Goal: Information Seeking & Learning: Learn about a topic

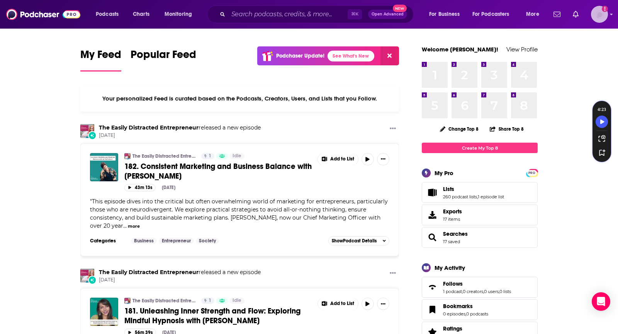
click at [597, 17] on img "Logged in as TeemsPR" at bounding box center [599, 14] width 17 height 17
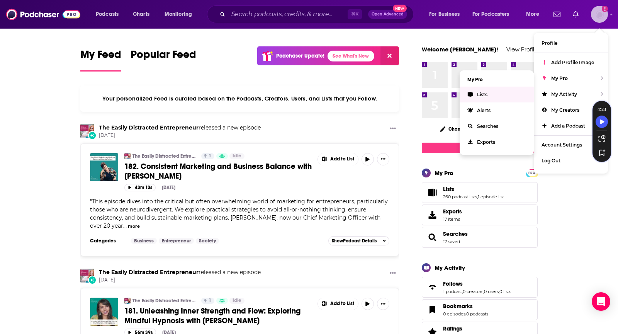
click at [479, 92] on span "Lists" at bounding box center [482, 95] width 10 height 6
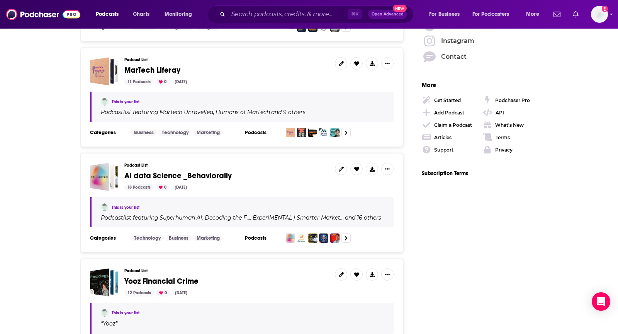
scroll to position [1163, 0]
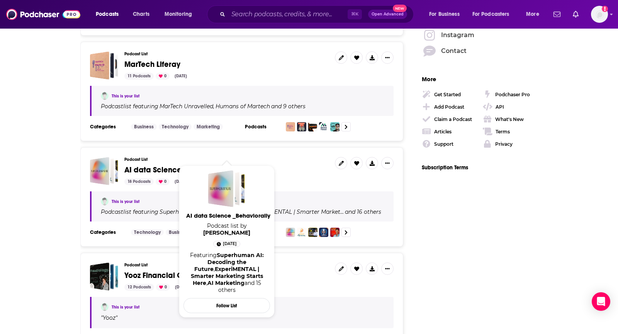
click at [194, 165] on span "AI data Science _Behaviorally" at bounding box center [177, 170] width 107 height 10
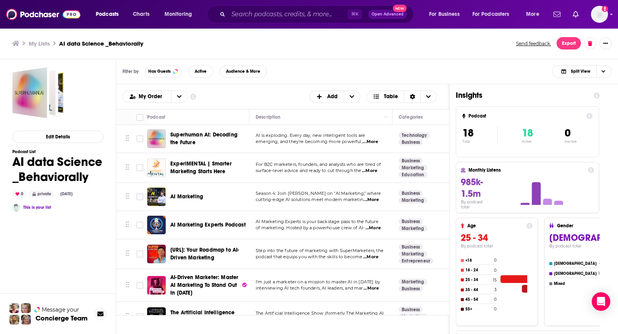
click at [374, 139] on span "...More" at bounding box center [370, 142] width 15 height 6
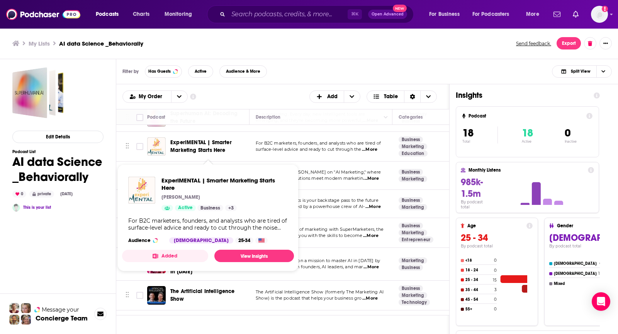
scroll to position [26, 0]
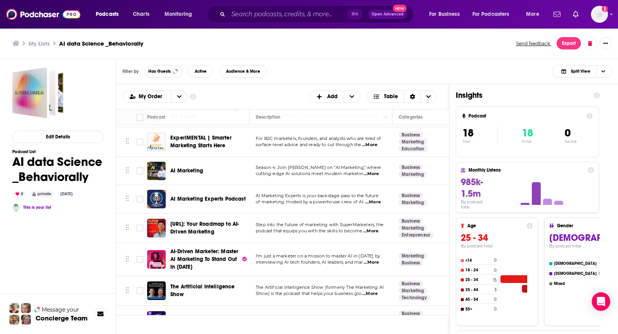
click at [324, 61] on div "Filter by Has Guests Active Audience & More Split View" at bounding box center [367, 71] width 502 height 25
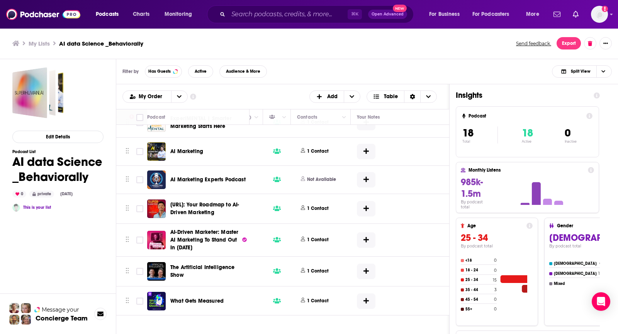
scroll to position [45, 396]
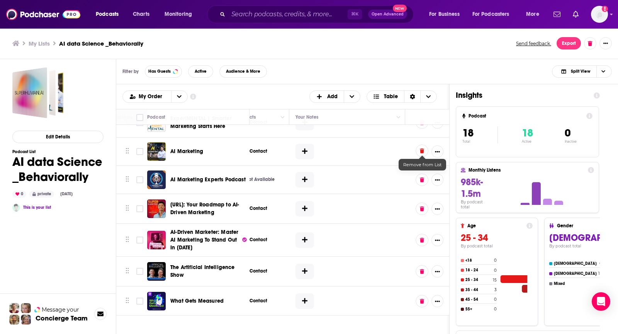
click at [420, 152] on button at bounding box center [421, 150] width 13 height 12
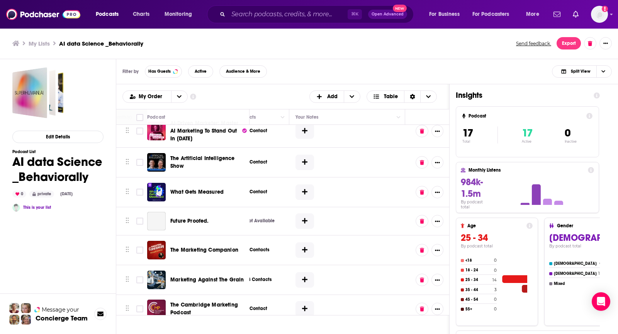
scroll to position [124, 396]
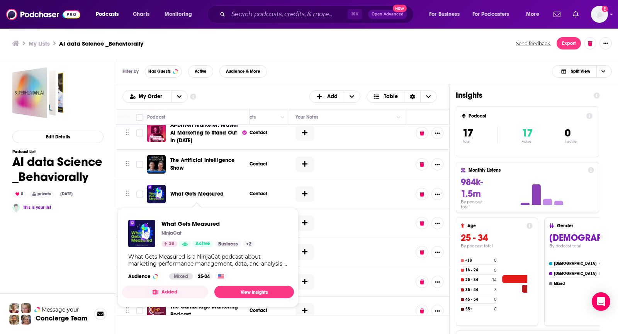
click at [314, 64] on div "Filter by Has Guests Active Audience & More Split View" at bounding box center [367, 71] width 502 height 25
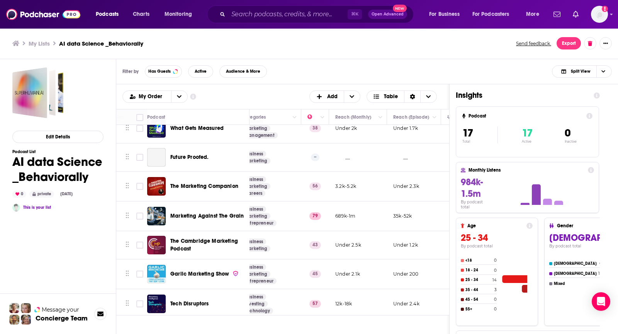
scroll to position [190, 44]
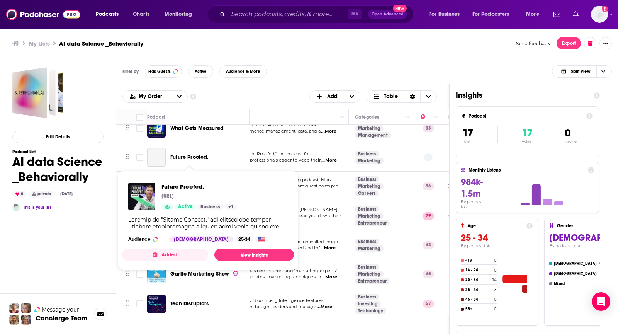
click at [262, 94] on div "My Order Customize Your List Order Select the “My Order” sort and remove all fi…" at bounding box center [282, 96] width 320 height 12
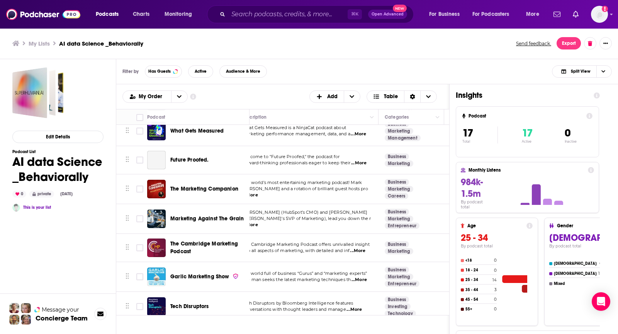
scroll to position [187, 0]
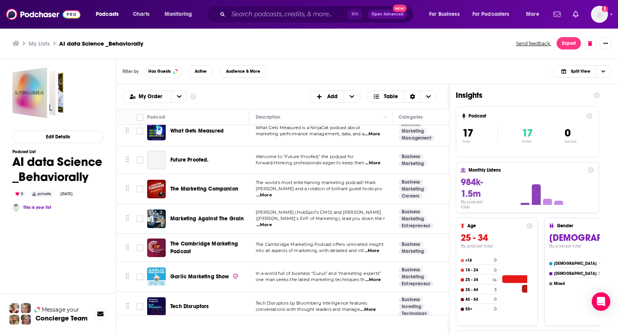
click at [373, 164] on span "...More" at bounding box center [372, 163] width 15 height 6
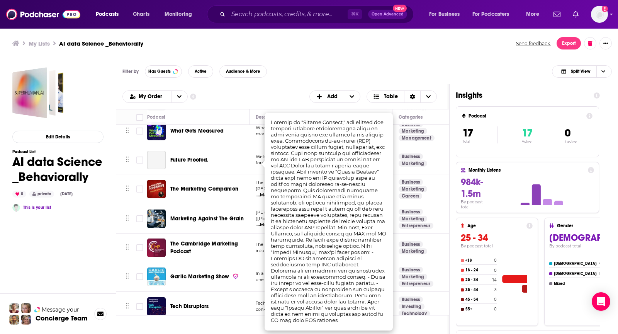
click at [292, 73] on div "Filter by Has Guests Active Audience & More Split View" at bounding box center [367, 71] width 502 height 25
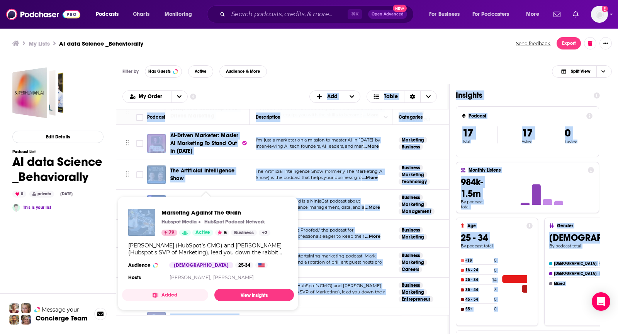
scroll to position [0, 0]
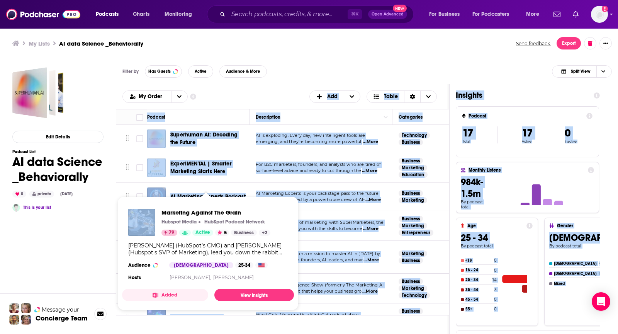
drag, startPoint x: 214, startPoint y: 207, endPoint x: 236, endPoint y: 93, distance: 116.0
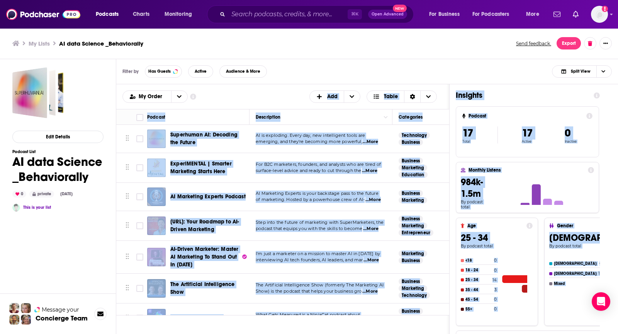
click at [237, 112] on div "Podcast" at bounding box center [195, 116] width 96 height 9
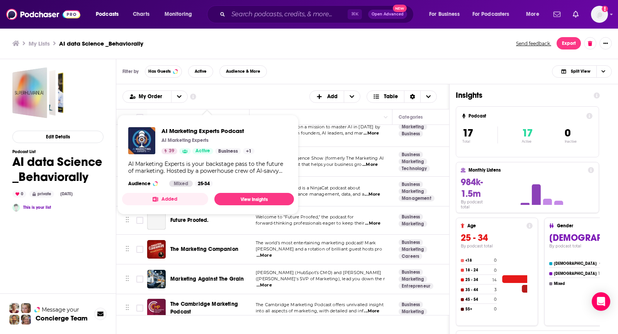
scroll to position [147, 0]
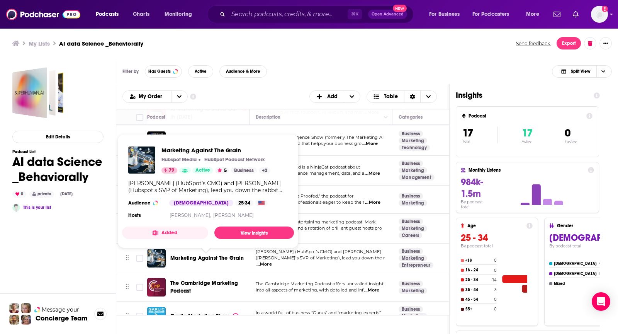
click at [255, 100] on div "My Order Customize Your List Order Select the “My Order” sort and remove all fi…" at bounding box center [282, 96] width 320 height 12
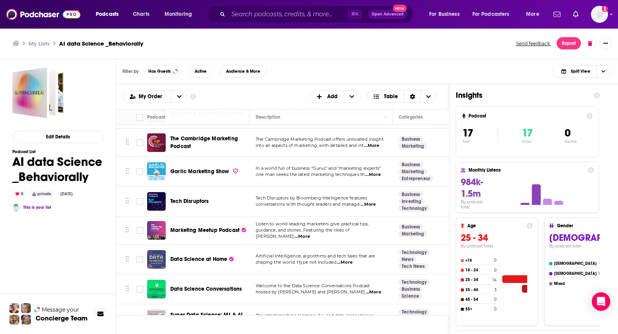
scroll to position [310, 0]
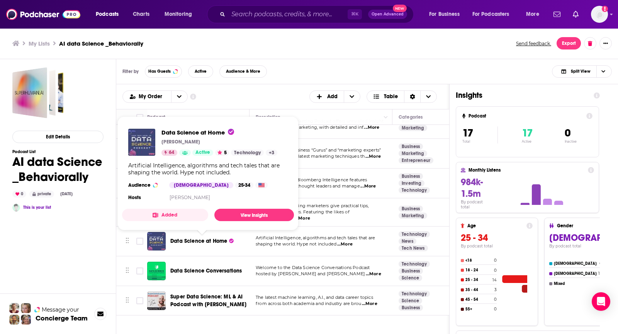
click at [320, 55] on div "My Lists AI data Science _Behaviorally Send feedback. Export" at bounding box center [309, 43] width 618 height 31
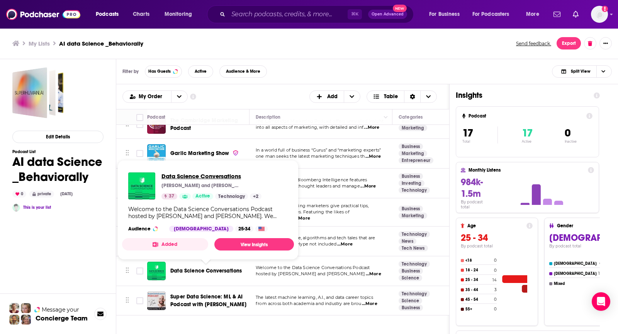
drag, startPoint x: 187, startPoint y: 178, endPoint x: 188, endPoint y: 175, distance: 4.0
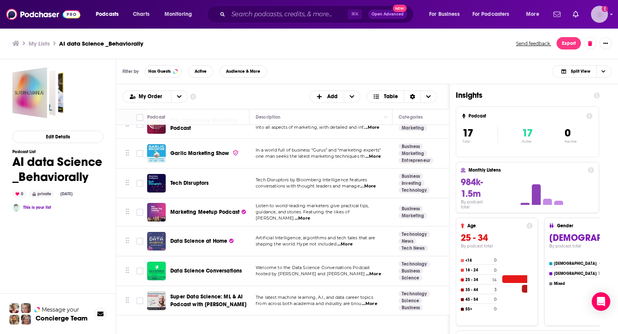
click at [595, 18] on img "Logged in as TeemsPR" at bounding box center [599, 14] width 17 height 17
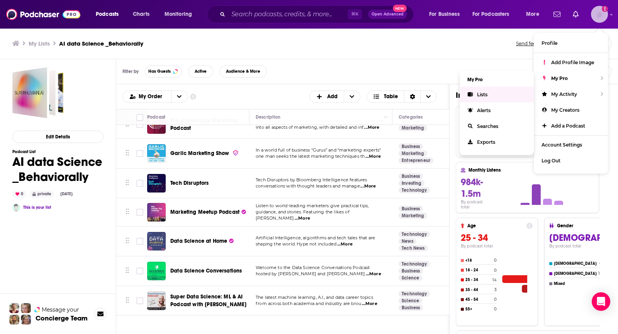
click at [473, 93] on link "Lists" at bounding box center [496, 94] width 74 height 16
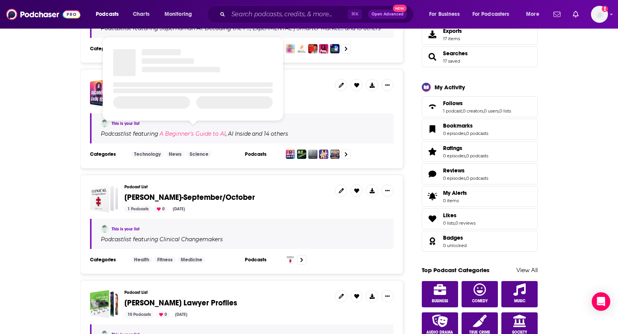
scroll to position [179, 0]
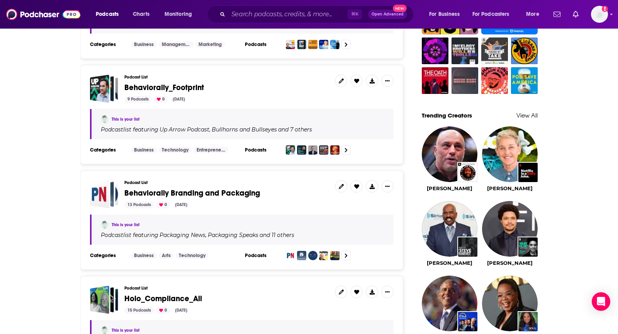
scroll to position [615, 0]
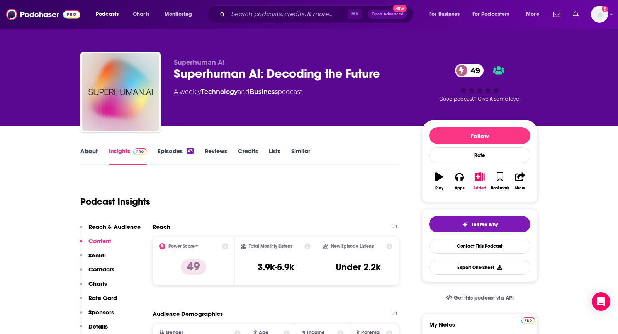
click at [100, 152] on div "About" at bounding box center [94, 156] width 28 height 18
click at [93, 152] on link "About" at bounding box center [88, 156] width 17 height 18
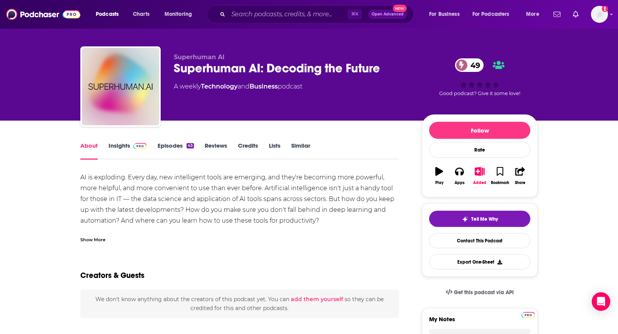
scroll to position [6, 0]
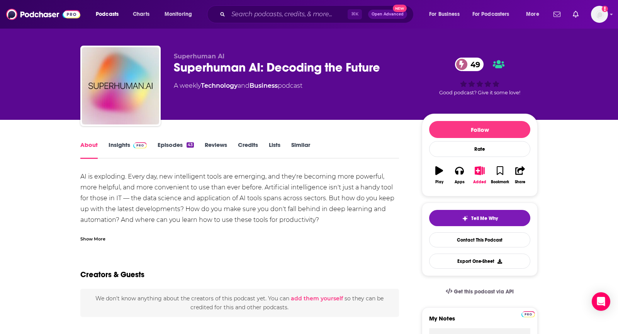
click at [100, 237] on div "Show More" at bounding box center [92, 237] width 25 height 7
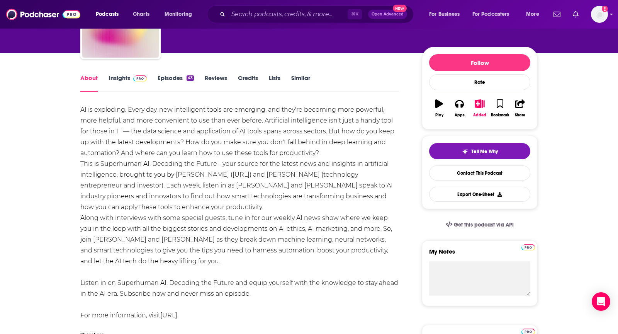
scroll to position [0, 0]
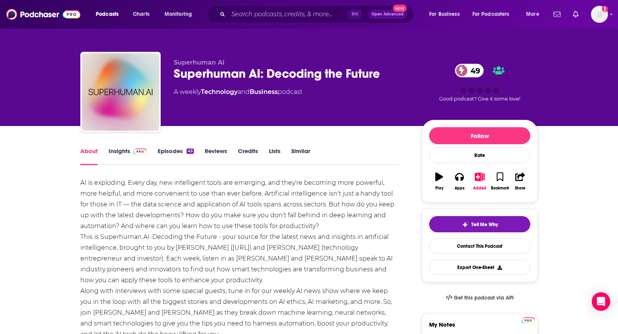
click at [135, 156] on link "Insights" at bounding box center [127, 156] width 38 height 18
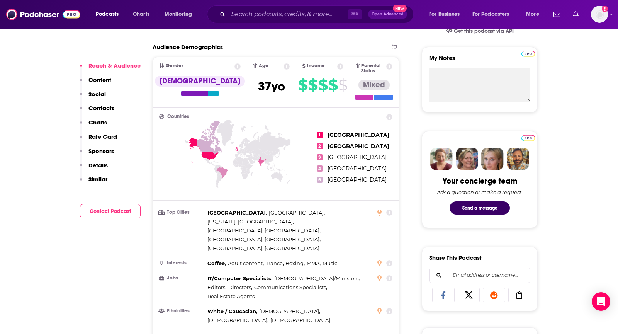
scroll to position [541, 0]
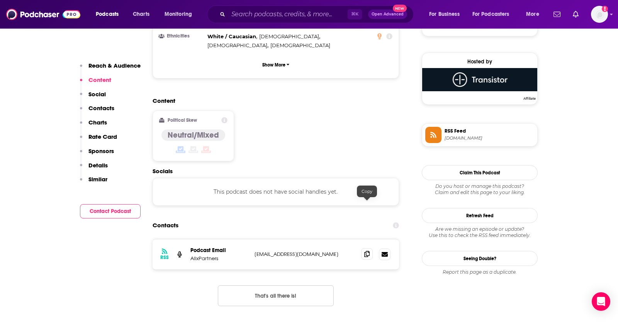
click at [368, 251] on icon at bounding box center [366, 254] width 5 height 6
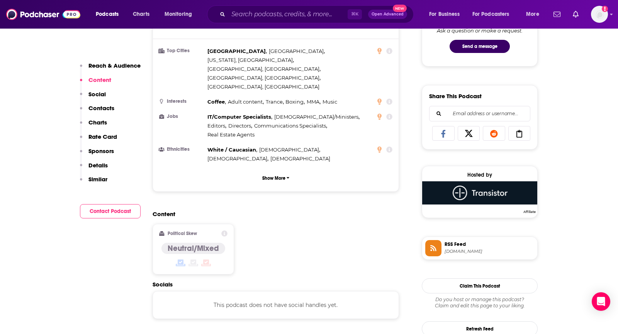
scroll to position [0, 0]
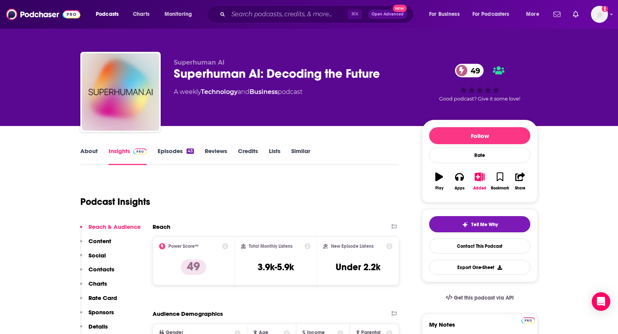
click at [88, 153] on link "About" at bounding box center [88, 156] width 17 height 18
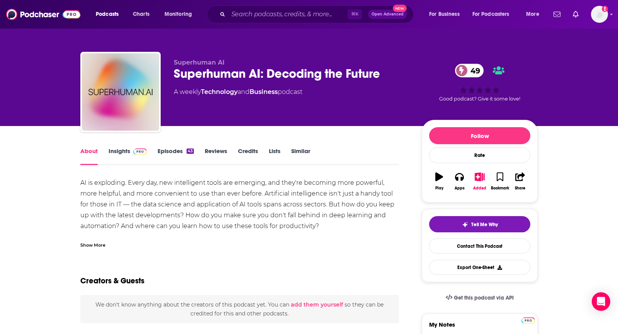
click at [91, 244] on div "Show More" at bounding box center [92, 244] width 25 height 7
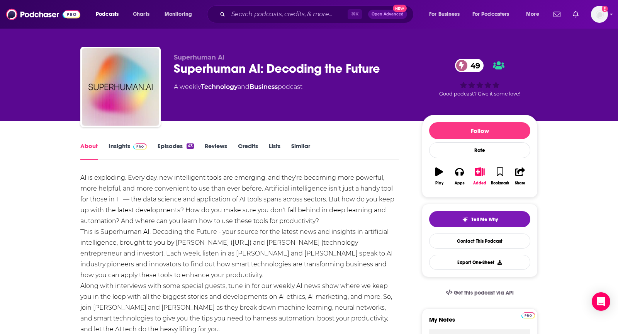
scroll to position [7, 0]
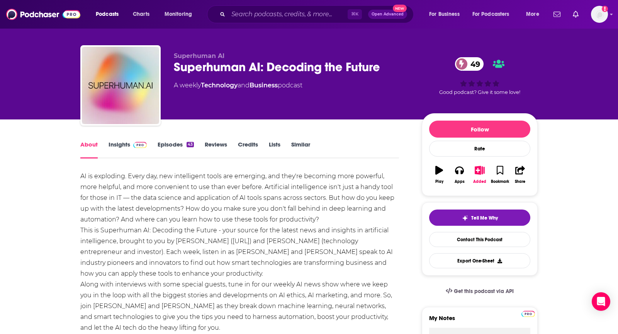
click at [125, 147] on link "Insights" at bounding box center [127, 150] width 38 height 18
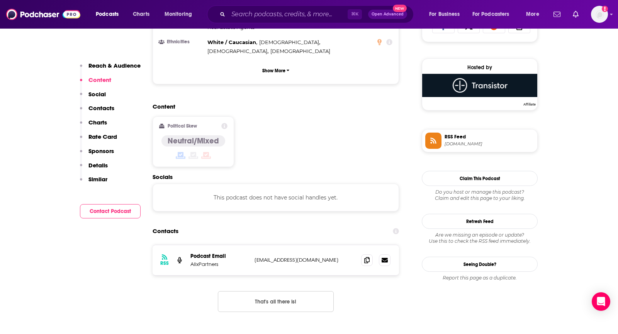
scroll to position [538, 0]
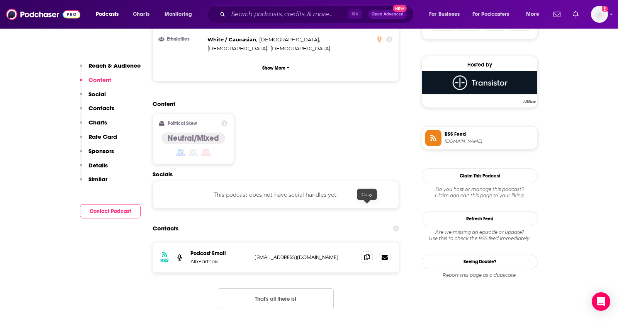
click at [368, 254] on icon at bounding box center [366, 257] width 5 height 6
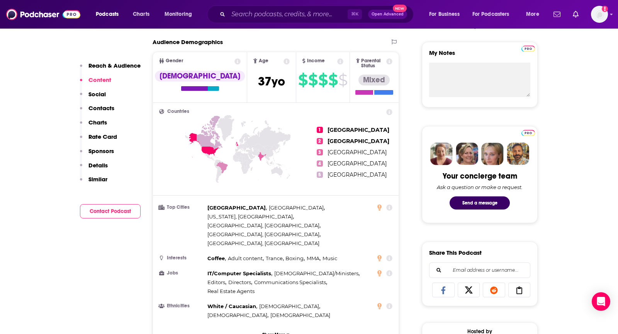
scroll to position [0, 0]
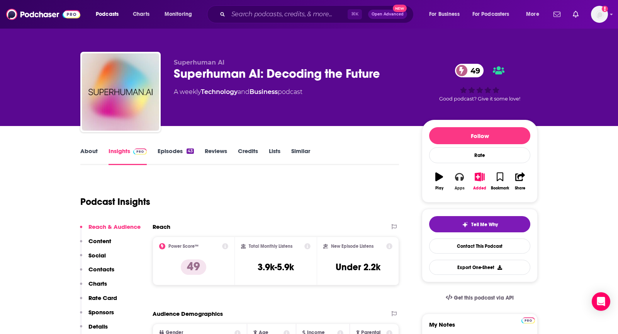
click at [452, 180] on button "Apps" at bounding box center [459, 181] width 20 height 28
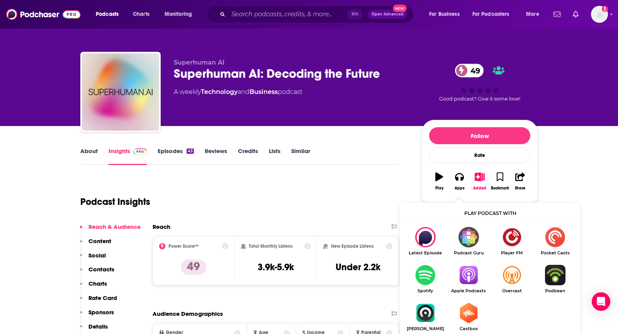
click at [473, 275] on img "Show Listen On dropdown" at bounding box center [468, 274] width 43 height 20
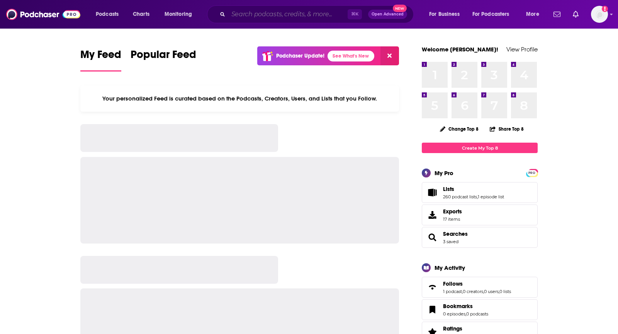
click at [296, 8] on input "Search podcasts, credits, & more..." at bounding box center [287, 14] width 119 height 12
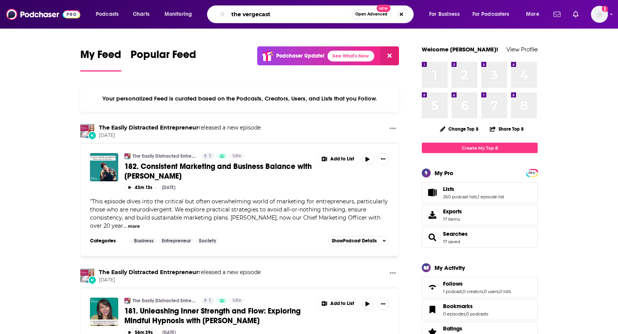
type input "the vergecast"
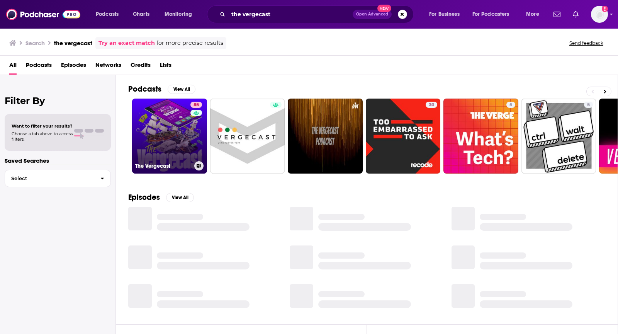
click at [153, 140] on link "85 The Vergecast" at bounding box center [169, 135] width 75 height 75
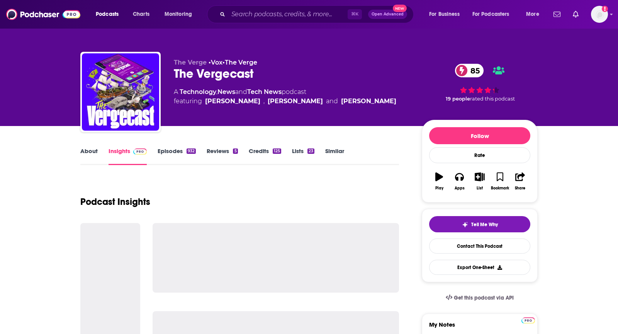
click at [85, 153] on link "About" at bounding box center [88, 156] width 17 height 18
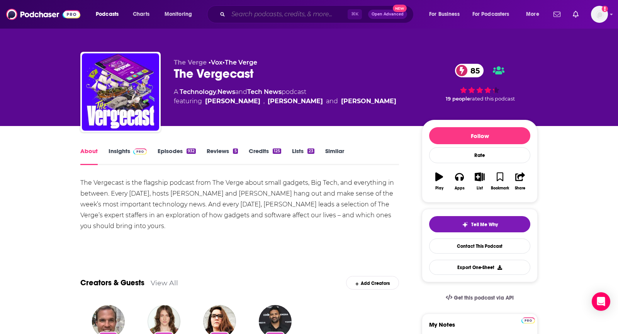
click at [292, 14] on input "Search podcasts, credits, & more..." at bounding box center [287, 14] width 119 height 12
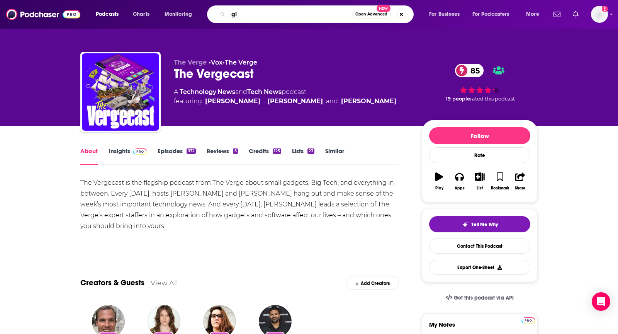
type input "g"
type input "big technology podcas"
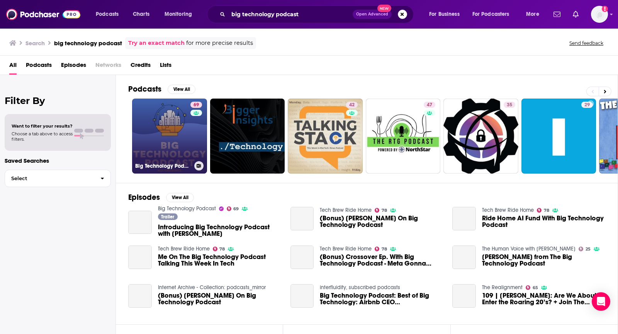
click at [175, 151] on link "69 Big Technology Podcast" at bounding box center [169, 135] width 75 height 75
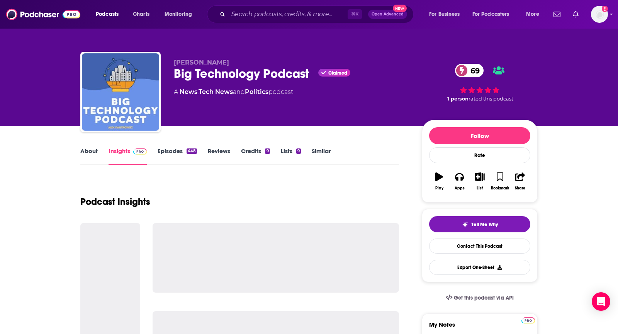
click at [93, 156] on link "About" at bounding box center [88, 156] width 17 height 18
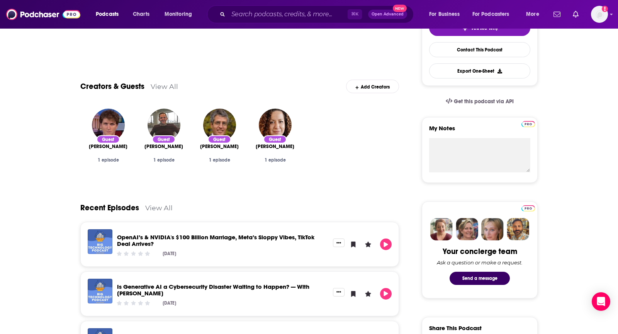
scroll to position [46, 0]
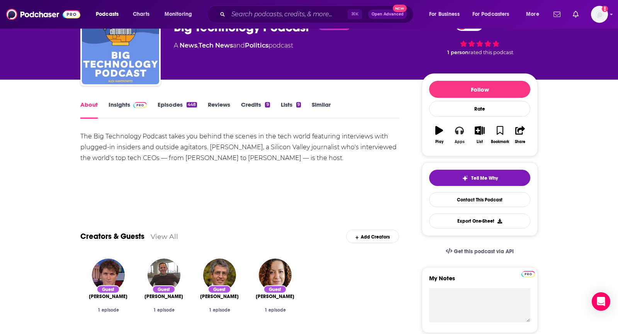
click at [460, 127] on icon "button" at bounding box center [459, 130] width 8 height 8
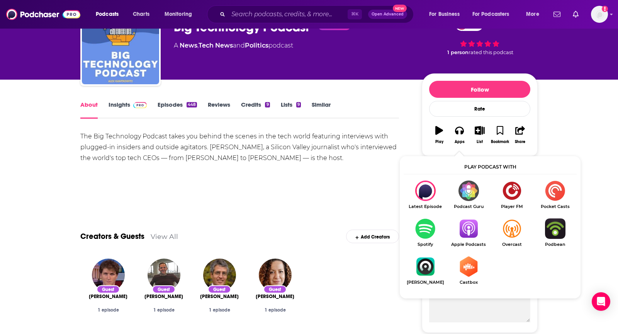
click at [471, 214] on ul "Latest Episode Podcast Guru Player FM Pocket Casts Spotify Apple Podcasts Overc…" at bounding box center [489, 237] width 173 height 114
click at [471, 225] on img "Show Listen On dropdown" at bounding box center [468, 228] width 43 height 20
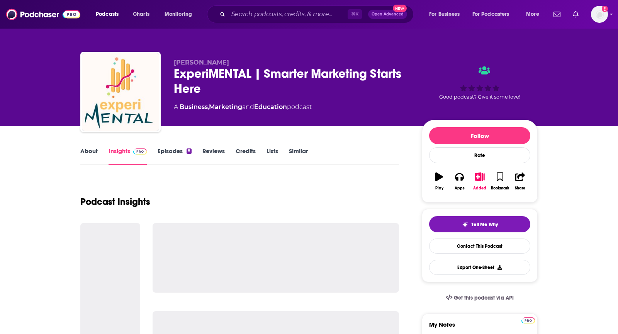
click at [94, 154] on link "About" at bounding box center [88, 156] width 17 height 18
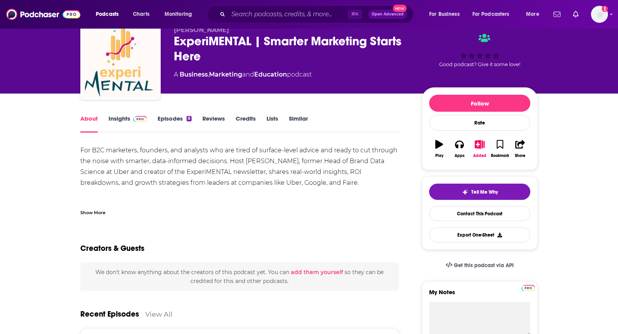
scroll to position [33, 0]
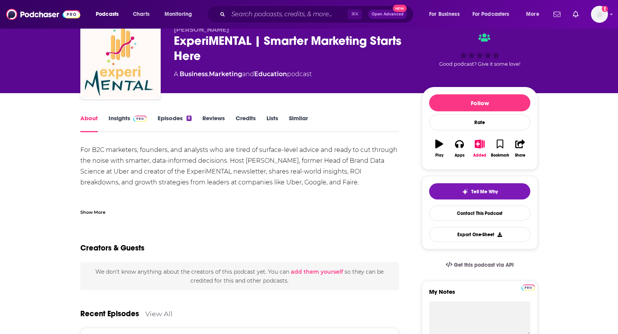
click at [90, 210] on div "Show More" at bounding box center [92, 211] width 25 height 7
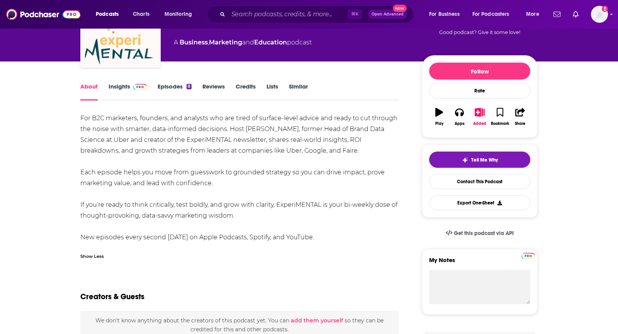
scroll to position [0, 0]
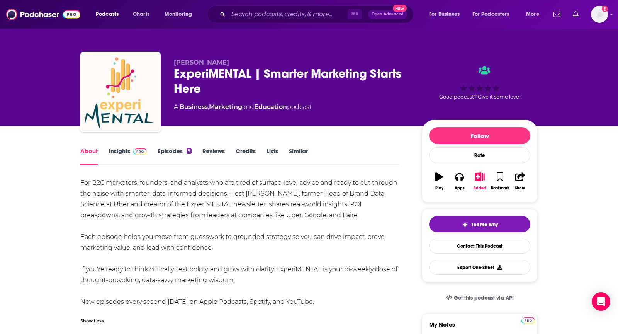
click at [131, 158] on link "Insights" at bounding box center [127, 156] width 38 height 18
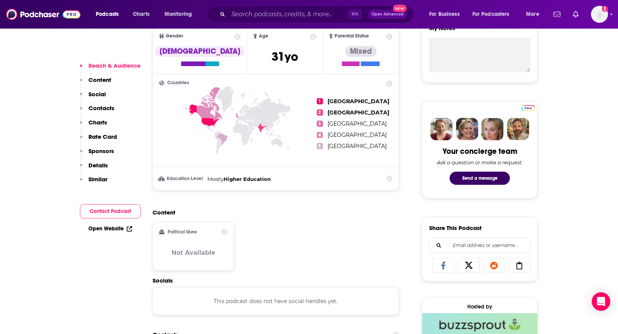
scroll to position [460, 0]
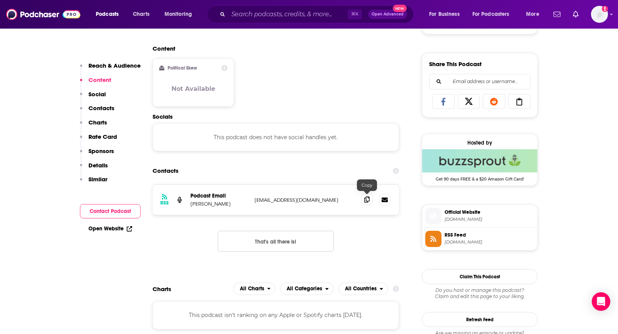
click at [364, 197] on icon at bounding box center [366, 199] width 5 height 6
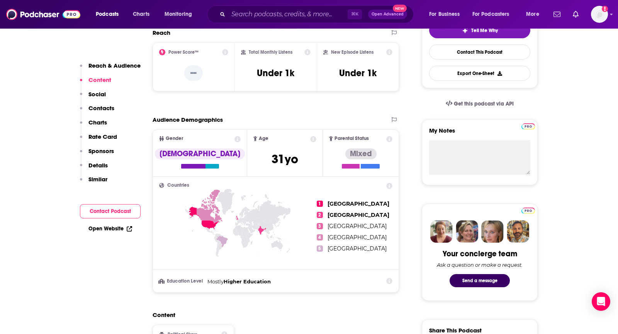
scroll to position [0, 0]
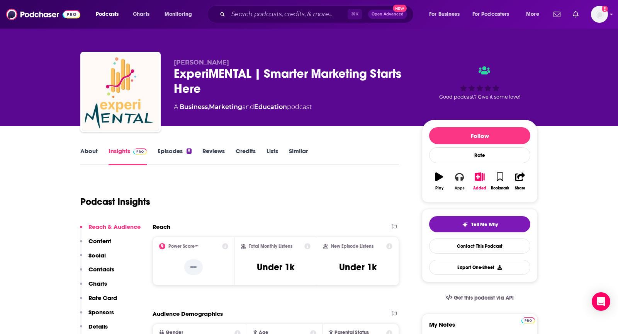
click at [458, 178] on icon "button" at bounding box center [459, 176] width 8 height 8
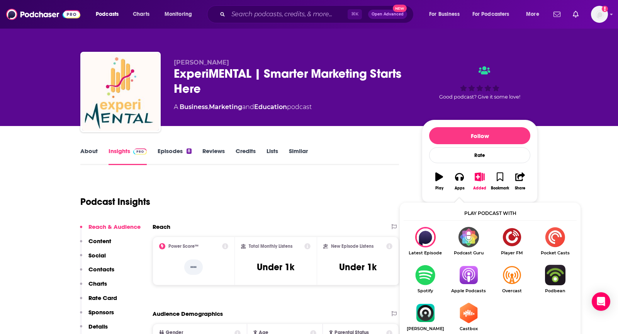
click at [467, 279] on img "Show Listen On dropdown" at bounding box center [468, 274] width 43 height 20
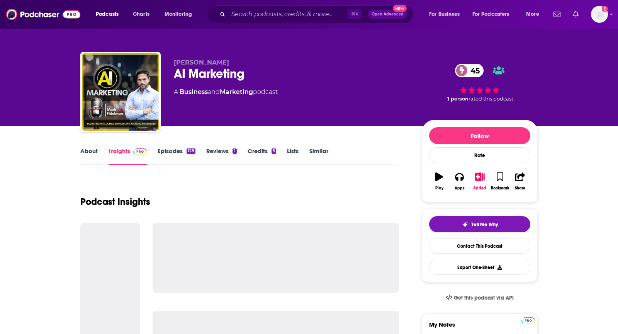
click at [87, 154] on link "About" at bounding box center [88, 156] width 17 height 18
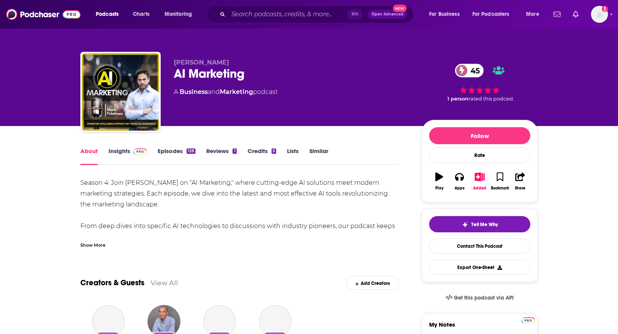
click at [115, 156] on link "Insights" at bounding box center [127, 156] width 38 height 18
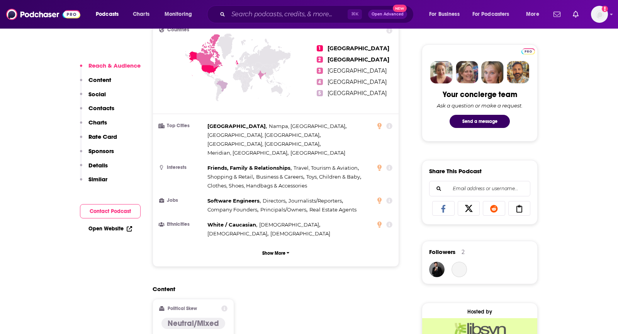
scroll to position [512, 0]
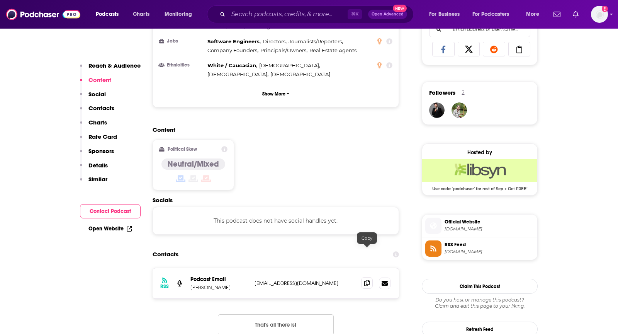
click at [366, 280] on icon at bounding box center [366, 283] width 5 height 6
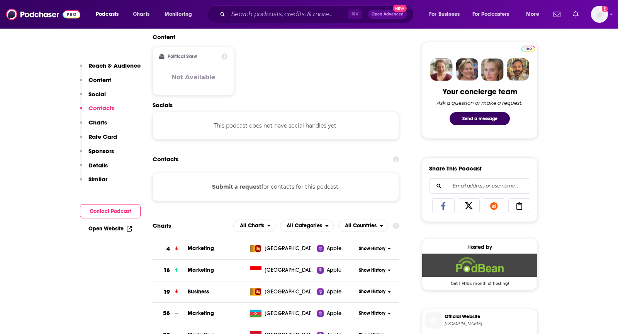
scroll to position [378, 0]
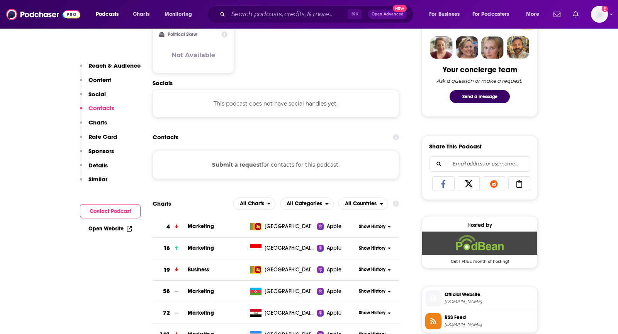
click at [234, 164] on button "Submit a request" at bounding box center [236, 164] width 49 height 8
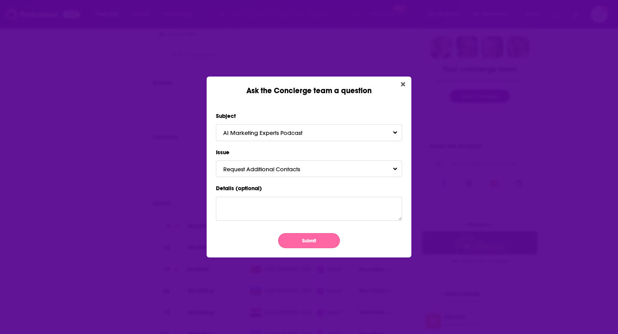
click at [304, 238] on button "Submit" at bounding box center [309, 240] width 62 height 15
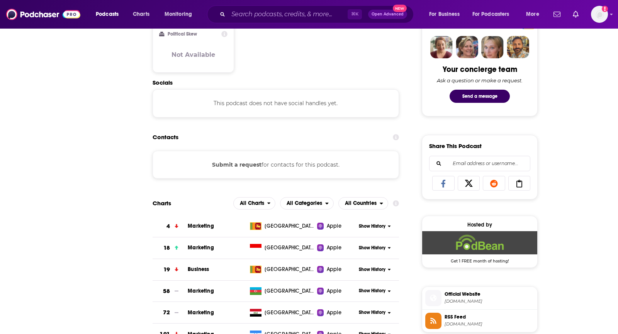
click at [47, 175] on div "Ask the Concierge team a question Subject AI Marketing Experts Podcast Issue Re…" at bounding box center [309, 167] width 618 height 334
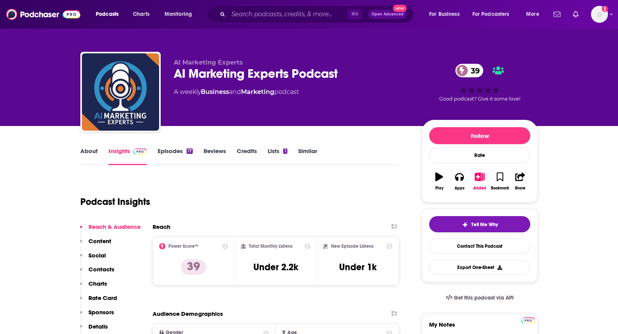
click at [88, 155] on link "About" at bounding box center [88, 156] width 17 height 18
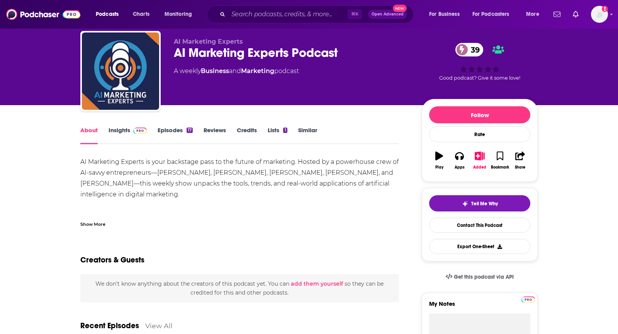
scroll to position [14, 0]
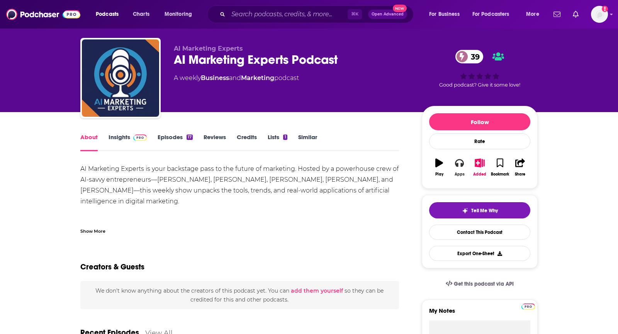
click at [459, 163] on icon "button" at bounding box center [459, 162] width 8 height 8
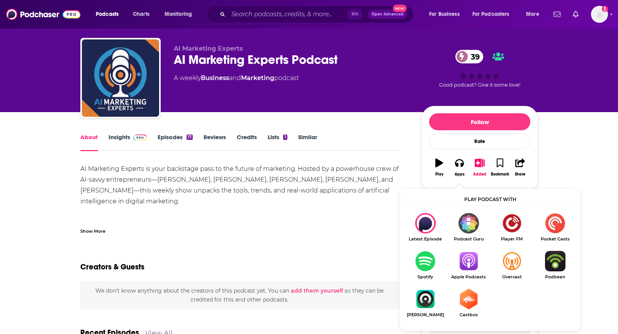
click at [473, 268] on img "Show Listen On dropdown" at bounding box center [468, 261] width 43 height 20
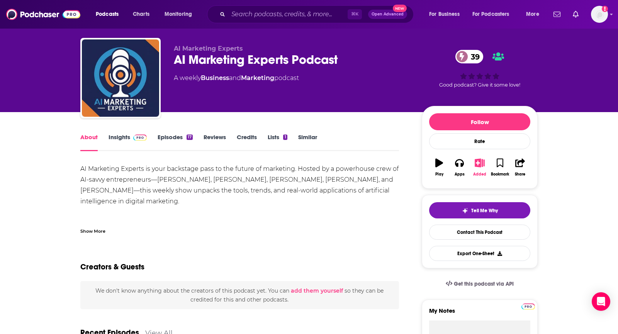
click at [476, 161] on icon "button" at bounding box center [480, 162] width 10 height 8
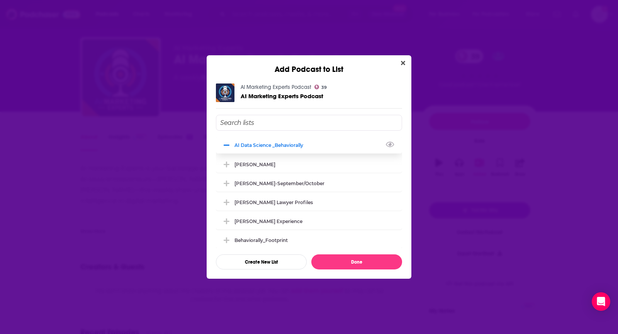
click at [230, 139] on div "AI data Science _Behaviorally" at bounding box center [309, 144] width 186 height 17
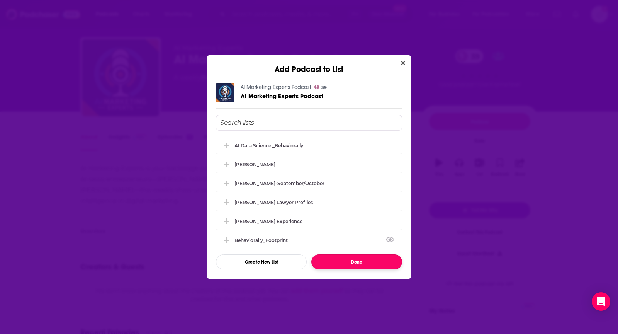
click at [356, 260] on button "Done" at bounding box center [356, 261] width 91 height 15
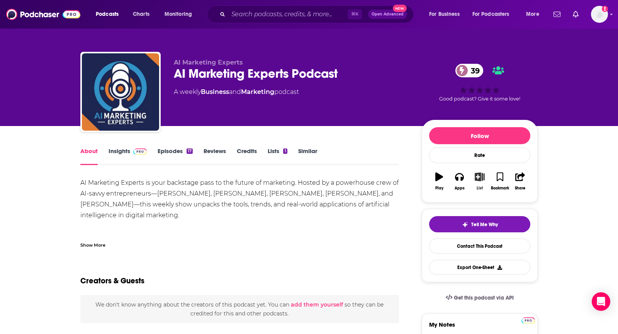
scroll to position [14, 0]
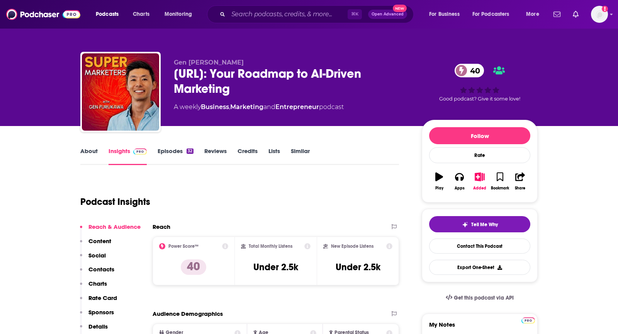
click at [93, 149] on link "About" at bounding box center [88, 156] width 17 height 18
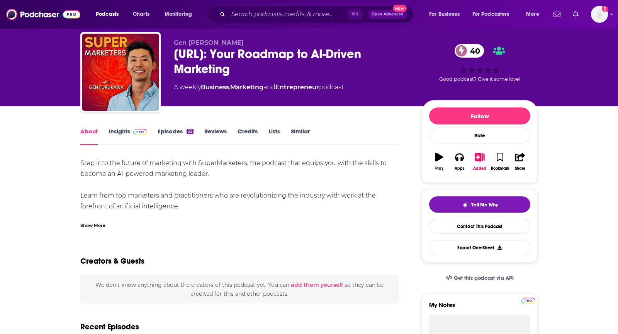
scroll to position [28, 0]
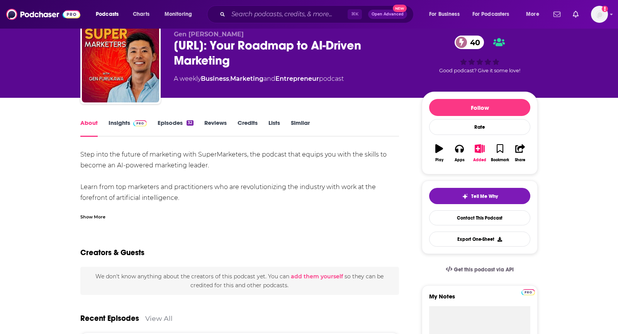
click at [92, 212] on div "Show More" at bounding box center [239, 213] width 319 height 13
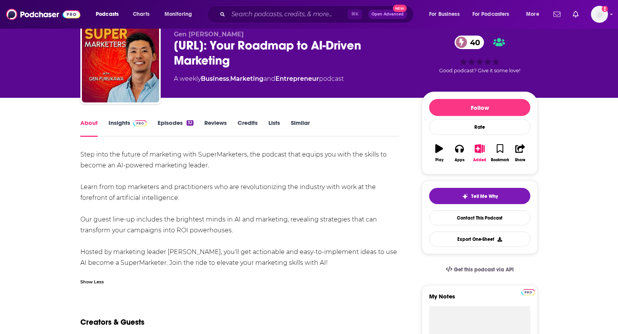
scroll to position [39, 0]
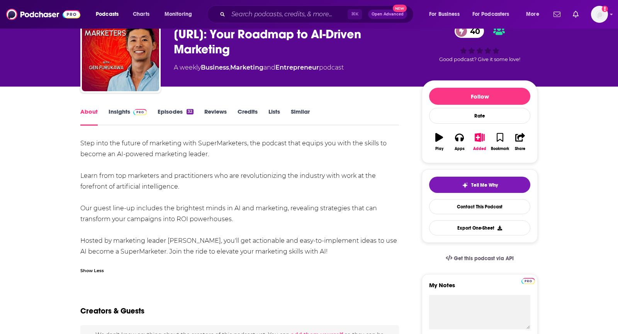
click at [122, 111] on link "Insights" at bounding box center [127, 117] width 38 height 18
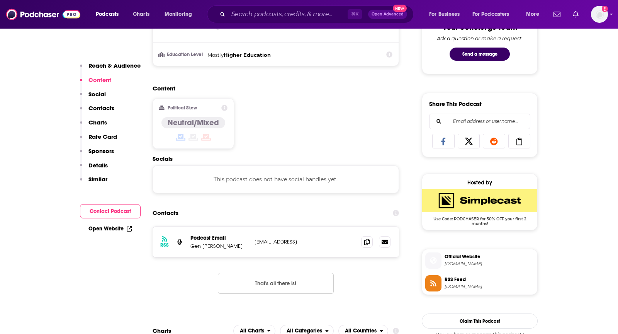
scroll to position [461, 0]
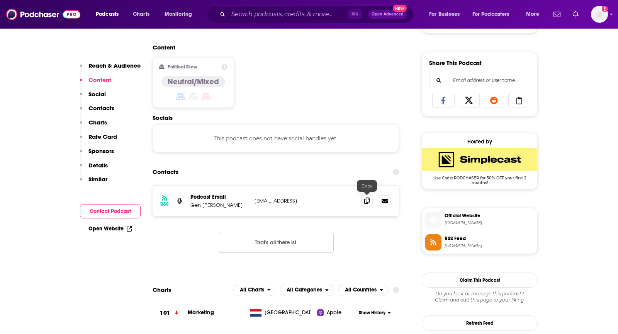
click at [368, 197] on icon at bounding box center [366, 200] width 5 height 6
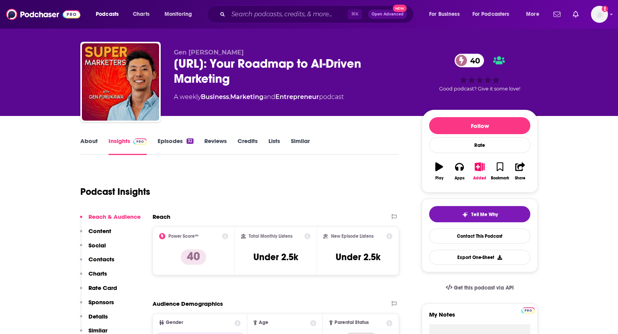
scroll to position [0, 0]
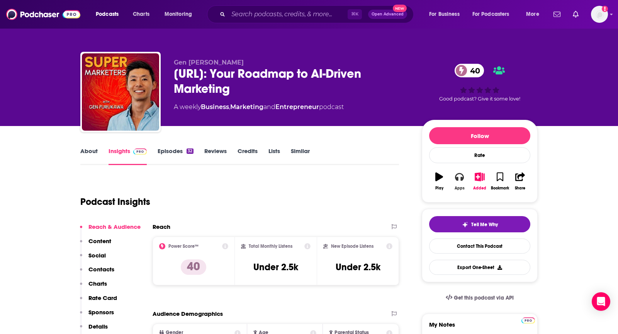
click at [464, 183] on button "Apps" at bounding box center [459, 181] width 20 height 28
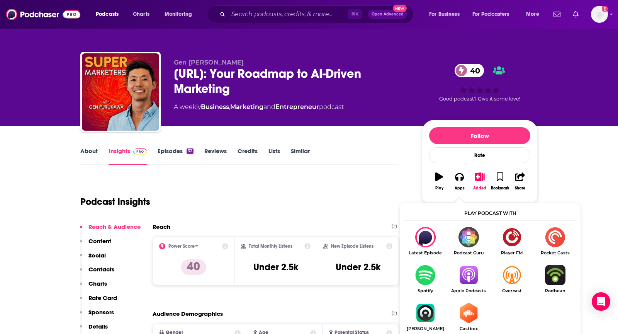
click at [469, 279] on img "Show Listen On dropdown" at bounding box center [468, 274] width 43 height 20
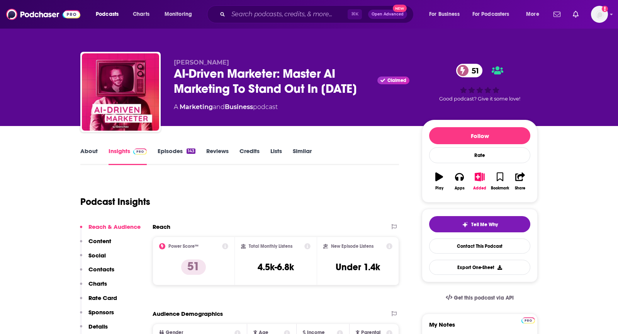
click at [85, 151] on link "About" at bounding box center [88, 156] width 17 height 18
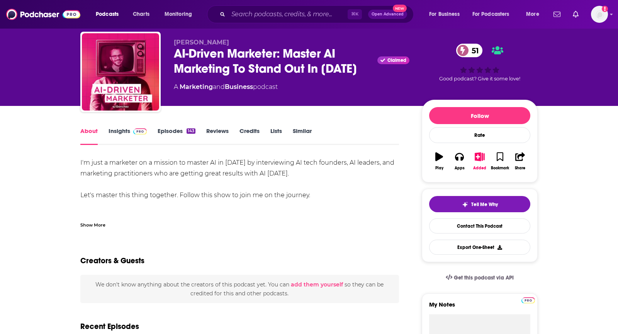
scroll to position [21, 0]
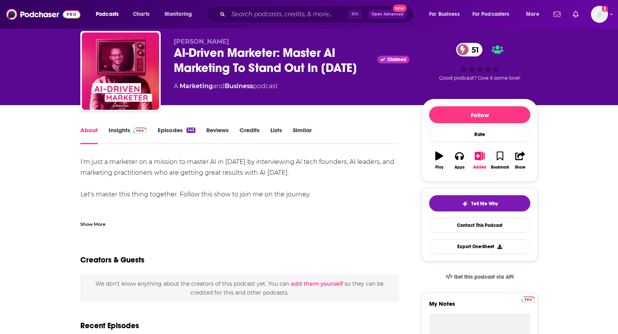
click at [126, 136] on link "Insights" at bounding box center [127, 135] width 38 height 18
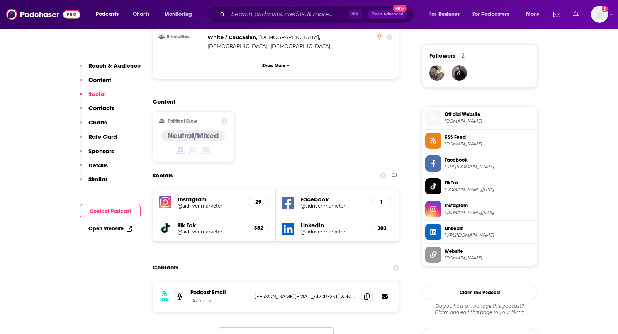
scroll to position [595, 0]
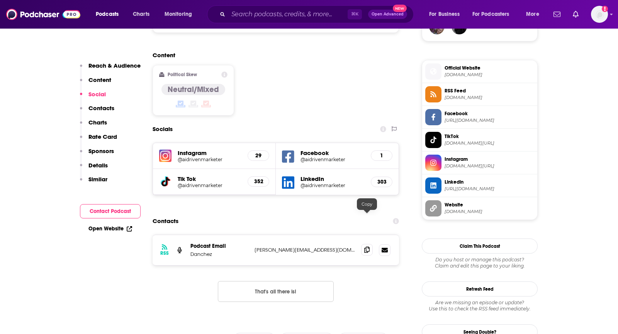
click at [366, 246] on icon at bounding box center [366, 249] width 5 height 6
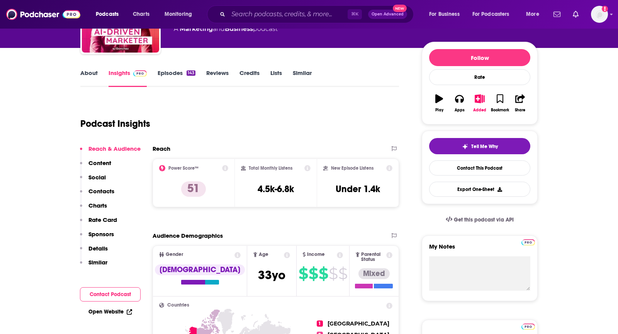
scroll to position [0, 0]
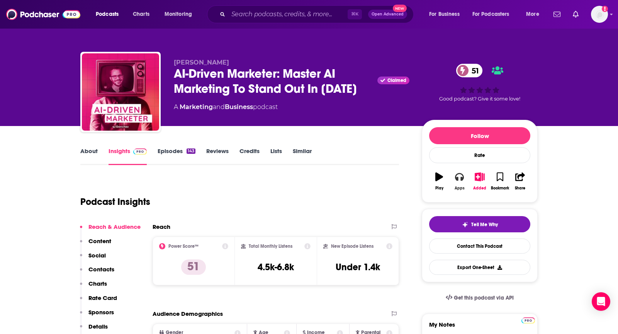
click at [457, 182] on button "Apps" at bounding box center [459, 181] width 20 height 28
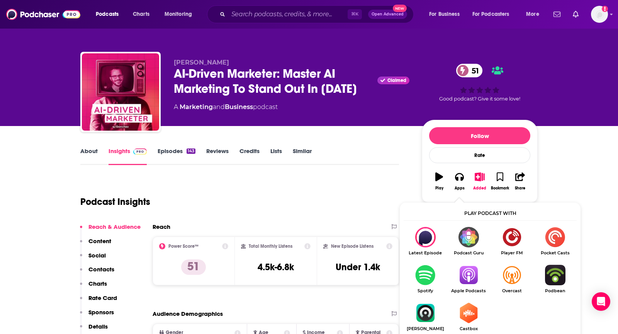
click at [473, 277] on img "Show Listen On dropdown" at bounding box center [468, 274] width 43 height 20
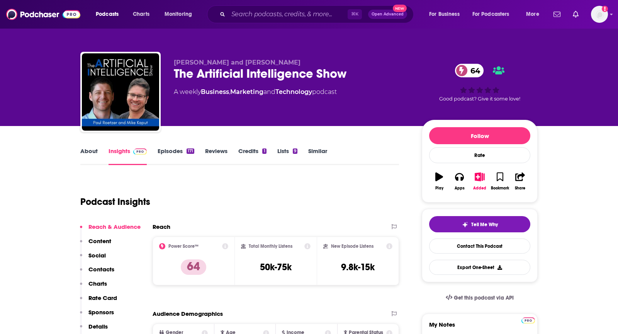
click at [96, 155] on link "About" at bounding box center [88, 156] width 17 height 18
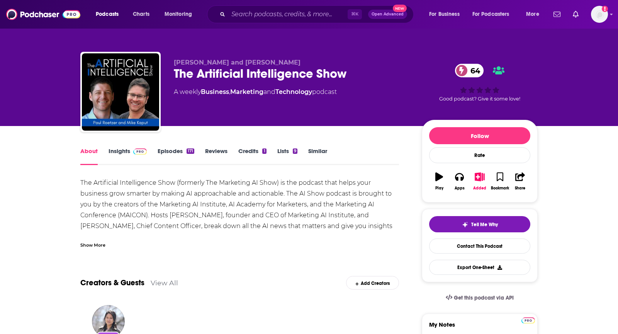
scroll to position [2, 0]
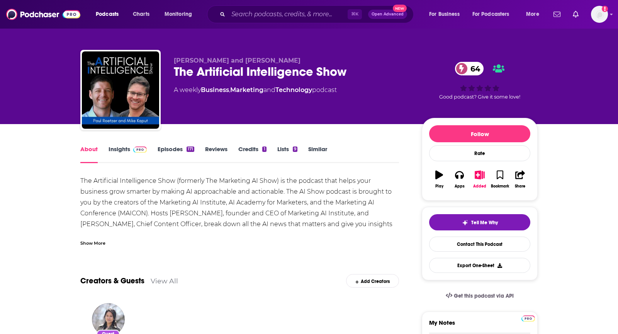
click at [92, 242] on div "Show More" at bounding box center [92, 242] width 25 height 7
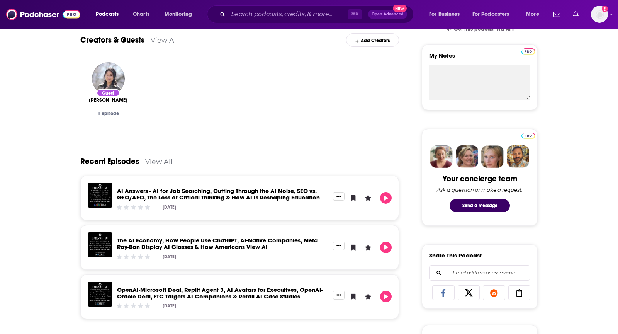
scroll to position [0, 0]
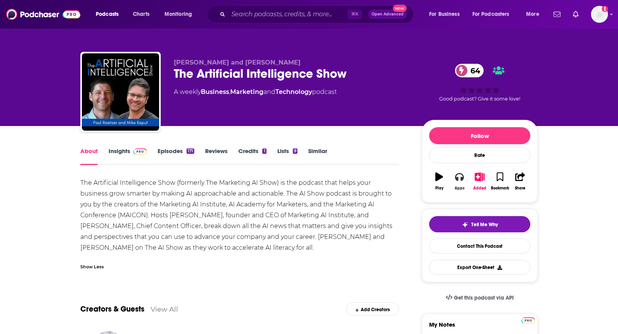
click at [455, 179] on icon "button" at bounding box center [459, 176] width 8 height 8
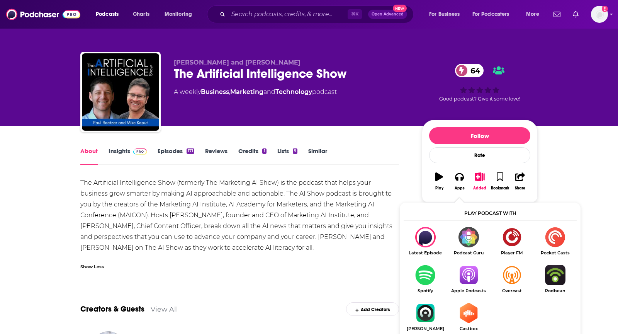
click at [474, 266] on img "Show Listen On dropdown" at bounding box center [468, 274] width 43 height 20
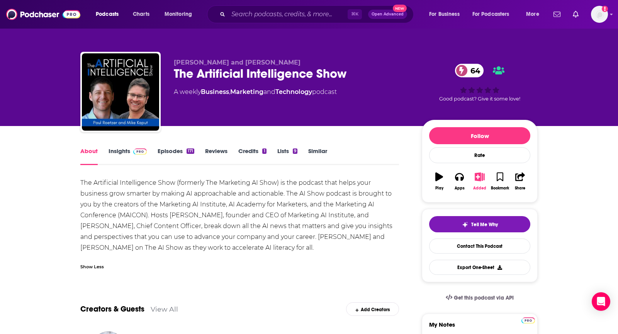
click at [479, 175] on icon "button" at bounding box center [480, 176] width 10 height 8
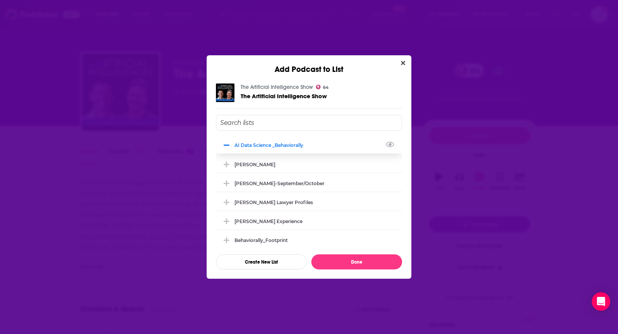
click at [228, 142] on icon "Add Podcast To List" at bounding box center [227, 145] width 6 height 7
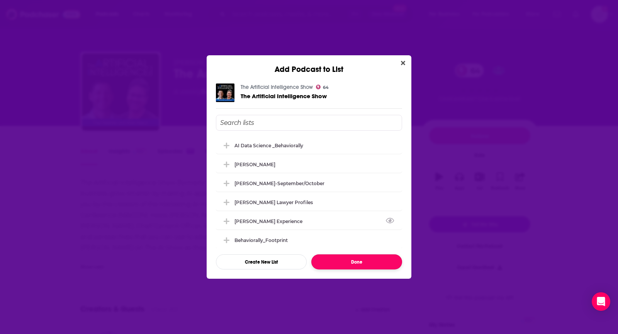
click at [337, 263] on button "Done" at bounding box center [356, 261] width 91 height 15
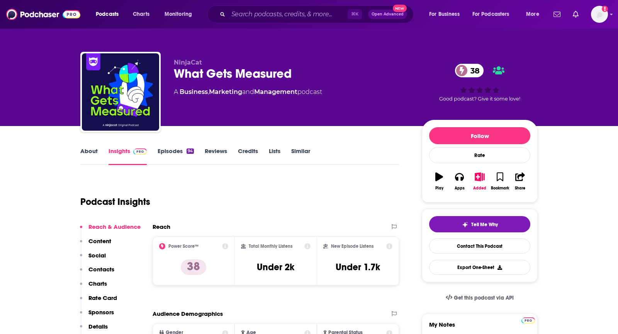
click at [92, 153] on link "About" at bounding box center [88, 156] width 17 height 18
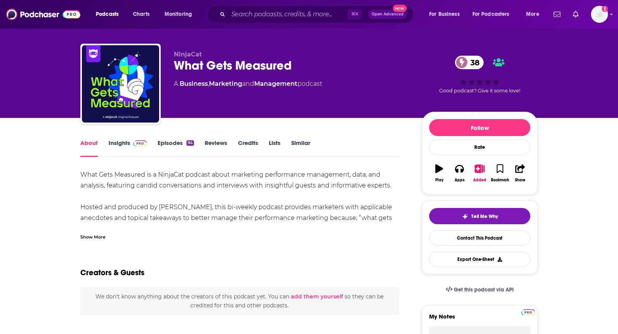
scroll to position [10, 0]
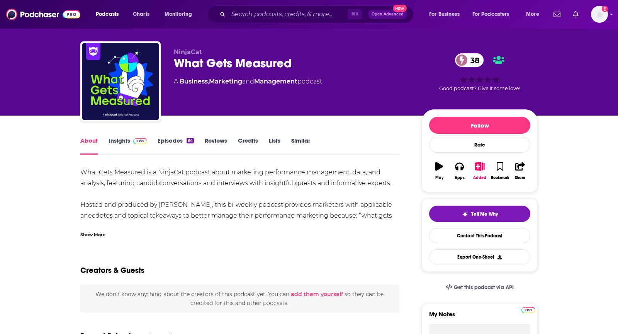
click at [93, 230] on div "Show More" at bounding box center [92, 233] width 25 height 7
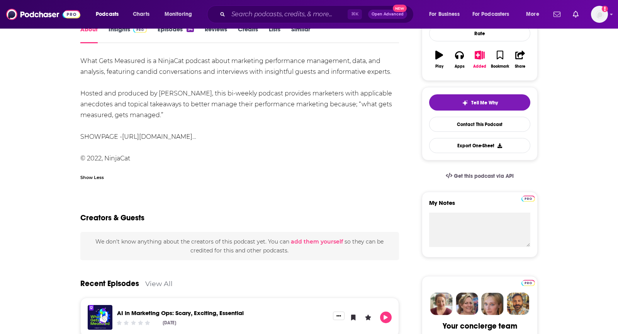
scroll to position [0, 0]
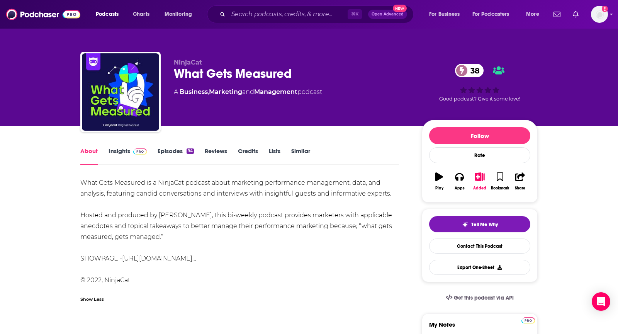
click at [136, 153] on img at bounding box center [140, 151] width 14 height 6
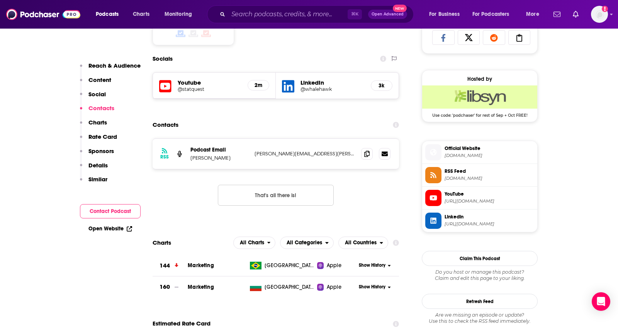
scroll to position [527, 0]
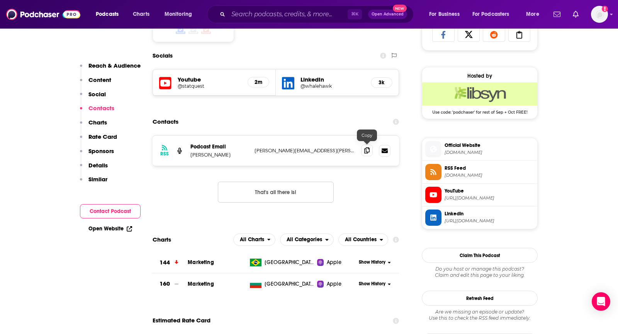
click at [367, 147] on icon at bounding box center [366, 150] width 5 height 6
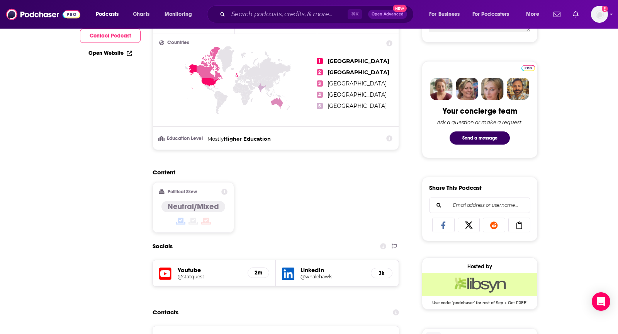
scroll to position [0, 0]
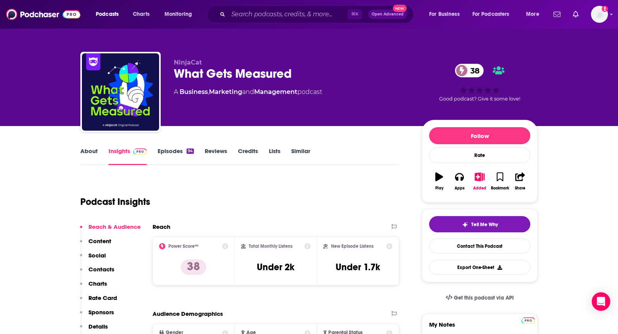
click at [95, 153] on link "About" at bounding box center [88, 156] width 17 height 18
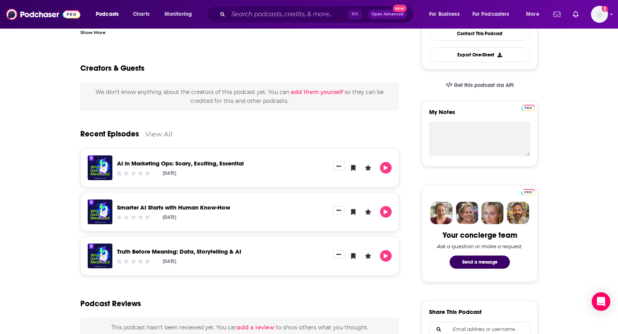
scroll to position [83, 0]
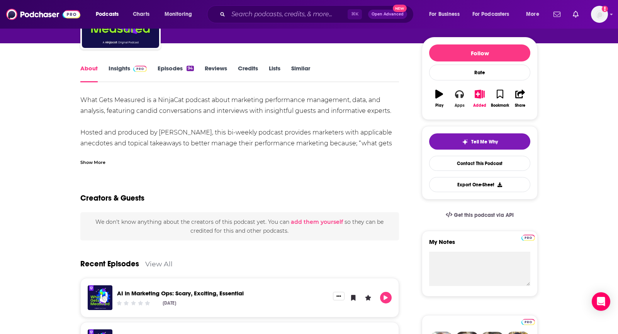
click at [466, 94] on button "Apps" at bounding box center [459, 99] width 20 height 28
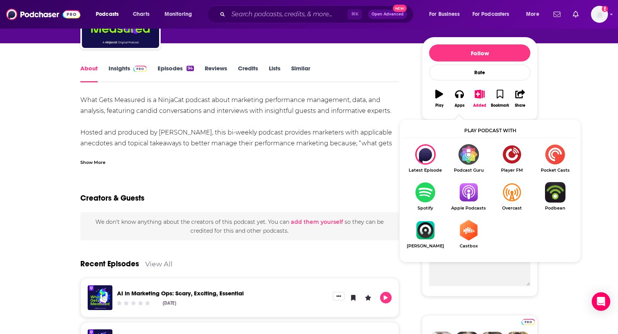
click at [474, 192] on img "Show Listen On dropdown" at bounding box center [468, 192] width 43 height 20
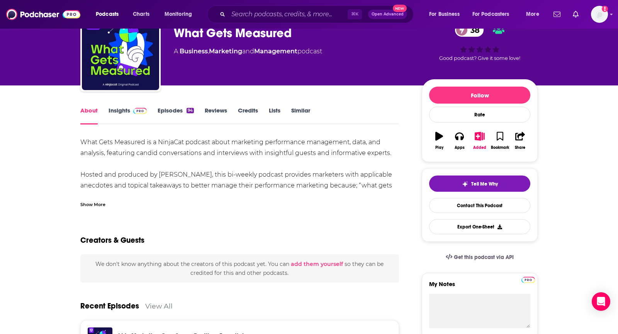
scroll to position [0, 0]
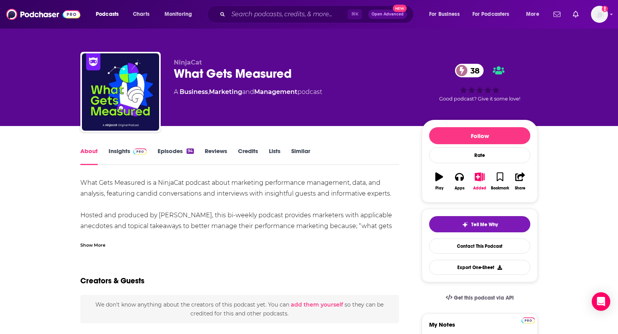
click at [137, 156] on link "Insights" at bounding box center [127, 156] width 38 height 18
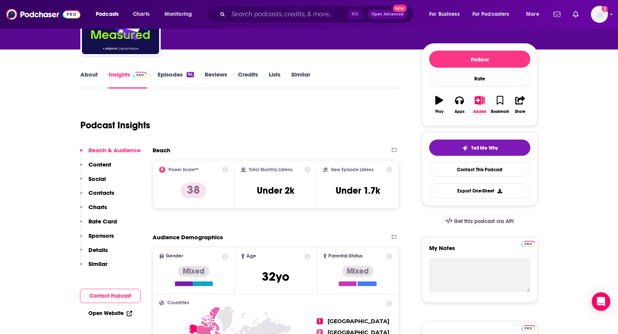
scroll to position [21, 0]
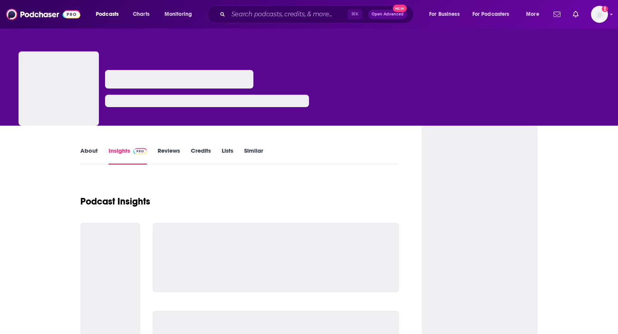
click at [91, 153] on link "About" at bounding box center [88, 156] width 17 height 18
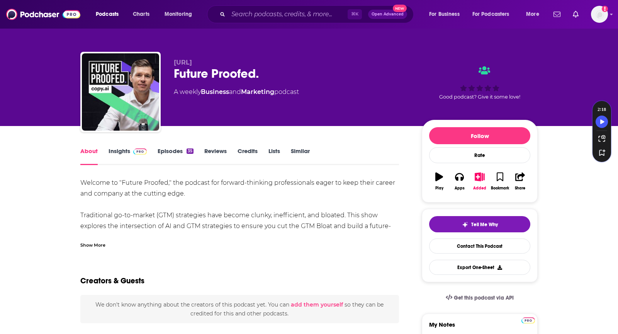
click at [104, 244] on div "Show More" at bounding box center [92, 244] width 25 height 7
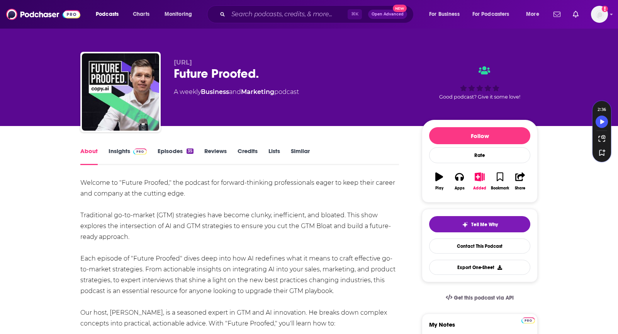
click at [124, 154] on link "Insights" at bounding box center [127, 156] width 38 height 18
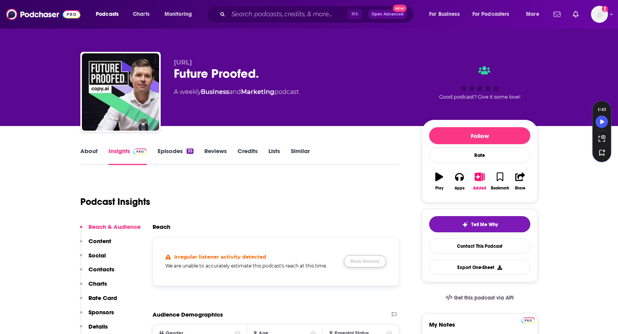
click at [368, 258] on button "Show Anyway" at bounding box center [365, 261] width 42 height 12
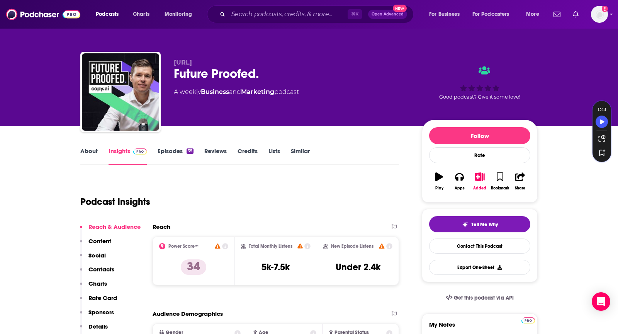
click at [96, 149] on link "About" at bounding box center [88, 156] width 17 height 18
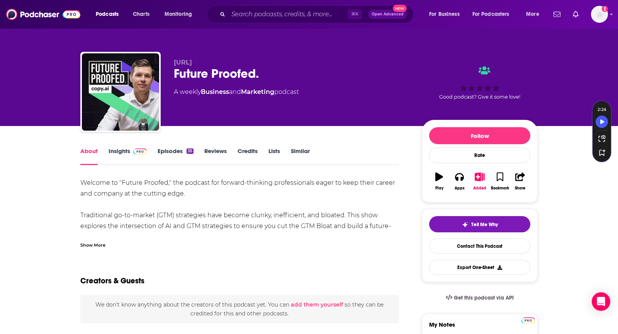
click at [97, 242] on div "Show More" at bounding box center [92, 244] width 25 height 7
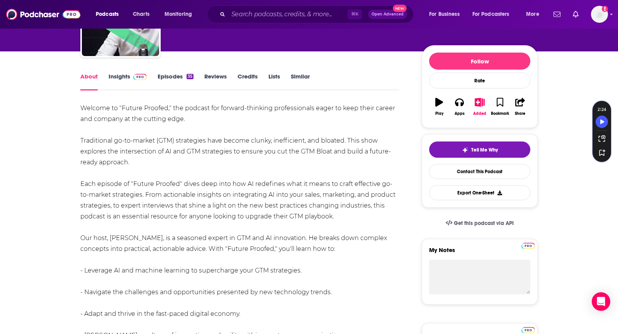
scroll to position [76, 0]
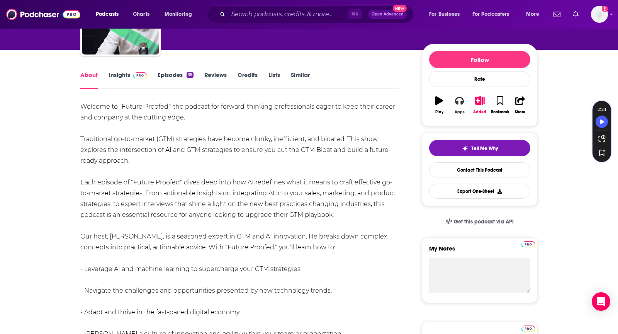
click at [464, 102] on button "Apps" at bounding box center [459, 105] width 20 height 28
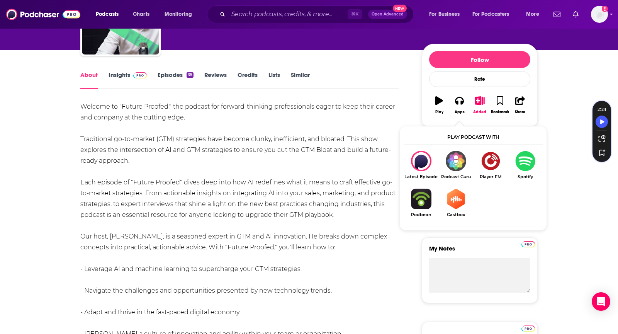
click at [523, 163] on img "Show Listen On dropdown" at bounding box center [525, 161] width 35 height 20
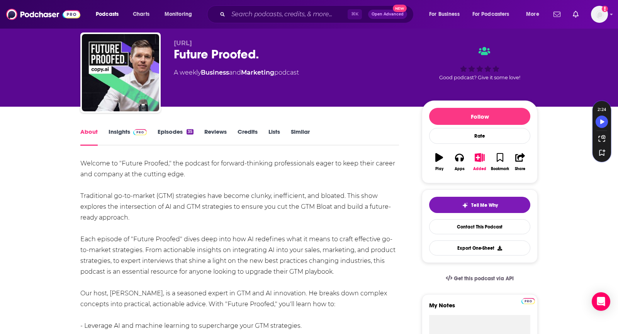
scroll to position [0, 0]
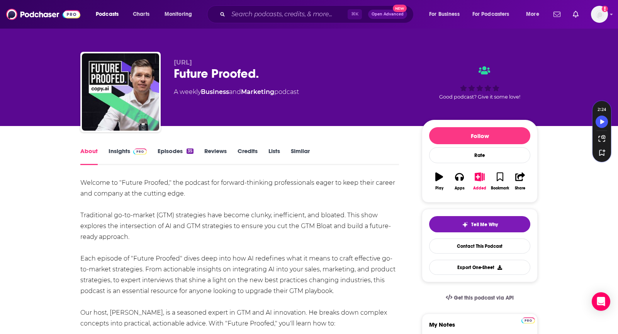
click at [125, 151] on link "Insights" at bounding box center [127, 156] width 38 height 18
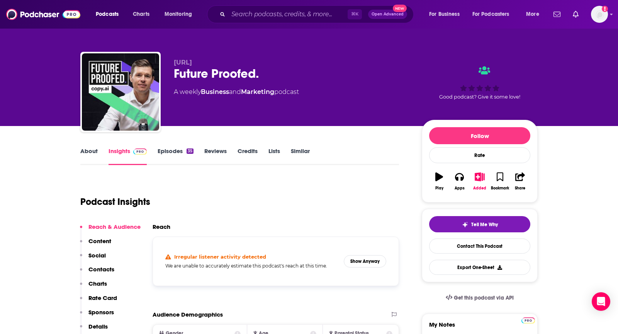
click at [258, 7] on div "⌘ K Open Advanced New" at bounding box center [310, 14] width 207 height 18
click at [263, 17] on input "Search podcasts, credits, & more..." at bounding box center [287, 14] width 119 height 12
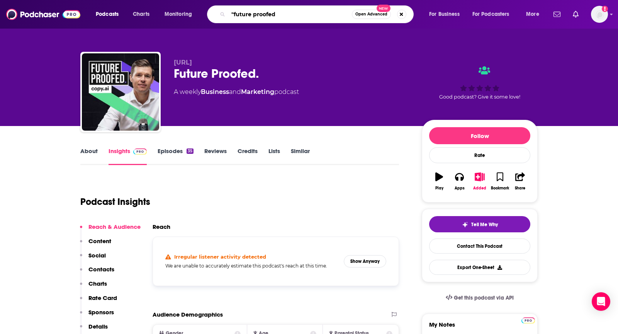
type input ""future proofed""
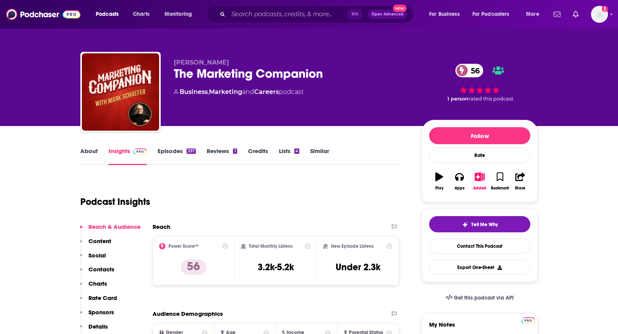
click at [94, 156] on link "About" at bounding box center [88, 156] width 17 height 18
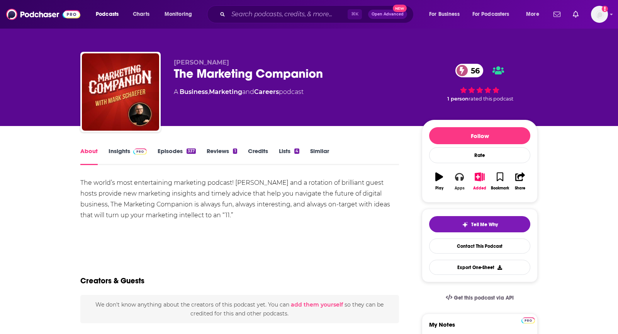
click at [460, 174] on icon "button" at bounding box center [459, 176] width 8 height 8
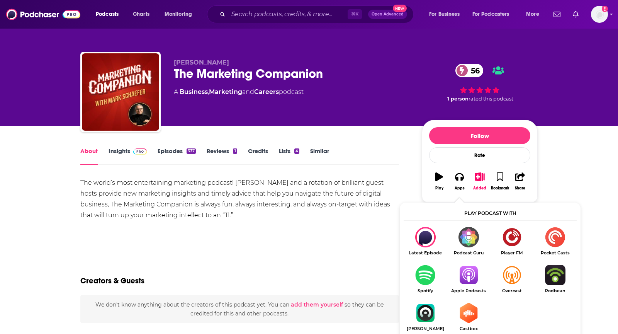
click at [468, 274] on img "Show Listen On dropdown" at bounding box center [468, 274] width 43 height 20
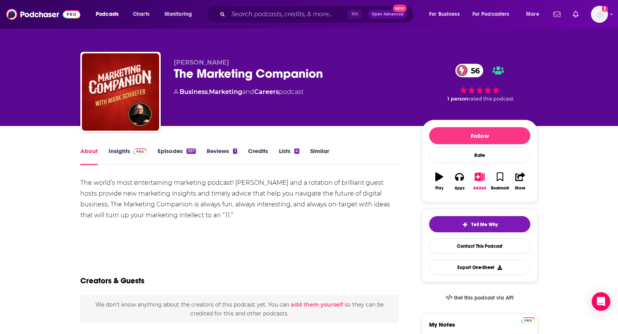
click at [122, 153] on link "Insights" at bounding box center [127, 156] width 38 height 18
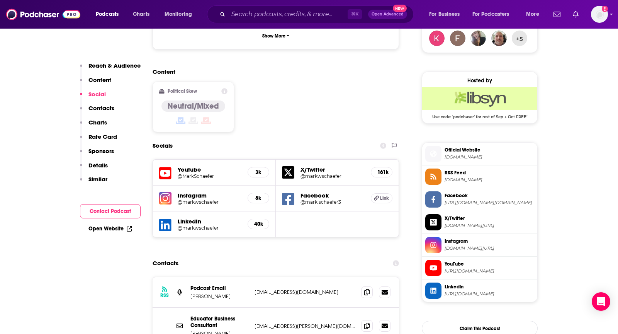
scroll to position [622, 0]
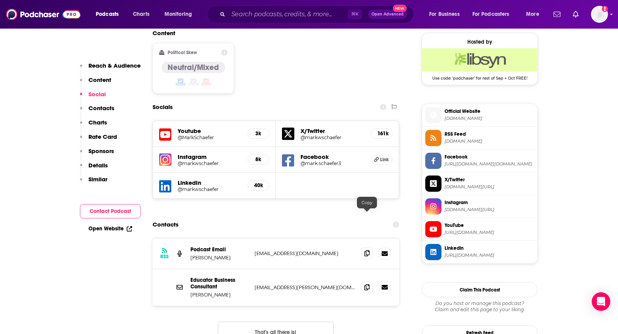
click at [363, 247] on span at bounding box center [367, 253] width 12 height 12
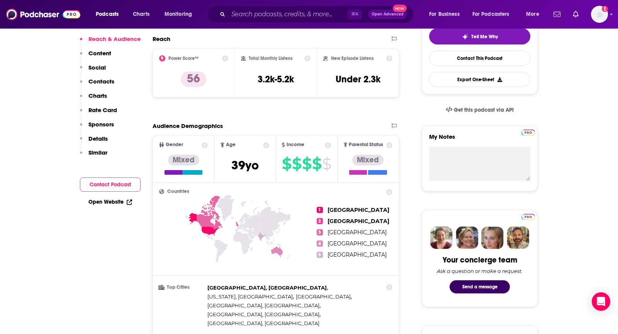
scroll to position [0, 0]
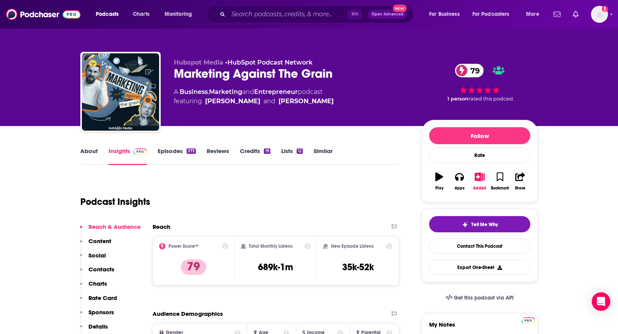
click at [86, 154] on link "About" at bounding box center [88, 156] width 17 height 18
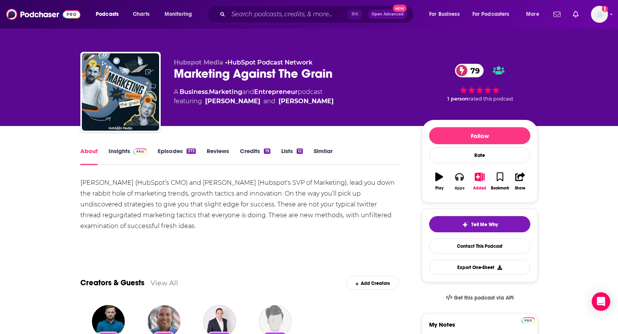
click at [459, 178] on icon "button" at bounding box center [459, 176] width 8 height 8
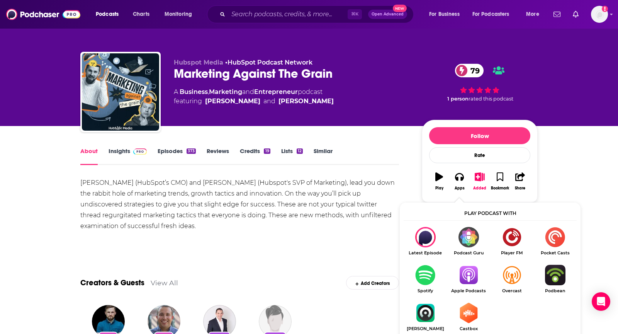
click at [464, 275] on img "Show Listen On dropdown" at bounding box center [468, 274] width 43 height 20
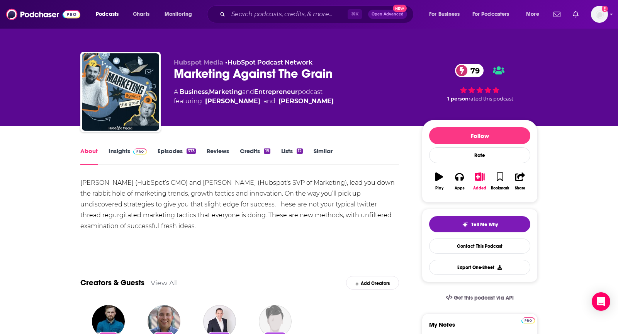
click at [129, 154] on link "Insights" at bounding box center [127, 156] width 38 height 18
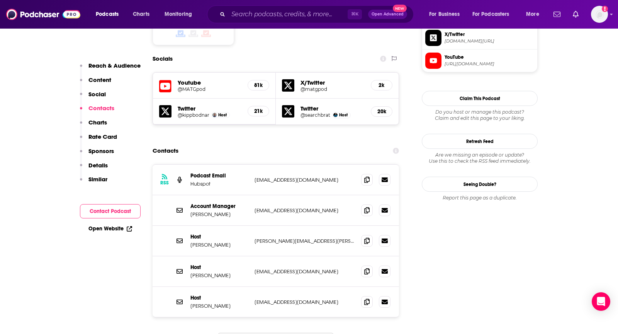
scroll to position [674, 0]
click at [368, 268] on icon at bounding box center [366, 271] width 5 height 6
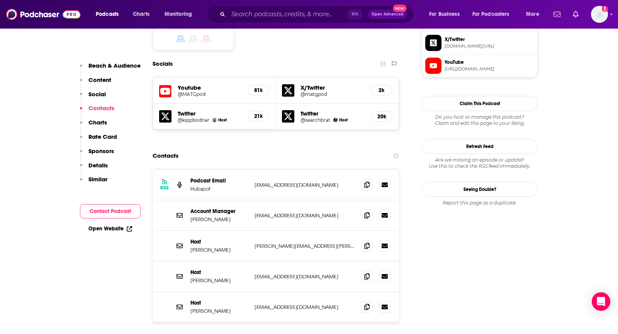
scroll to position [669, 0]
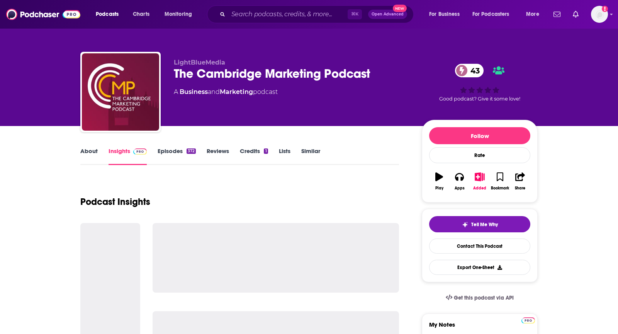
click at [83, 151] on link "About" at bounding box center [88, 156] width 17 height 18
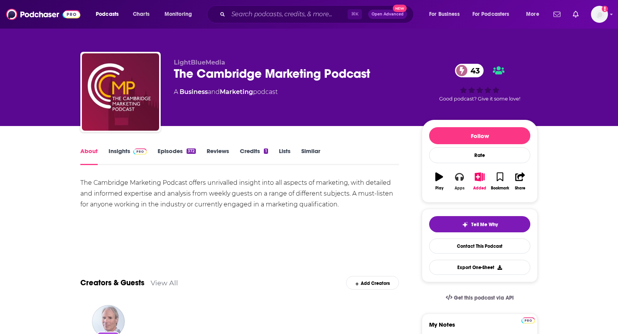
click at [456, 176] on icon "button" at bounding box center [459, 177] width 8 height 8
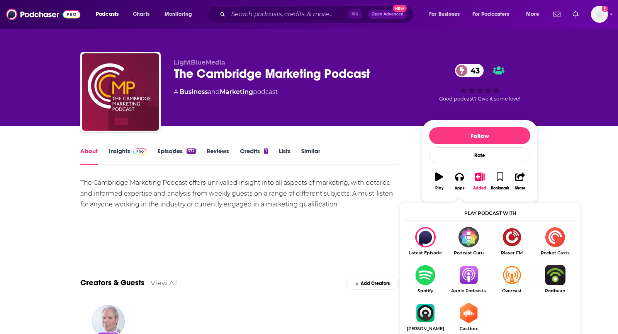
click at [470, 276] on img "Show Listen On dropdown" at bounding box center [468, 274] width 43 height 20
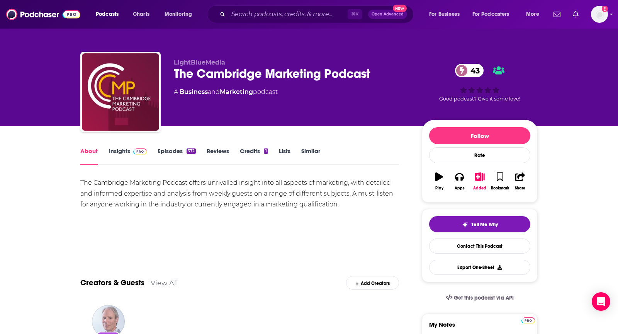
click at [85, 147] on div "About Insights Episodes 372 Reviews Credits 1 Lists Similar" at bounding box center [239, 155] width 319 height 19
click at [126, 156] on link "Insights" at bounding box center [127, 156] width 38 height 18
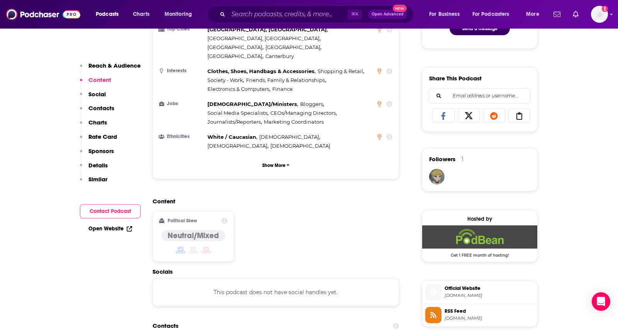
scroll to position [485, 0]
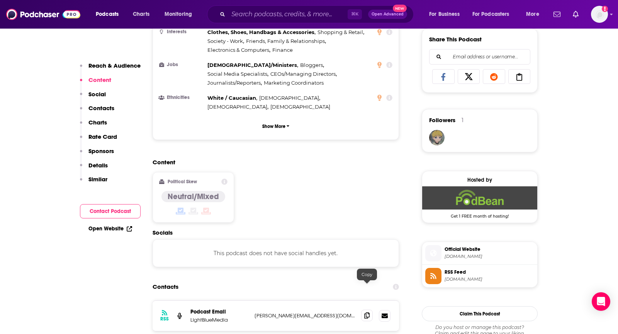
click at [364, 312] on icon at bounding box center [366, 315] width 5 height 6
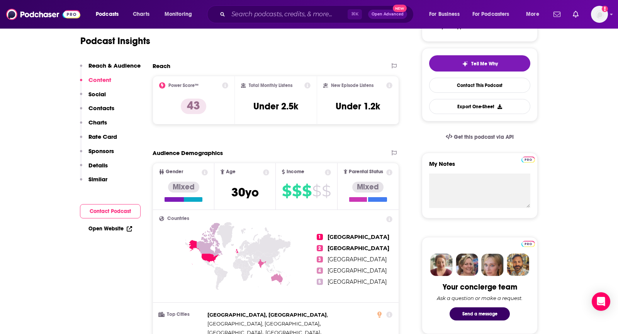
scroll to position [0, 0]
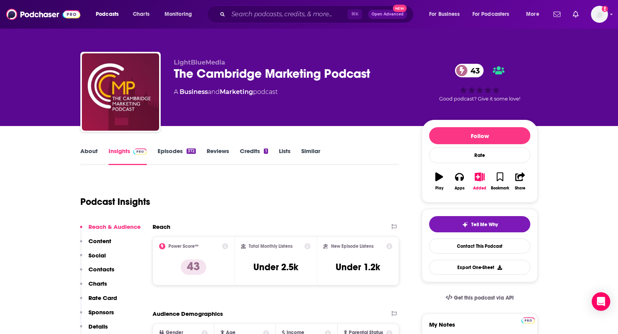
click at [86, 146] on div "About Insights Episodes 372 Reviews Credits 1 Lists Similar" at bounding box center [239, 155] width 319 height 19
click at [89, 153] on link "About" at bounding box center [88, 156] width 17 height 18
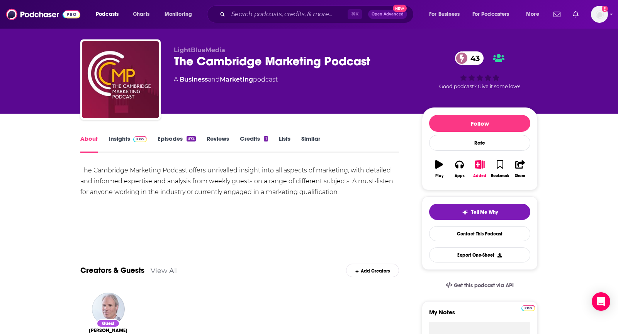
scroll to position [14, 0]
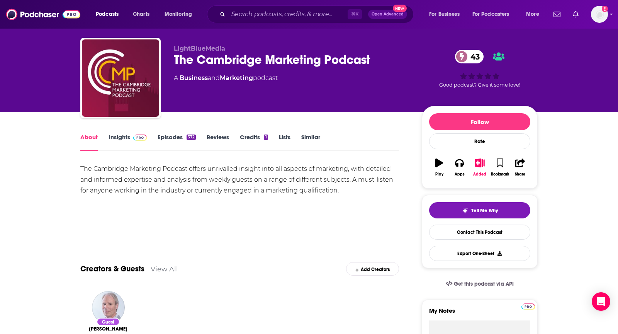
click at [128, 132] on div "About Insights Episodes 372 Reviews Credits 1 Lists Similar" at bounding box center [239, 141] width 319 height 19
click at [122, 134] on link "Insights" at bounding box center [127, 142] width 38 height 18
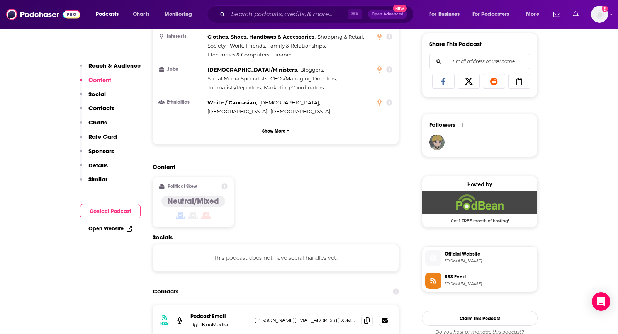
scroll to position [481, 0]
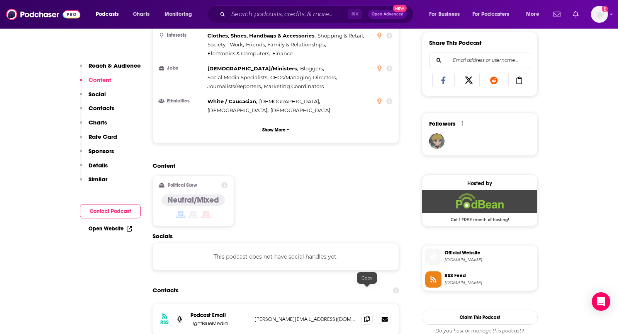
click at [365, 315] on icon at bounding box center [366, 318] width 5 height 6
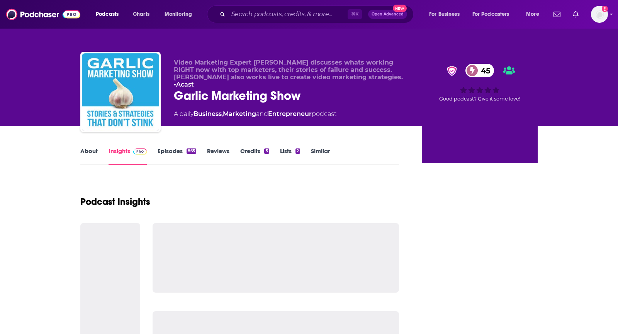
click at [90, 160] on link "About" at bounding box center [88, 156] width 17 height 18
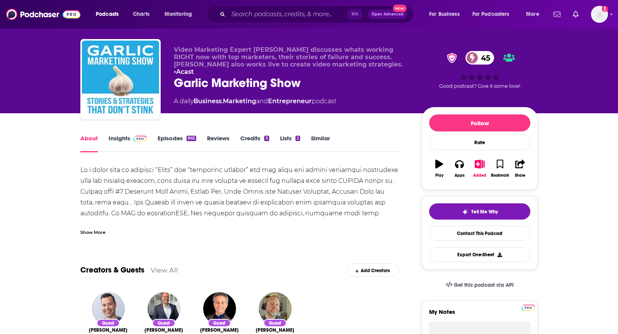
scroll to position [14, 0]
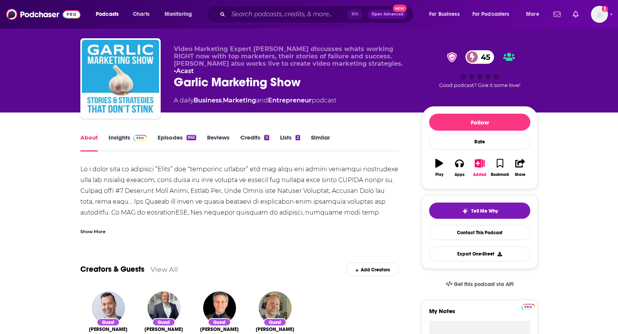
click at [97, 227] on div "Show More" at bounding box center [92, 230] width 25 height 7
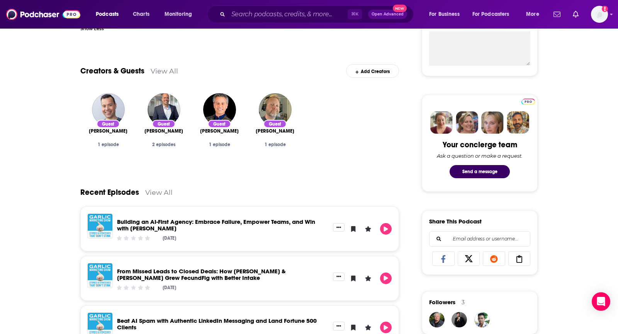
scroll to position [0, 0]
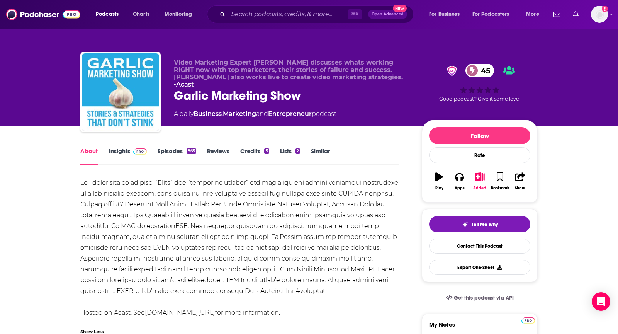
click at [124, 149] on link "Insights" at bounding box center [127, 156] width 38 height 18
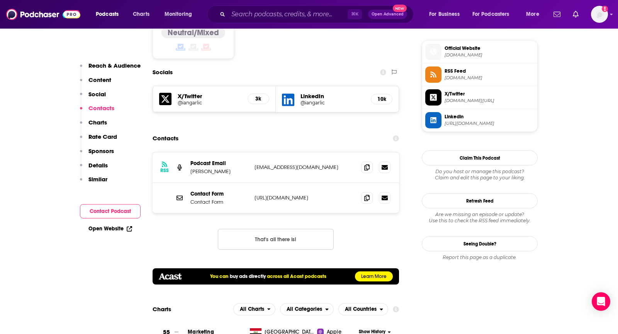
scroll to position [703, 0]
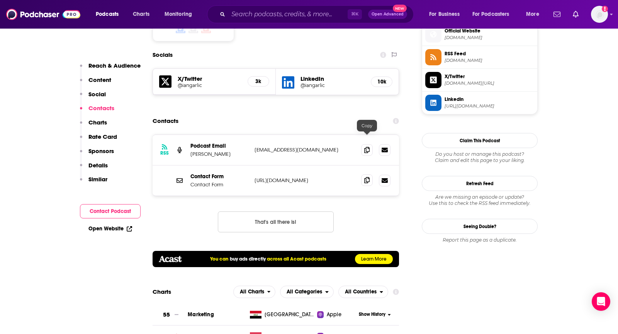
click at [365, 177] on icon at bounding box center [366, 180] width 5 height 6
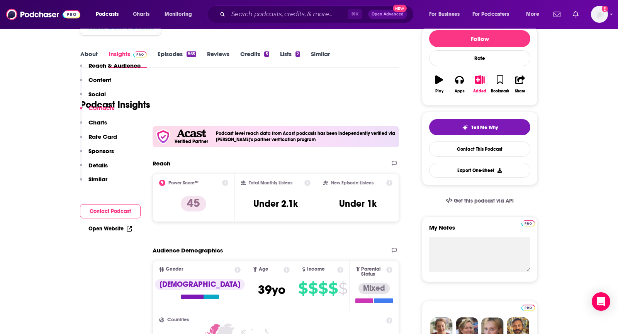
scroll to position [0, 0]
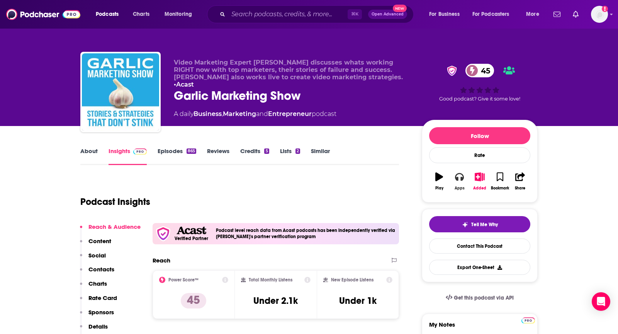
click at [463, 181] on button "Apps" at bounding box center [459, 181] width 20 height 28
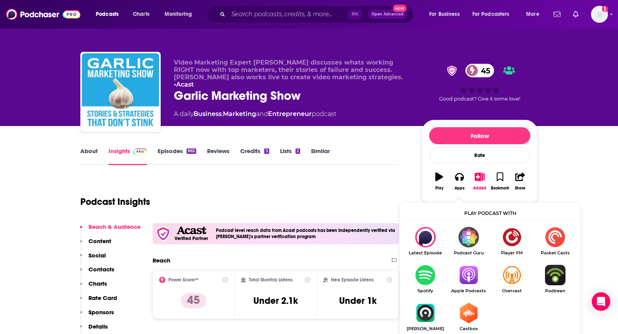
click at [463, 278] on img "Show Listen On dropdown" at bounding box center [468, 274] width 43 height 20
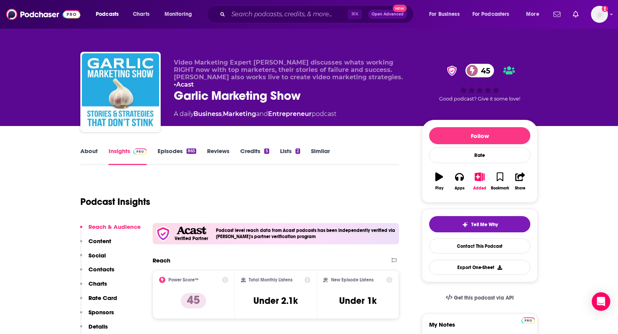
click at [96, 148] on link "About" at bounding box center [88, 156] width 17 height 18
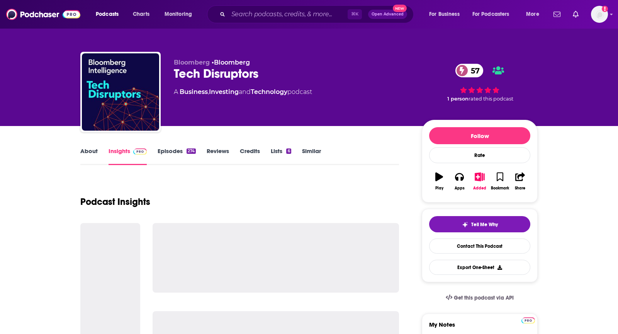
click at [91, 148] on link "About" at bounding box center [88, 156] width 17 height 18
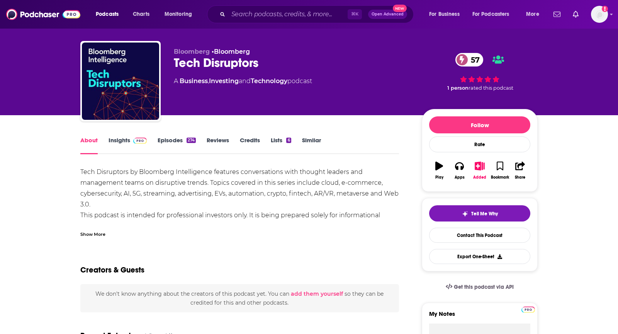
scroll to position [12, 0]
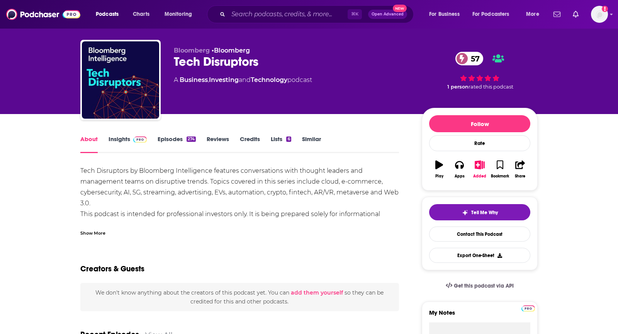
click at [98, 234] on div "Show More" at bounding box center [92, 232] width 25 height 7
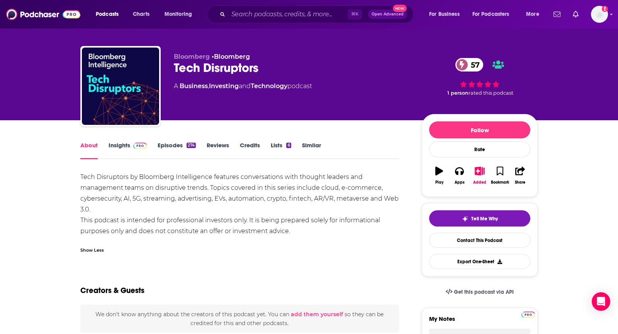
scroll to position [0, 0]
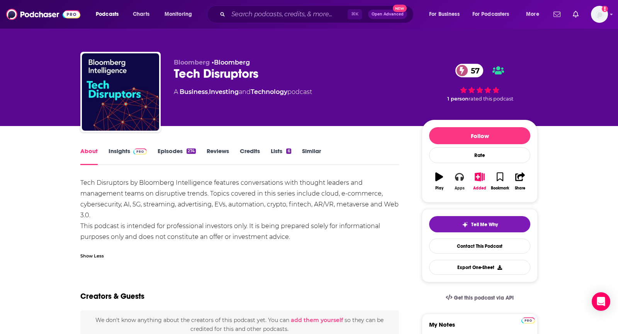
click at [450, 183] on button "Apps" at bounding box center [459, 181] width 20 height 28
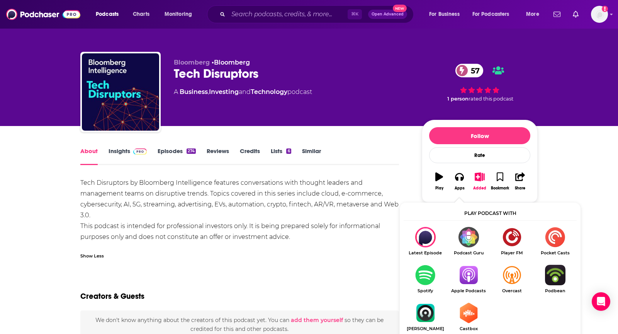
click at [464, 281] on img "Show Listen On dropdown" at bounding box center [468, 274] width 43 height 20
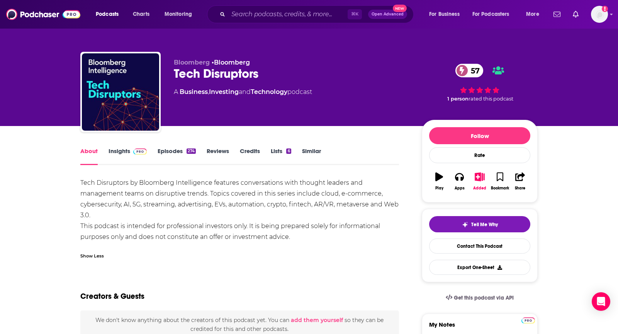
click at [139, 147] on span at bounding box center [140, 150] width 14 height 7
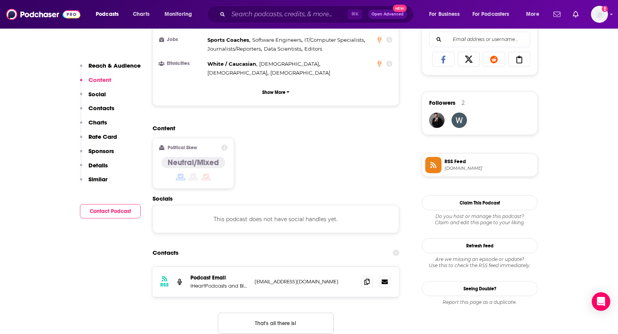
scroll to position [506, 0]
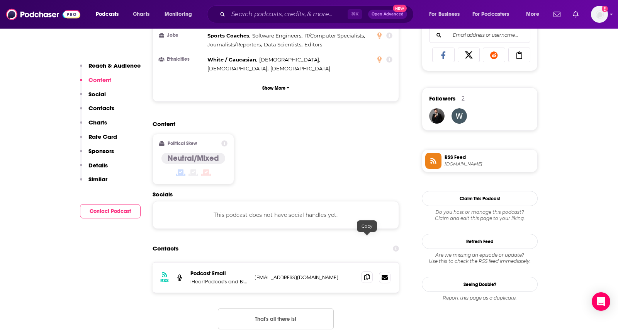
click at [363, 271] on span at bounding box center [367, 277] width 12 height 12
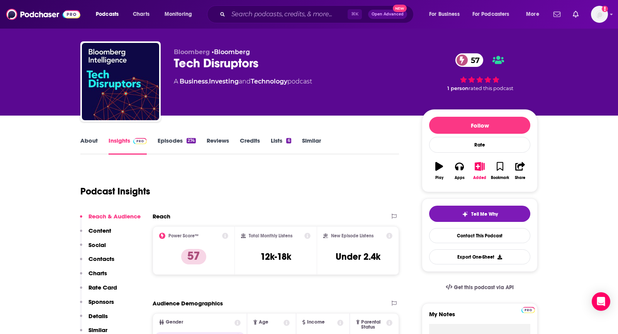
scroll to position [19, 0]
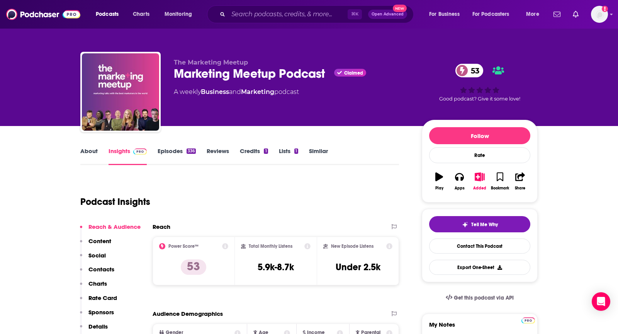
click at [85, 155] on link "About" at bounding box center [88, 156] width 17 height 18
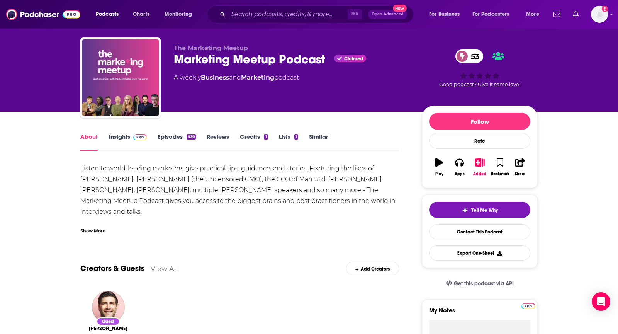
scroll to position [15, 0]
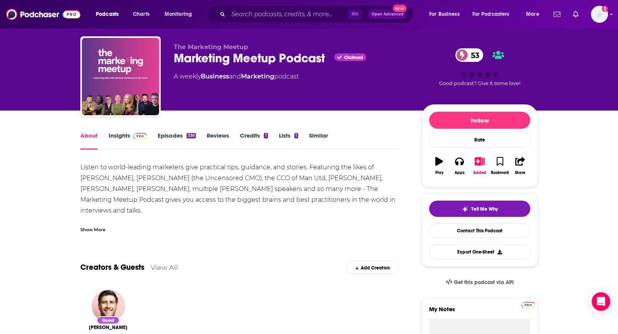
click at [95, 226] on div "Show More" at bounding box center [92, 228] width 25 height 7
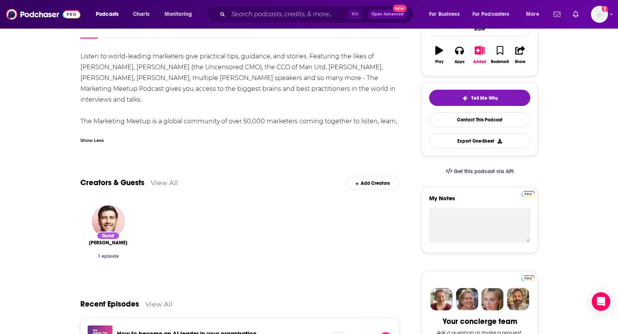
scroll to position [0, 0]
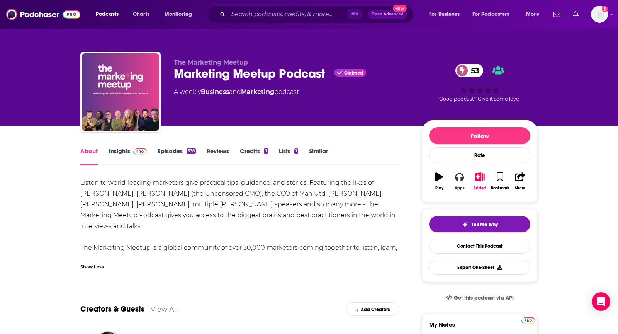
click at [458, 186] on div "Apps" at bounding box center [459, 188] width 10 height 5
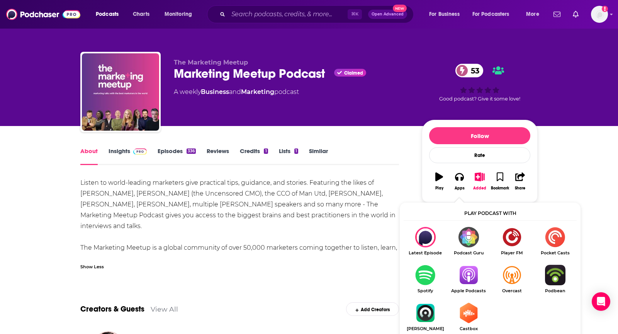
click at [475, 283] on img "Show Listen On dropdown" at bounding box center [468, 274] width 43 height 20
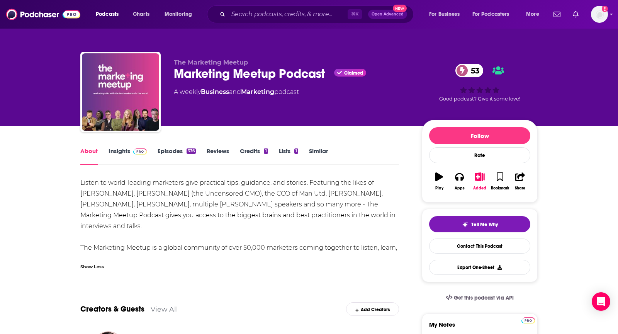
click at [124, 149] on link "Insights" at bounding box center [127, 156] width 38 height 18
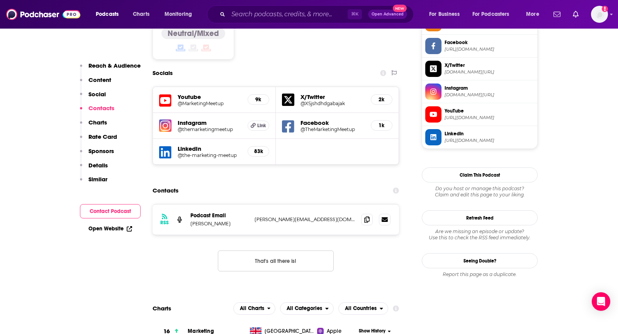
scroll to position [713, 0]
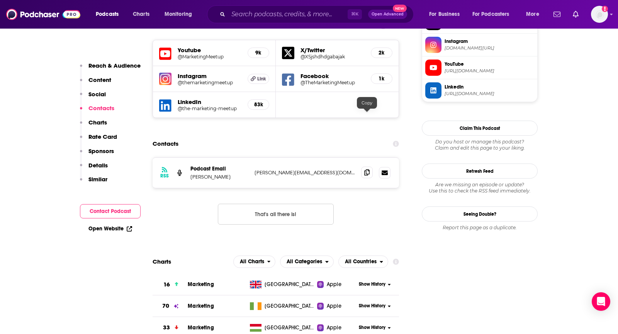
click at [363, 166] on span at bounding box center [367, 172] width 12 height 12
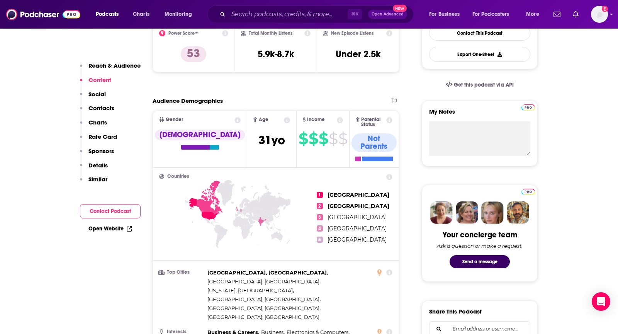
scroll to position [203, 0]
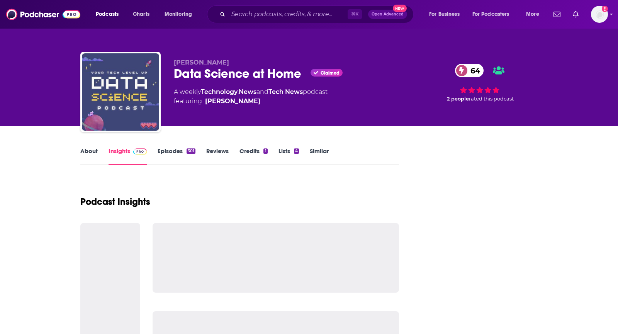
click at [90, 153] on link "About" at bounding box center [88, 156] width 17 height 18
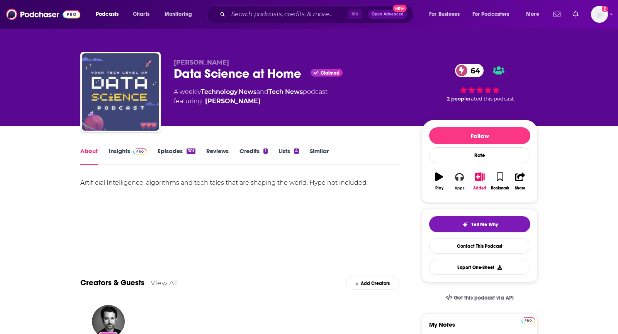
click at [459, 179] on icon "button" at bounding box center [459, 176] width 8 height 8
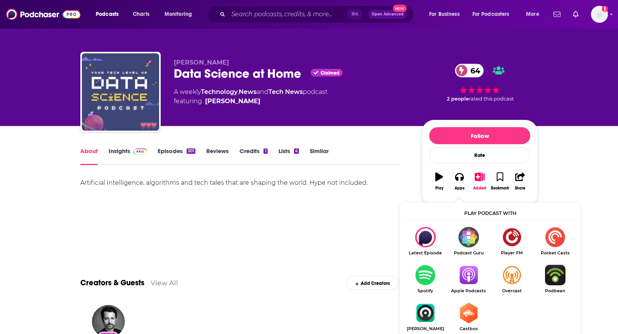
click at [471, 273] on img "Show Listen On dropdown" at bounding box center [468, 274] width 43 height 20
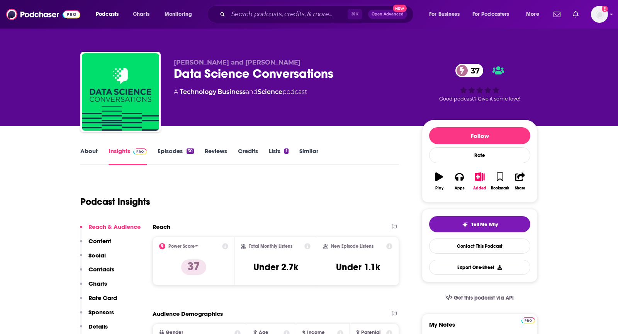
click at [89, 150] on link "About" at bounding box center [88, 156] width 17 height 18
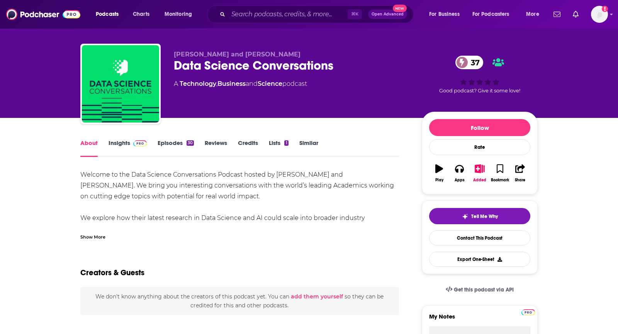
scroll to position [8, 0]
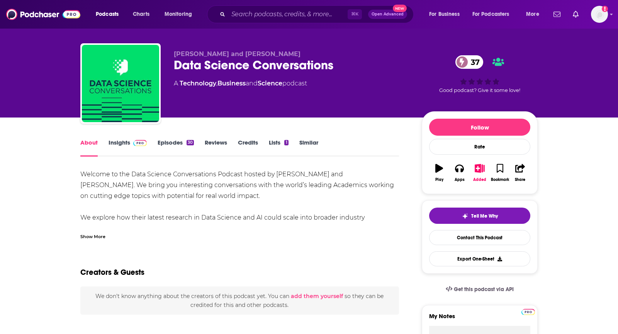
click at [93, 235] on div "Show More" at bounding box center [92, 235] width 25 height 7
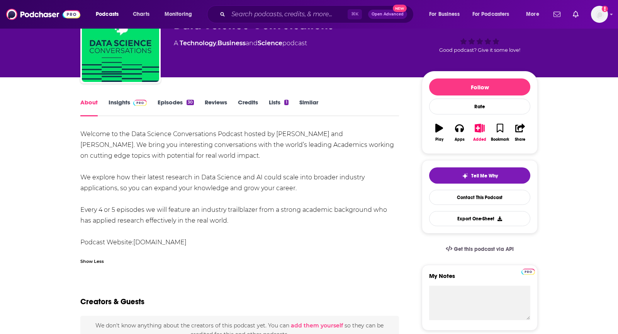
scroll to position [53, 0]
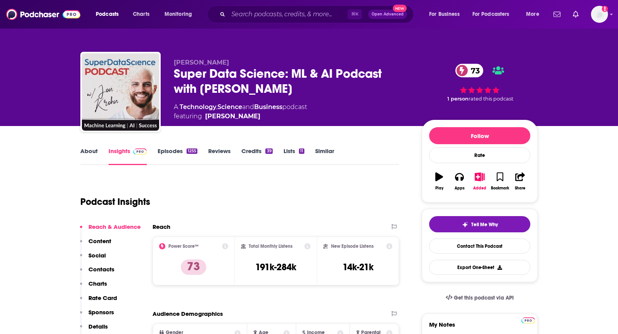
click at [90, 151] on link "About" at bounding box center [88, 156] width 17 height 18
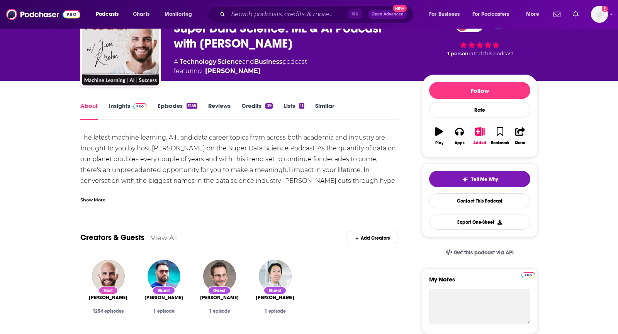
scroll to position [47, 0]
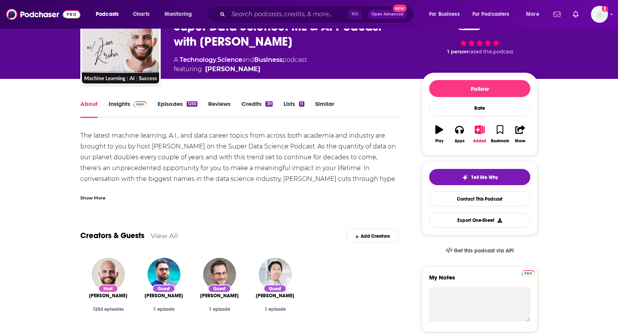
click at [93, 193] on div "Show More" at bounding box center [92, 196] width 25 height 7
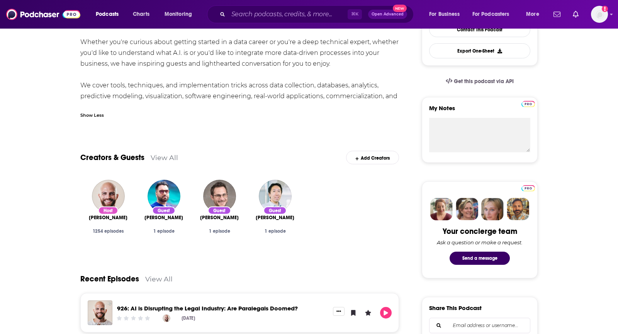
scroll to position [0, 0]
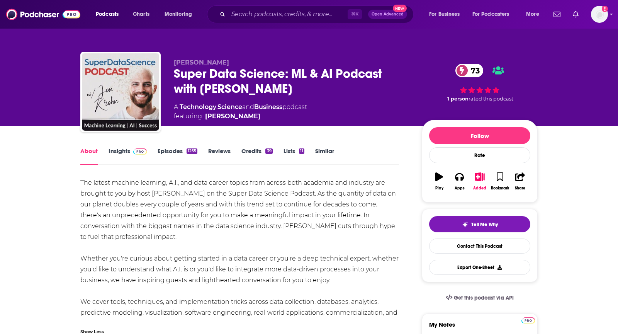
click at [126, 151] on link "Insights" at bounding box center [127, 156] width 38 height 18
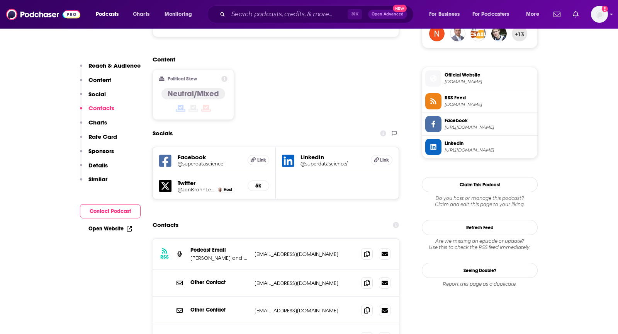
scroll to position [630, 0]
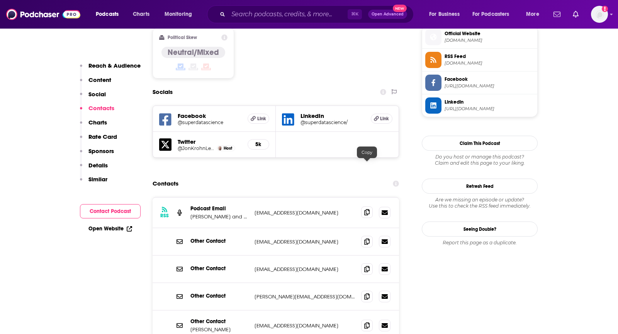
click at [365, 209] on icon at bounding box center [366, 212] width 5 height 6
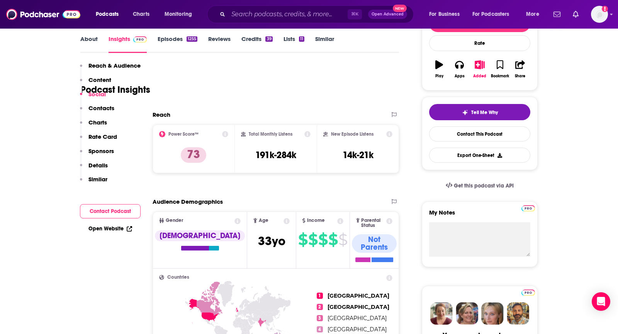
scroll to position [0, 0]
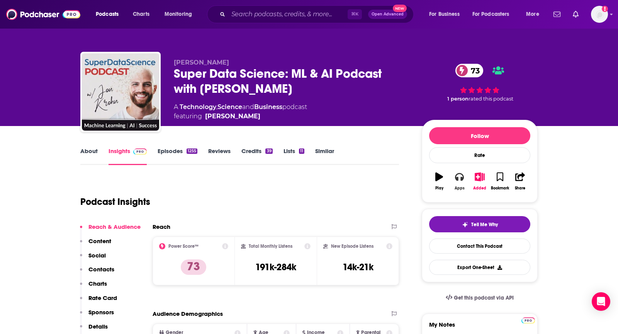
click at [461, 186] on div "Apps" at bounding box center [459, 188] width 10 height 5
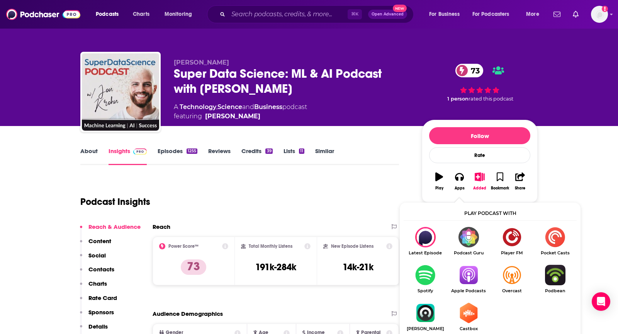
click at [461, 272] on img "Show Listen On dropdown" at bounding box center [468, 274] width 43 height 20
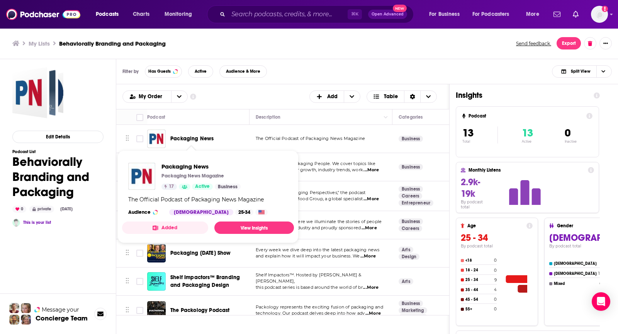
click at [256, 59] on div "Filter by Has Guests Active Audience & More Split View" at bounding box center [367, 71] width 502 height 25
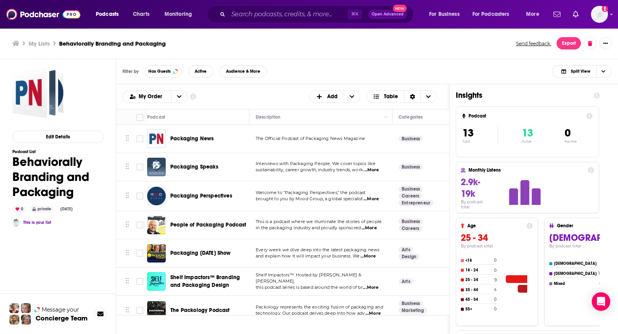
click at [309, 71] on div "Filter by Has Guests Active Audience & More Split View" at bounding box center [367, 71] width 502 height 25
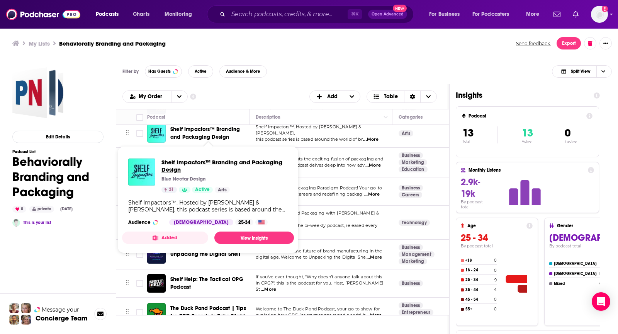
scroll to position [153, 0]
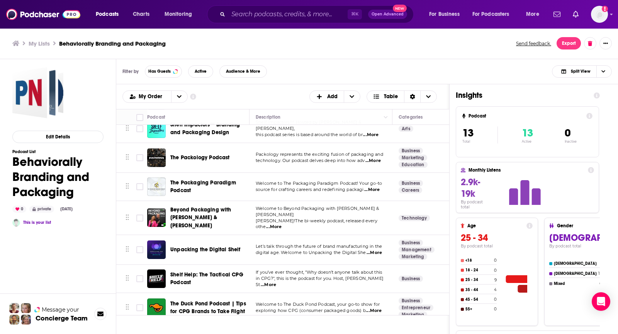
click at [288, 78] on div "Filter by Has Guests Active Audience & More Split View" at bounding box center [367, 71] width 502 height 25
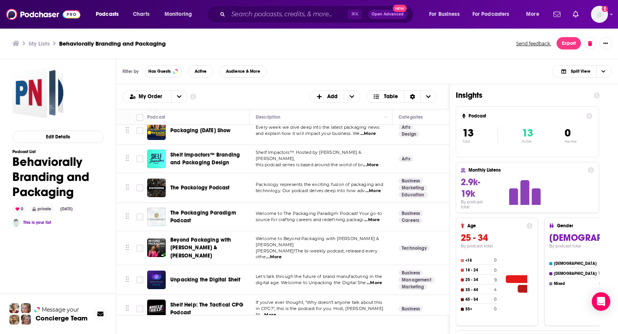
scroll to position [0, 0]
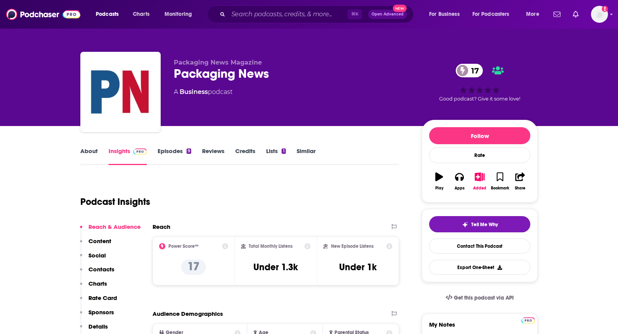
click at [89, 153] on link "About" at bounding box center [88, 156] width 17 height 18
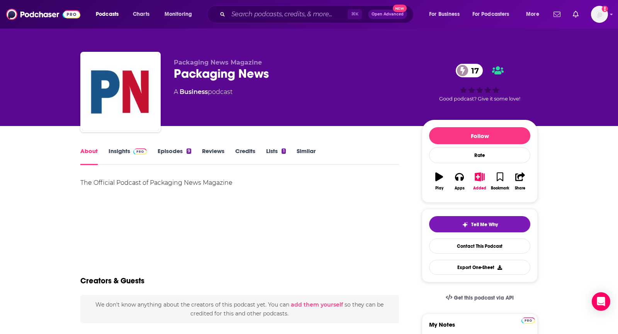
click at [121, 147] on link "Insights" at bounding box center [127, 156] width 38 height 18
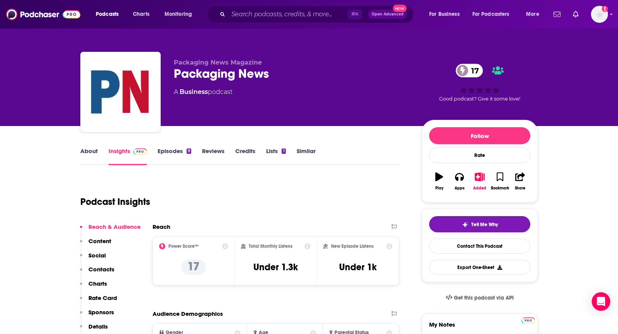
click at [89, 150] on link "About" at bounding box center [88, 156] width 17 height 18
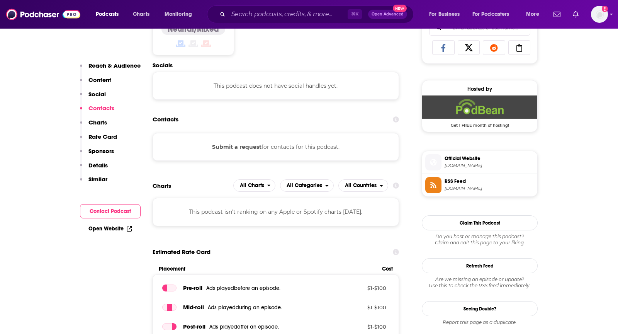
scroll to position [525, 0]
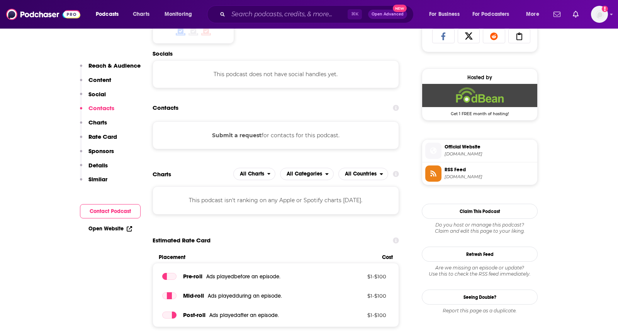
click at [245, 136] on button "Submit a request" at bounding box center [236, 135] width 49 height 8
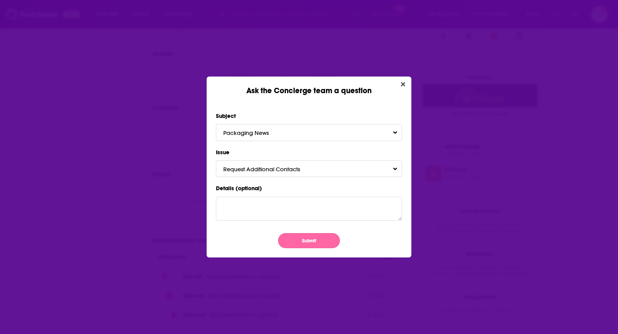
click at [303, 247] on button "Submit" at bounding box center [309, 240] width 62 height 15
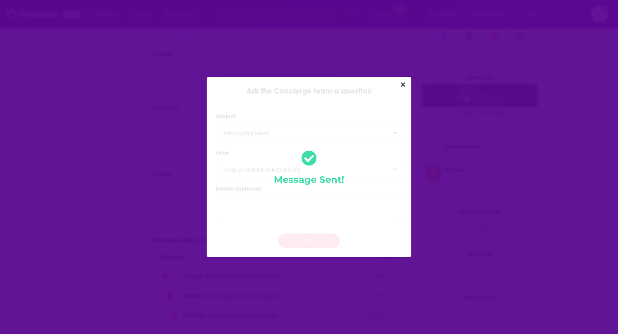
click at [27, 210] on div "Ask the Concierge team a question Subject Packaging News Issue Request Addition…" at bounding box center [309, 167] width 618 height 334
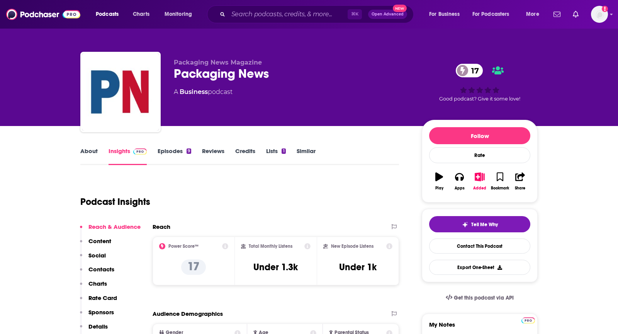
click at [90, 151] on link "About" at bounding box center [88, 156] width 17 height 18
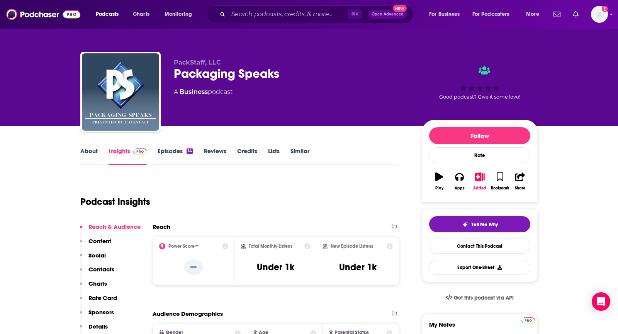
click at [80, 151] on link "About" at bounding box center [88, 156] width 17 height 18
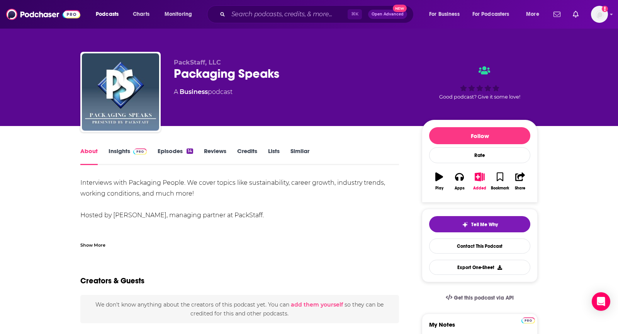
click at [130, 149] on span at bounding box center [138, 150] width 17 height 7
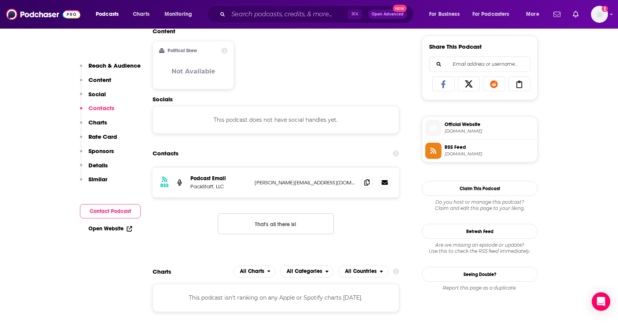
scroll to position [571, 0]
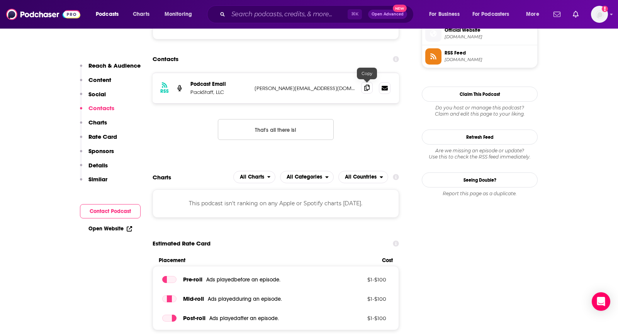
click at [367, 86] on icon at bounding box center [366, 88] width 5 height 6
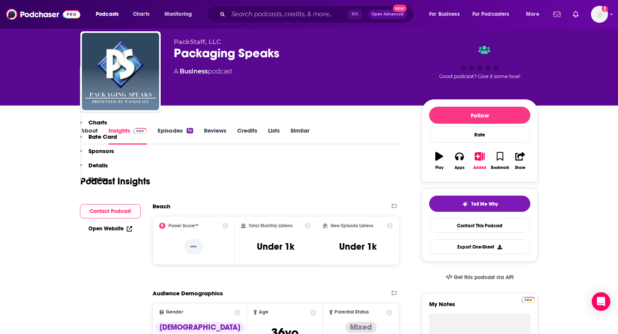
scroll to position [0, 0]
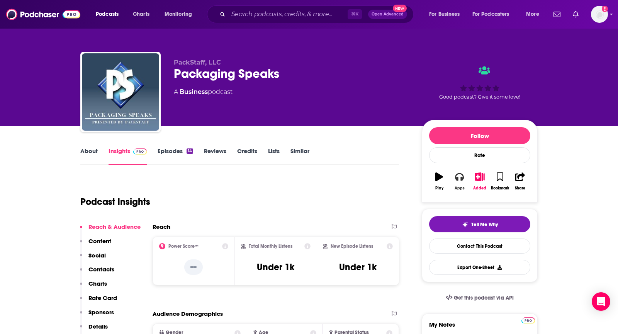
click at [458, 181] on button "Apps" at bounding box center [459, 181] width 20 height 28
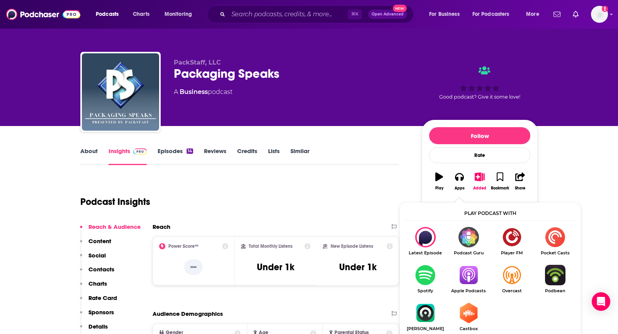
click at [468, 271] on img "Show Listen On dropdown" at bounding box center [468, 274] width 43 height 20
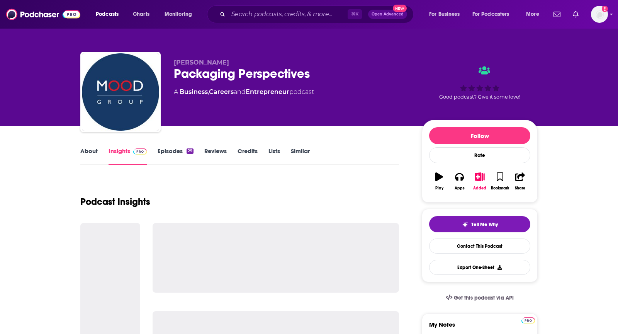
click at [90, 156] on link "About" at bounding box center [88, 156] width 17 height 18
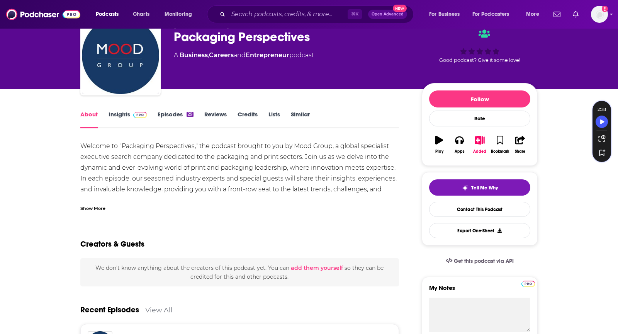
scroll to position [37, 0]
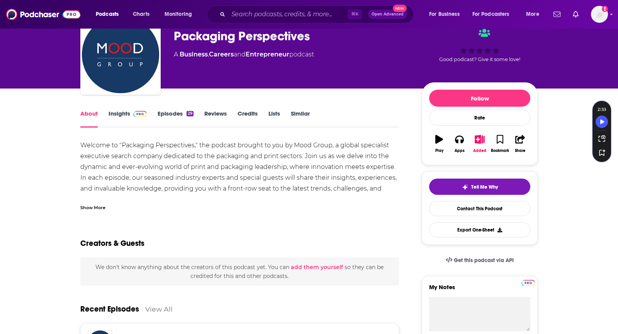
click at [95, 204] on div "Show More" at bounding box center [92, 206] width 25 height 7
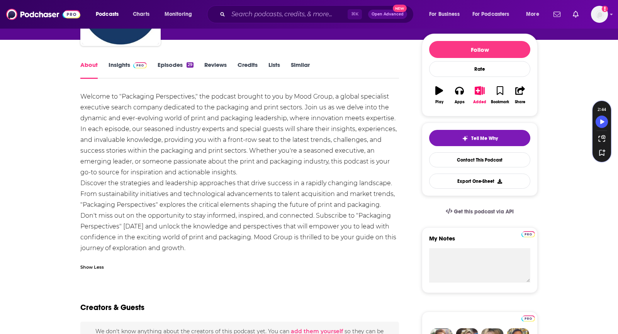
scroll to position [0, 0]
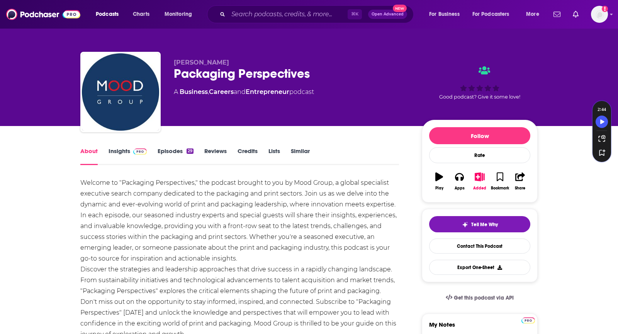
click at [125, 153] on link "Insights" at bounding box center [127, 156] width 38 height 18
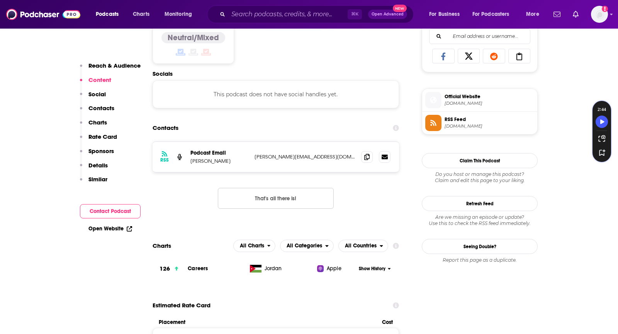
scroll to position [520, 0]
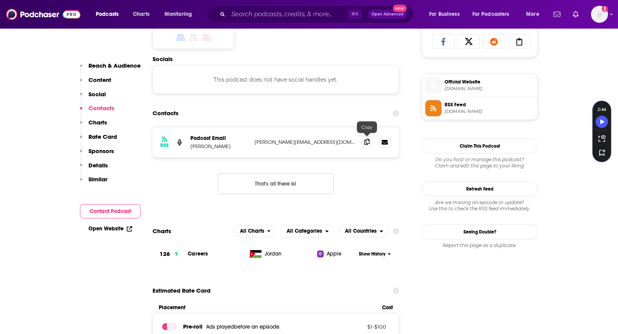
click at [366, 143] on span at bounding box center [367, 142] width 12 height 12
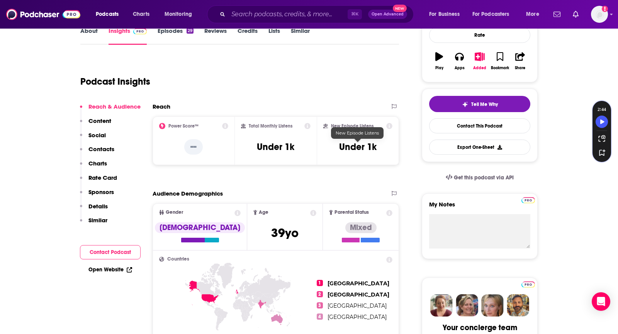
scroll to position [0, 0]
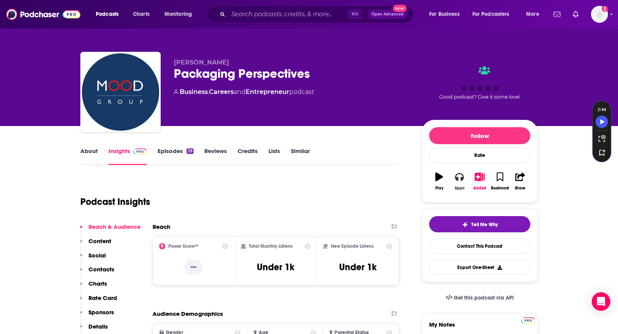
click at [456, 180] on button "Apps" at bounding box center [459, 181] width 20 height 28
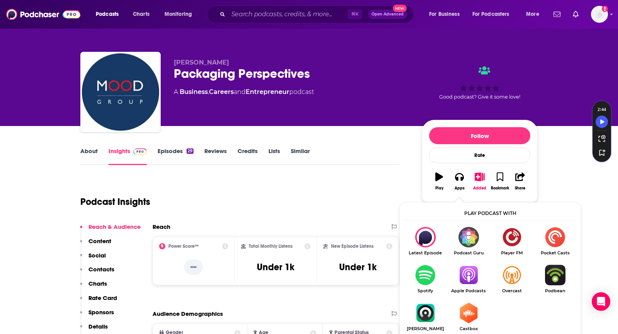
click at [461, 279] on img "Show Listen On dropdown" at bounding box center [468, 274] width 43 height 20
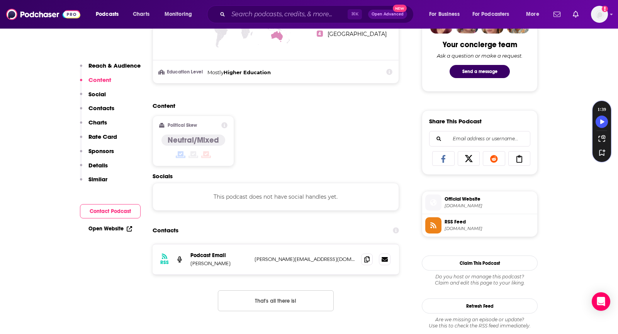
scroll to position [419, 0]
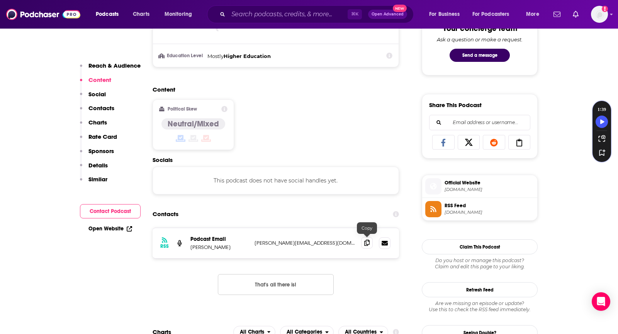
click at [365, 239] on icon at bounding box center [366, 242] width 5 height 6
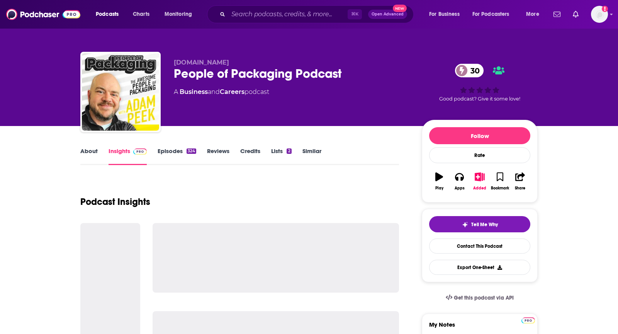
click at [85, 152] on link "About" at bounding box center [88, 156] width 17 height 18
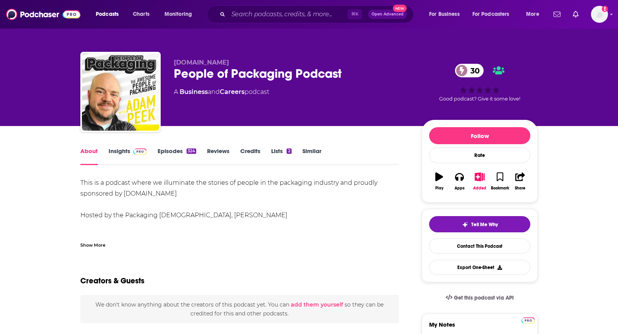
scroll to position [1, 0]
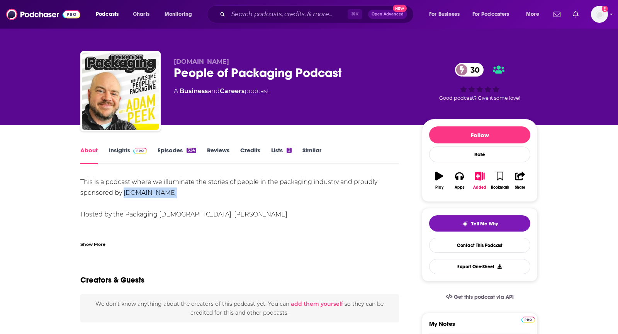
drag, startPoint x: 172, startPoint y: 196, endPoint x: 122, endPoint y: 196, distance: 50.2
click at [122, 196] on div "This is a podcast where we illuminate the stories of people in the packaging in…" at bounding box center [239, 208] width 319 height 65
copy div "[DOMAIN_NAME]"
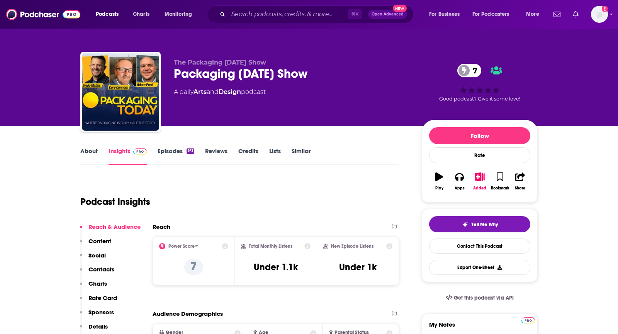
click at [83, 149] on link "About" at bounding box center [88, 156] width 17 height 18
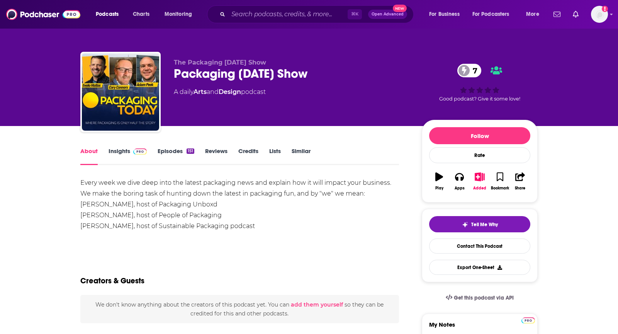
click at [129, 155] on link "Insights" at bounding box center [127, 156] width 38 height 18
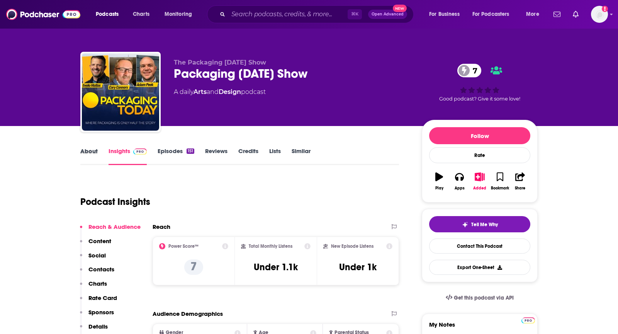
click at [100, 152] on div "About" at bounding box center [94, 156] width 28 height 18
click at [456, 175] on icon "button" at bounding box center [459, 176] width 8 height 8
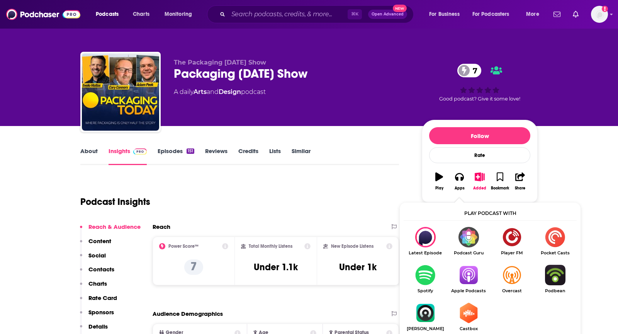
click at [468, 267] on img "Show Listen On dropdown" at bounding box center [468, 274] width 43 height 20
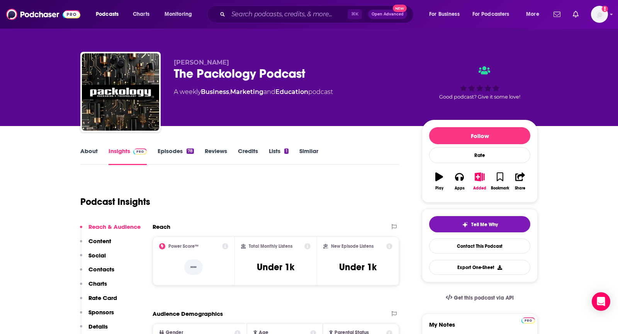
click at [97, 147] on link "About" at bounding box center [88, 156] width 17 height 18
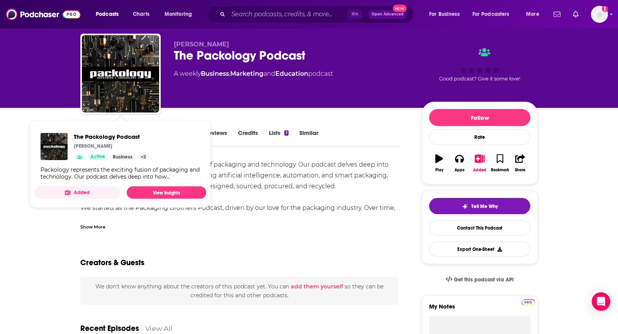
scroll to position [19, 0]
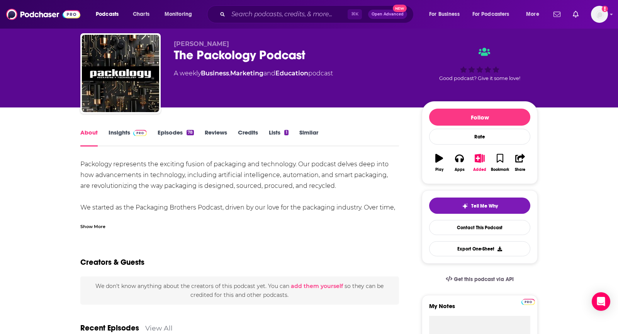
click at [97, 225] on div "Show More" at bounding box center [92, 225] width 25 height 7
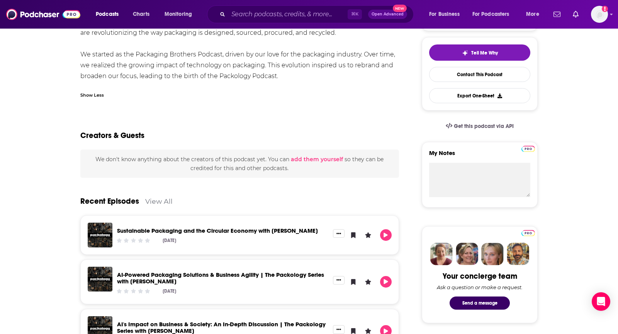
scroll to position [0, 0]
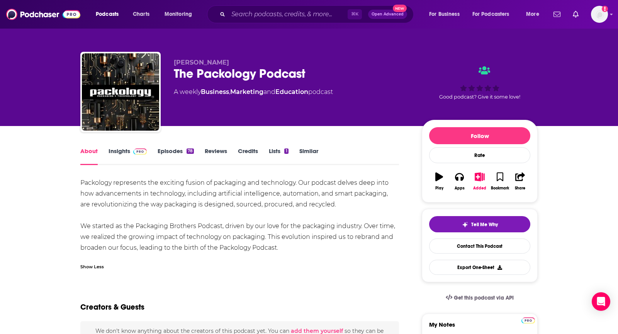
click at [122, 159] on link "Insights" at bounding box center [127, 156] width 38 height 18
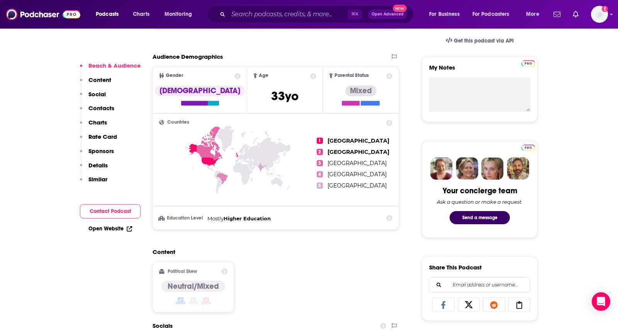
scroll to position [416, 0]
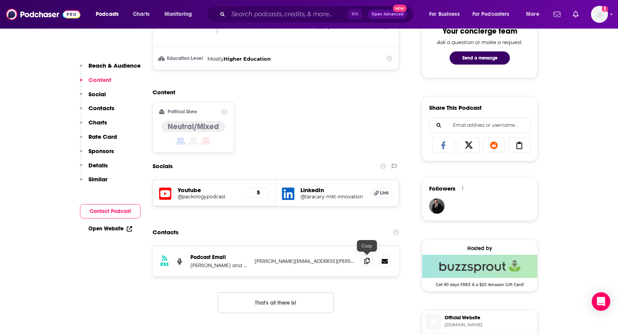
click at [364, 258] on icon at bounding box center [366, 261] width 5 height 6
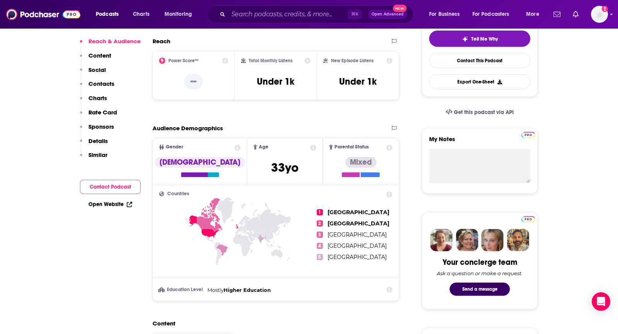
scroll to position [0, 0]
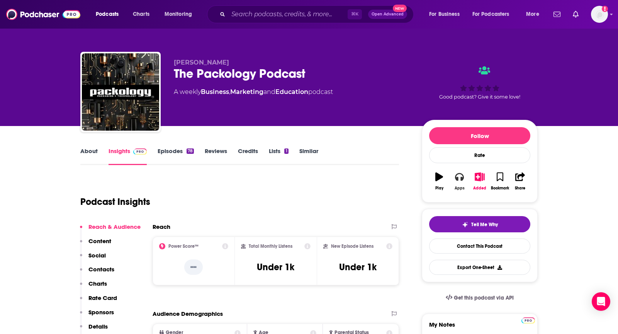
click at [455, 178] on icon "button" at bounding box center [459, 176] width 8 height 8
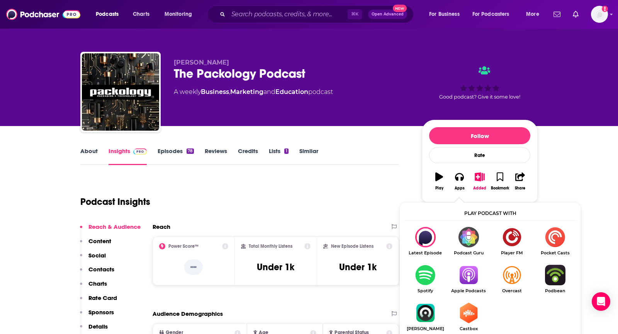
click at [467, 286] on link "Apple Podcasts" at bounding box center [468, 278] width 43 height 29
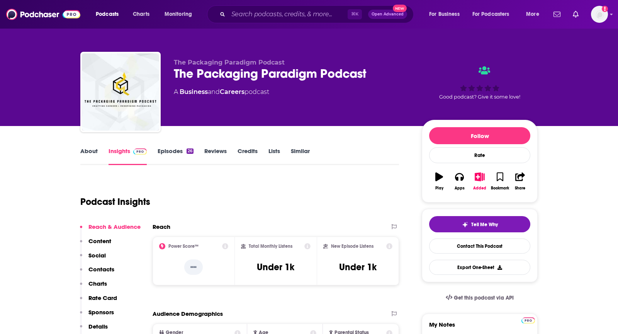
click at [91, 148] on link "About" at bounding box center [88, 156] width 17 height 18
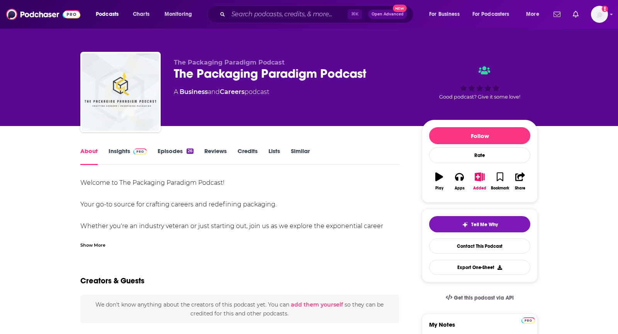
click at [116, 93] on img "The Packaging Paradigm Podcast" at bounding box center [120, 91] width 77 height 77
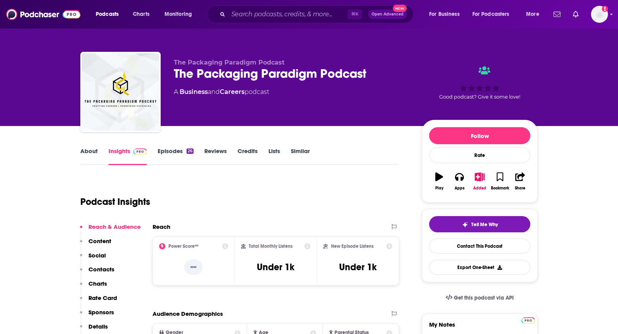
click at [95, 151] on link "About" at bounding box center [88, 156] width 17 height 18
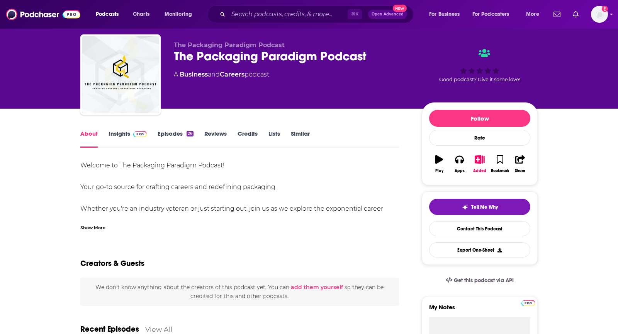
scroll to position [20, 0]
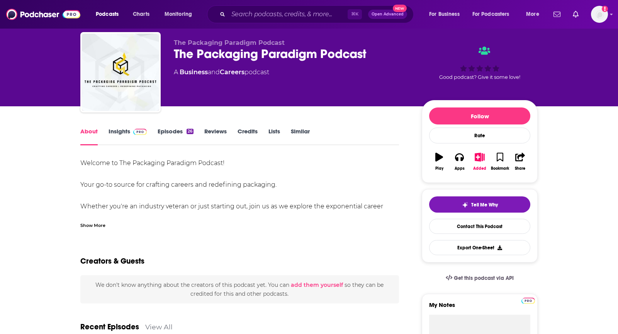
click at [101, 227] on div "Show More" at bounding box center [92, 224] width 25 height 7
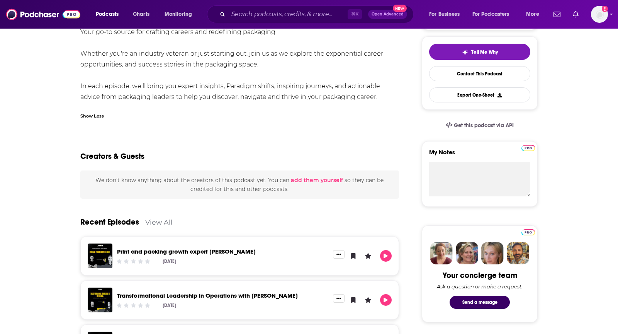
scroll to position [0, 0]
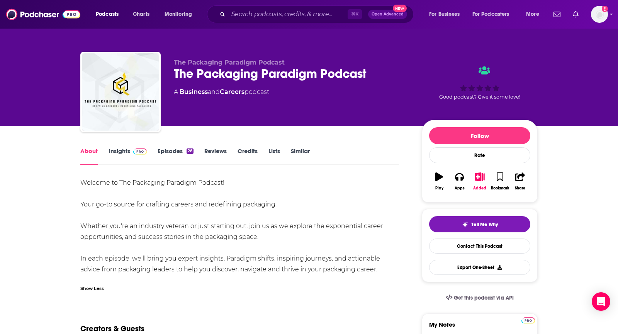
click at [127, 153] on link "Insights" at bounding box center [127, 156] width 38 height 18
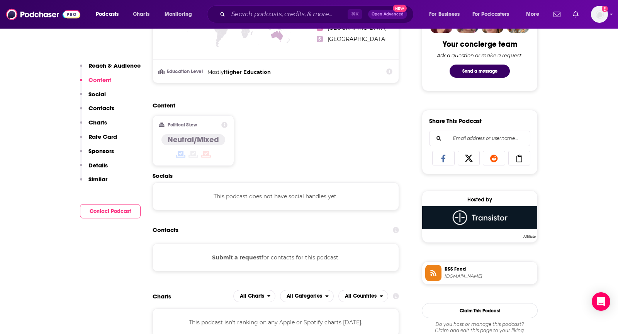
scroll to position [567, 0]
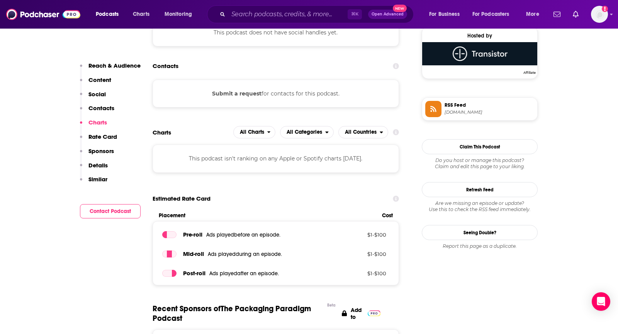
click at [245, 96] on button "Submit a request" at bounding box center [236, 93] width 49 height 8
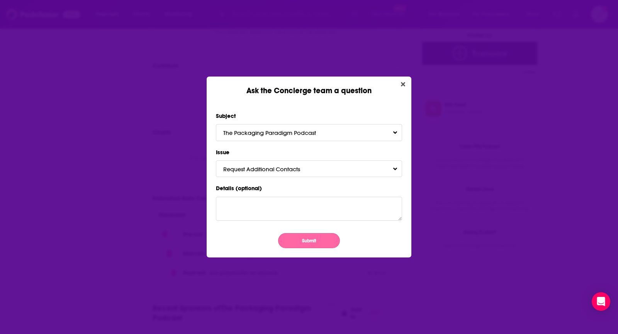
click at [308, 240] on button "Submit" at bounding box center [309, 240] width 62 height 15
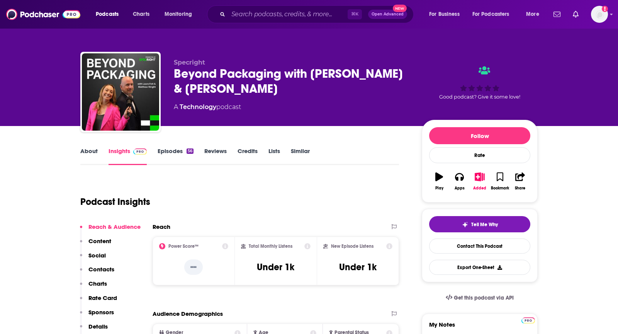
click at [86, 154] on link "About" at bounding box center [88, 156] width 17 height 18
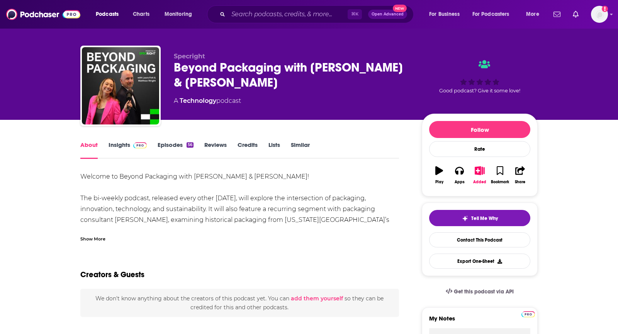
scroll to position [8, 0]
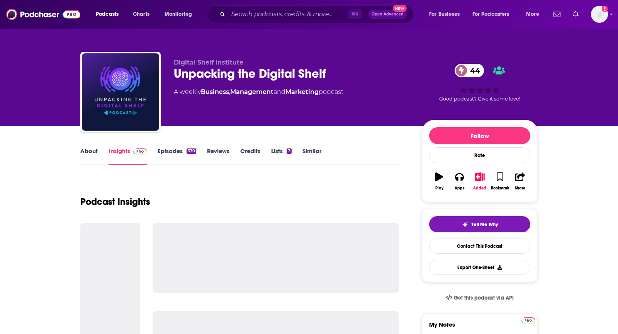
click at [93, 151] on link "About" at bounding box center [88, 156] width 17 height 18
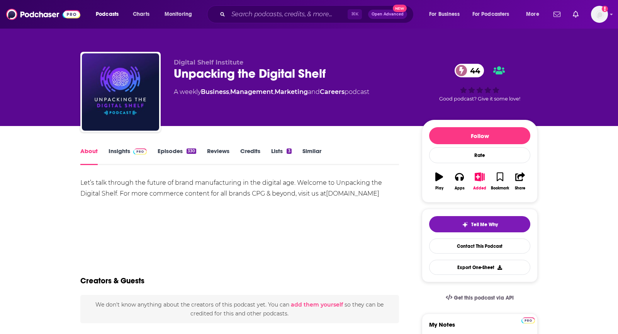
scroll to position [1, 0]
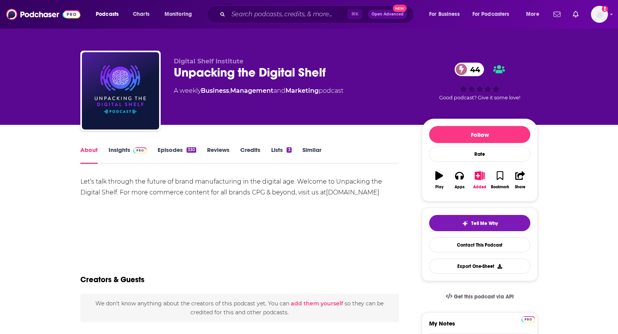
drag, startPoint x: 183, startPoint y: 206, endPoint x: 52, endPoint y: 206, distance: 130.9
copy link "[DOMAIN_NAME]"
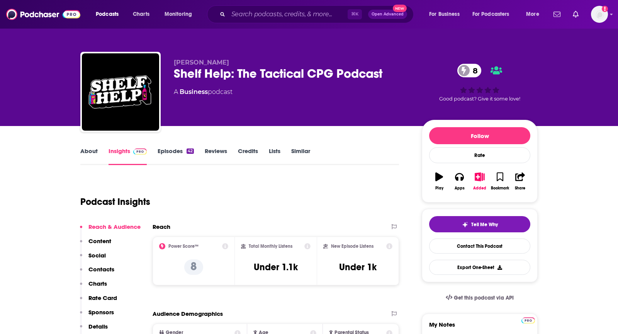
click at [90, 151] on link "About" at bounding box center [88, 156] width 17 height 18
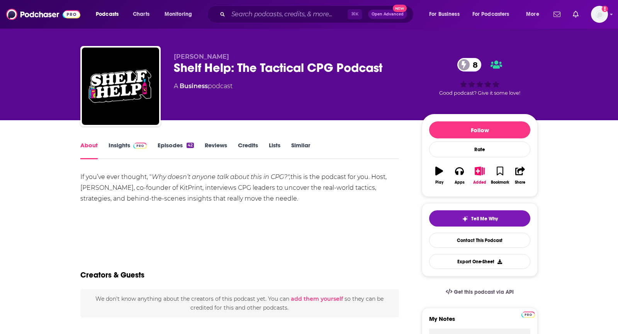
scroll to position [7, 0]
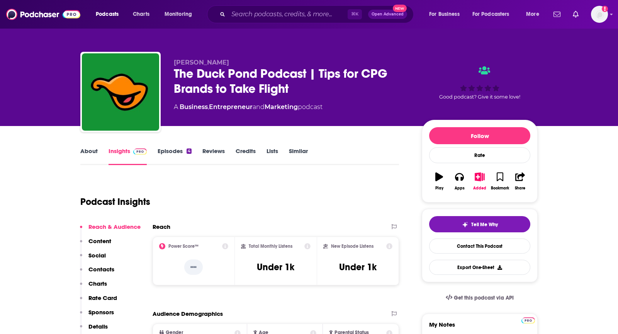
click at [93, 154] on link "About" at bounding box center [88, 156] width 17 height 18
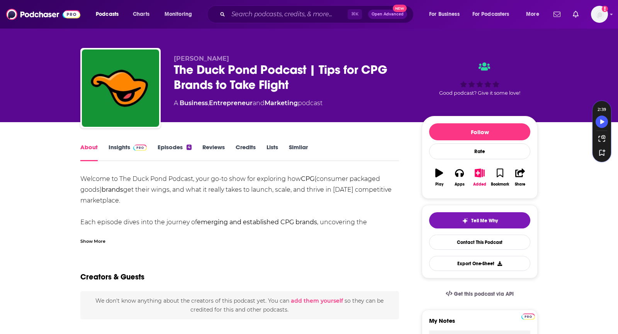
scroll to position [5, 0]
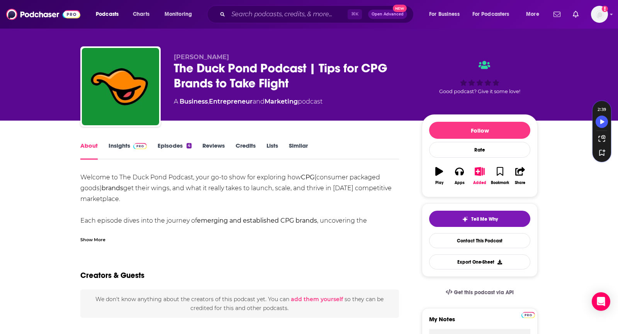
click at [103, 235] on div "Show More" at bounding box center [92, 238] width 25 height 7
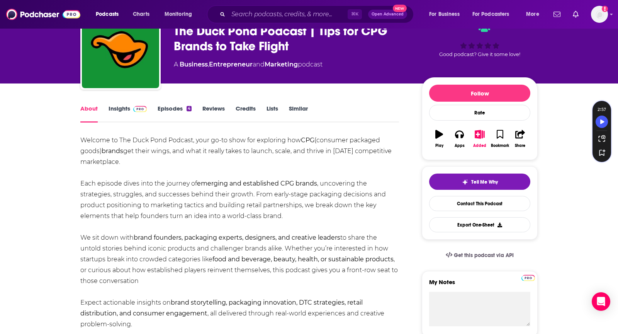
scroll to position [43, 0]
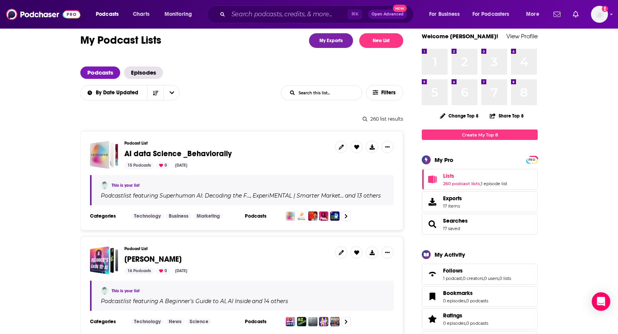
scroll to position [10, 0]
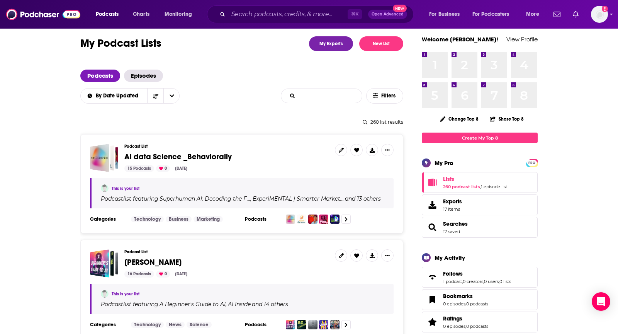
click at [325, 96] on input "List Search Input" at bounding box center [321, 96] width 81 height 14
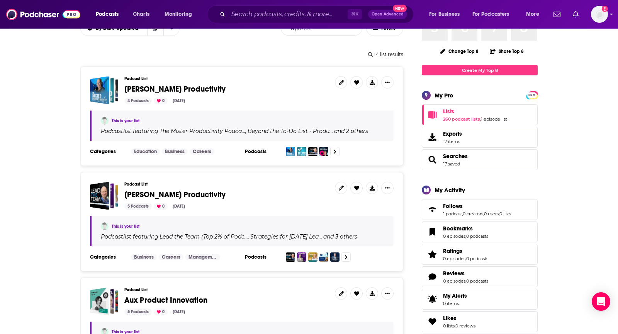
scroll to position [87, 0]
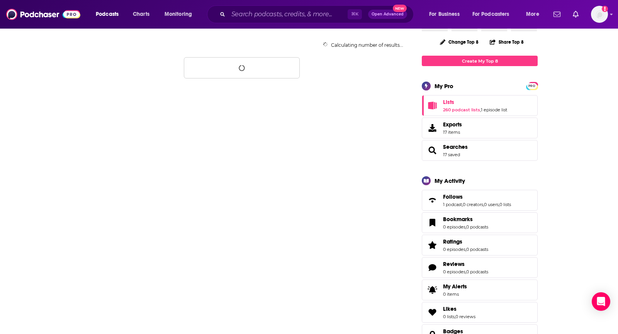
type input "p"
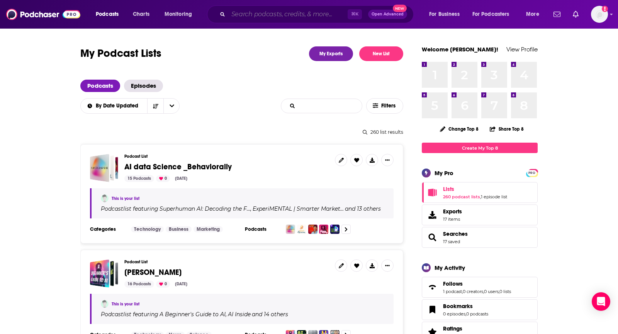
click at [275, 16] on input "Search podcasts, credits, & more..." at bounding box center [287, 14] width 119 height 12
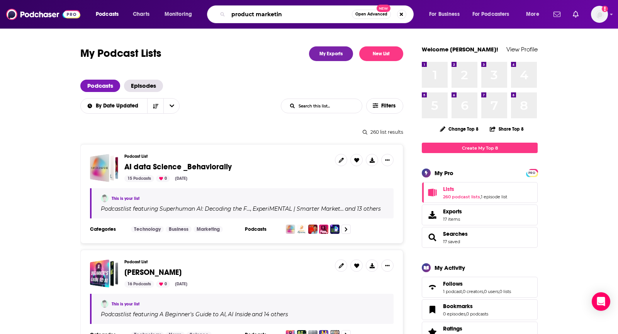
type input "product marketing"
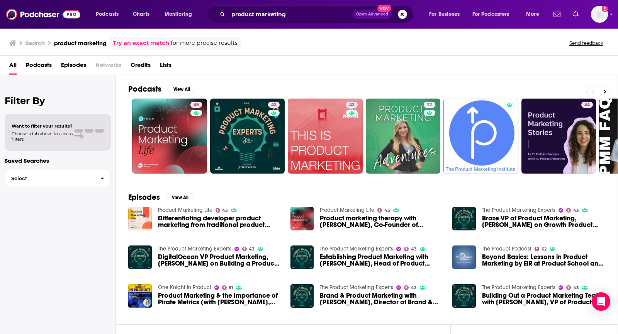
click at [399, 14] on button "Search podcasts, credits, & more..." at bounding box center [402, 14] width 9 height 9
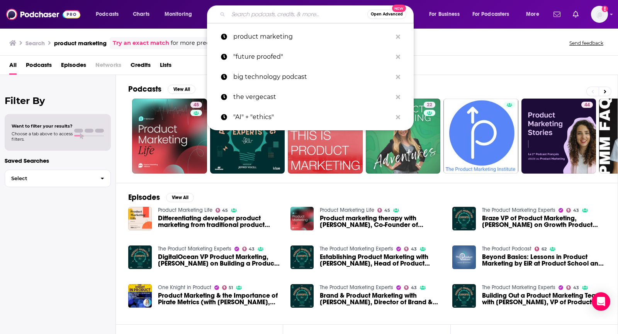
click at [551, 37] on div "Search product marketing Try an exact match for more precise results Send feedb…" at bounding box center [307, 43] width 596 height 12
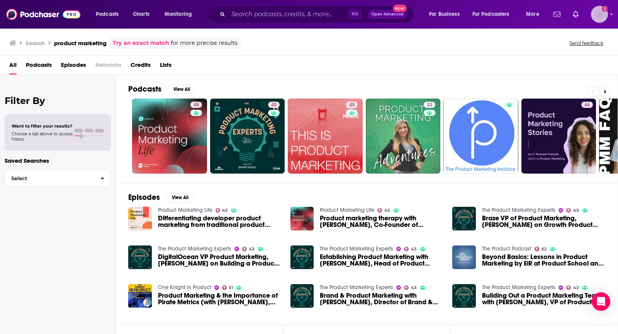
click at [592, 16] on img "Logged in as TeemsPR" at bounding box center [599, 14] width 17 height 17
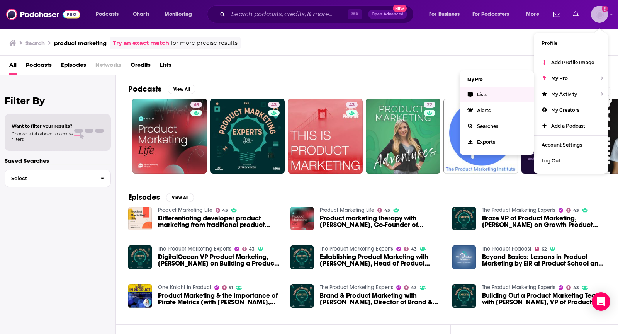
click at [489, 94] on link "Lists" at bounding box center [496, 94] width 74 height 16
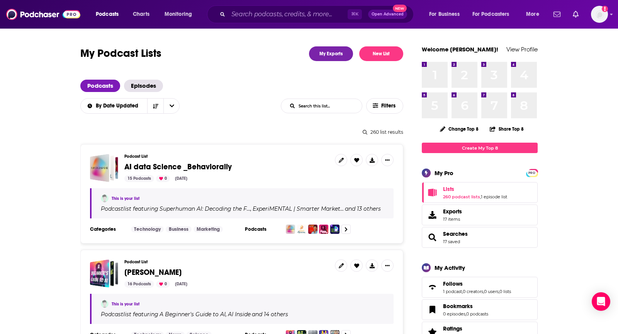
click at [335, 103] on input "List Search Input" at bounding box center [321, 106] width 81 height 14
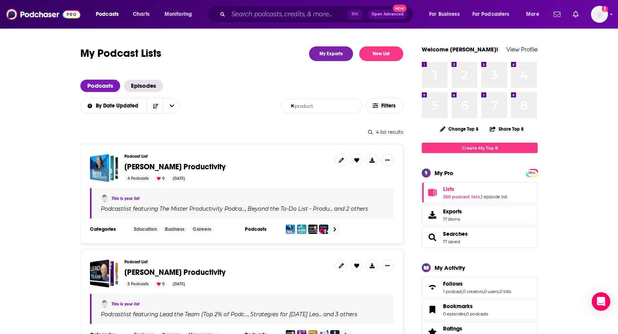
type input "product"
click at [290, 16] on input "Search podcasts, credits, & more..." at bounding box center [287, 14] width 119 height 12
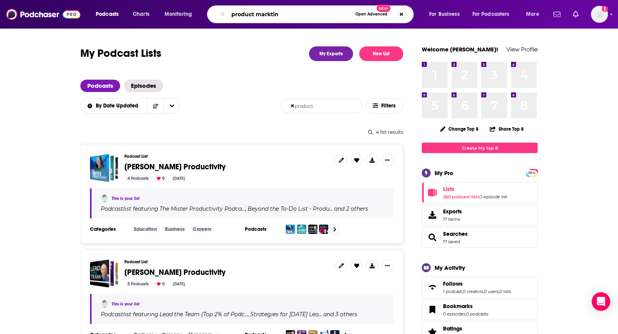
type input "product markting"
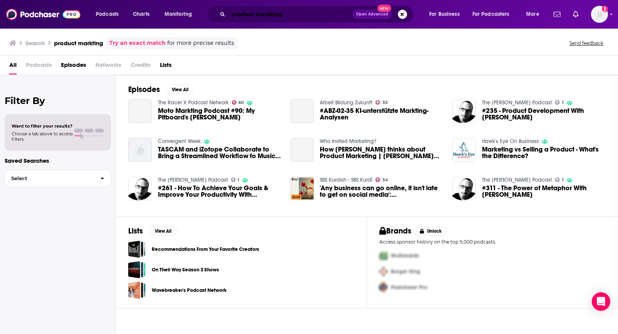
click at [297, 18] on input "product markting" at bounding box center [290, 14] width 124 height 12
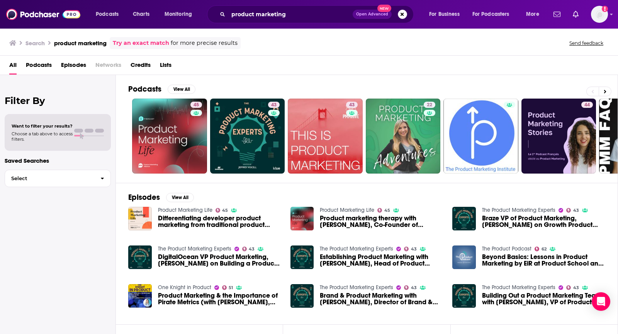
click at [29, 68] on span "Podcasts" at bounding box center [39, 67] width 26 height 16
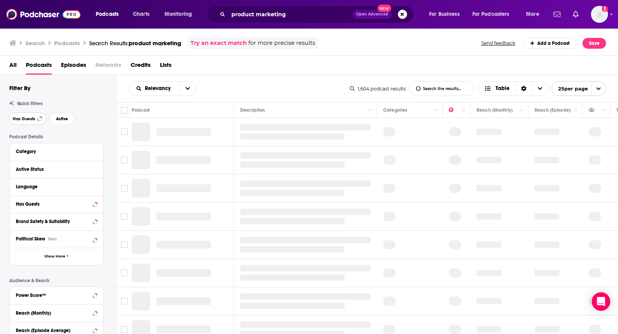
click at [21, 122] on button "Has Guests" at bounding box center [27, 118] width 37 height 12
click at [67, 121] on span "Active" at bounding box center [62, 119] width 12 height 4
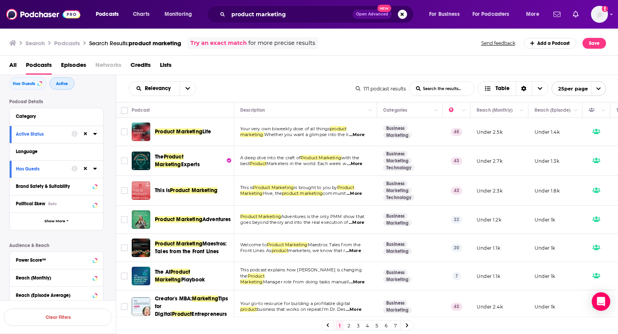
scroll to position [36, 0]
click at [49, 260] on div "Power Score™" at bounding box center [46, 258] width 61 height 5
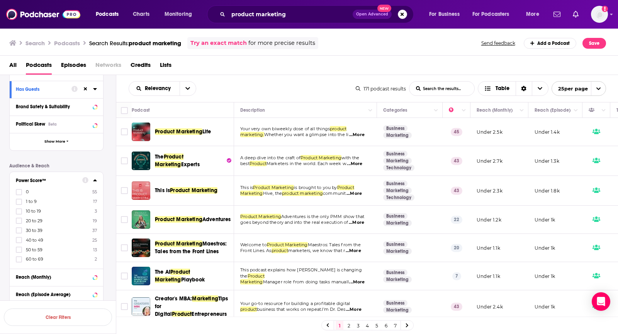
scroll to position [113, 0]
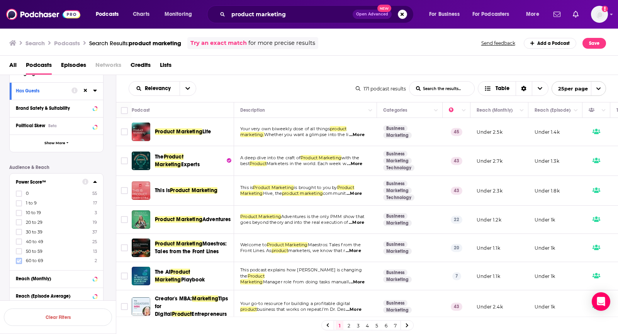
click at [17, 260] on icon at bounding box center [19, 260] width 5 height 5
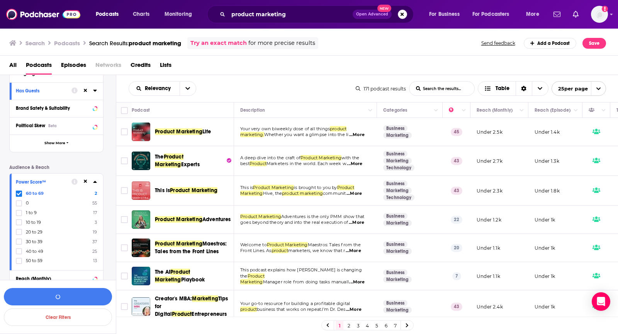
click at [17, 260] on icon at bounding box center [19, 260] width 5 height 5
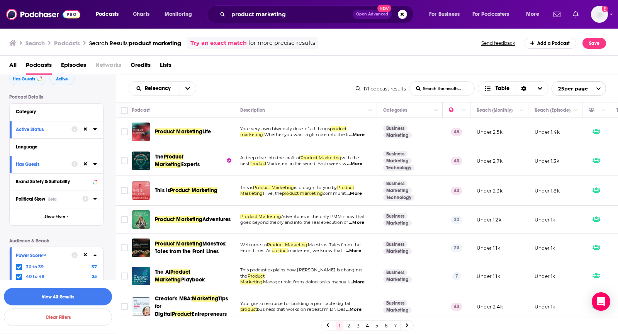
scroll to position [0, 0]
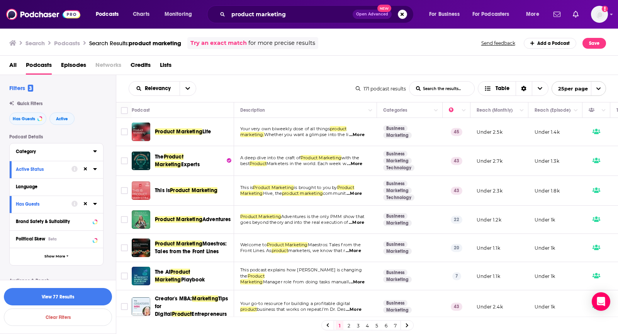
click at [63, 146] on button "Category" at bounding box center [54, 151] width 77 height 10
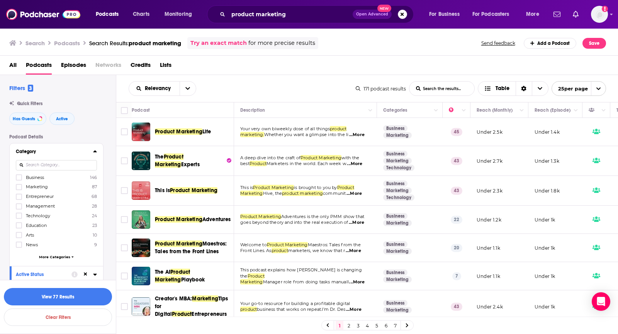
click at [40, 186] on span "Marketing" at bounding box center [37, 186] width 22 height 5
click at [19, 189] on input "multiSelectOption-marketing-1" at bounding box center [19, 189] width 0 height 0
click at [70, 293] on button "View 42 Results" at bounding box center [58, 296] width 108 height 17
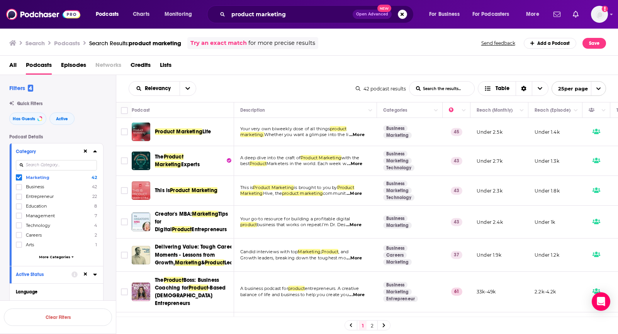
click at [361, 134] on span "...More" at bounding box center [356, 135] width 15 height 6
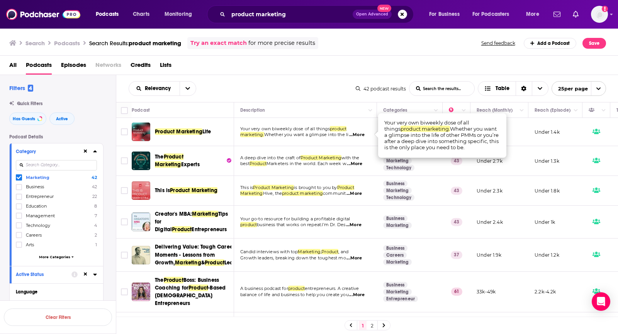
click at [361, 134] on span "...More" at bounding box center [356, 135] width 15 height 6
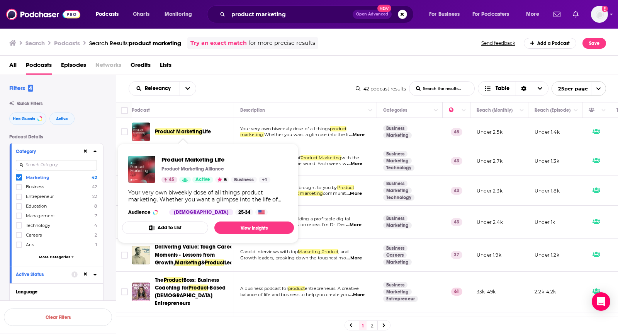
click at [246, 88] on div "Relevancy List Search Input Search the results... Table" at bounding box center [242, 88] width 227 height 15
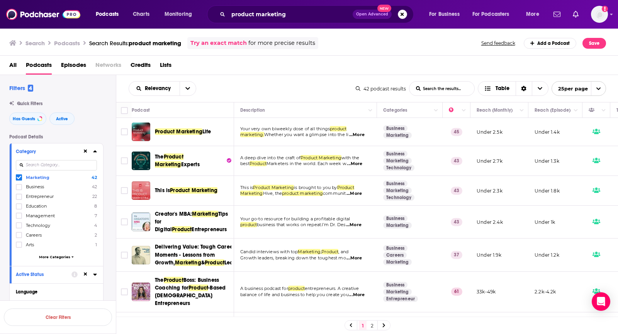
click at [357, 163] on span "...More" at bounding box center [354, 164] width 15 height 6
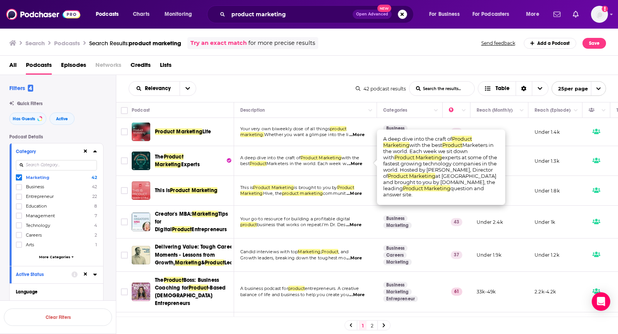
click at [357, 163] on span "...More" at bounding box center [354, 164] width 15 height 6
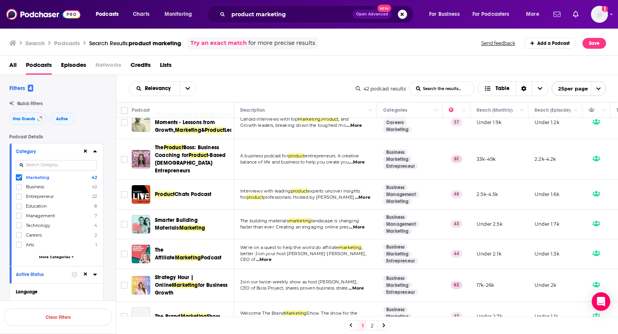
scroll to position [134, 0]
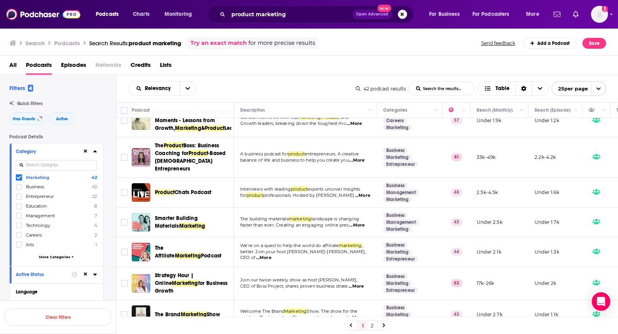
click at [358, 193] on span "...More" at bounding box center [362, 195] width 15 height 6
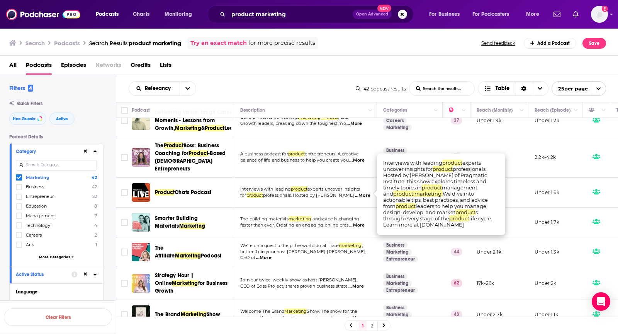
click at [277, 58] on div "All Podcasts Episodes Networks Credits Lists" at bounding box center [309, 65] width 618 height 19
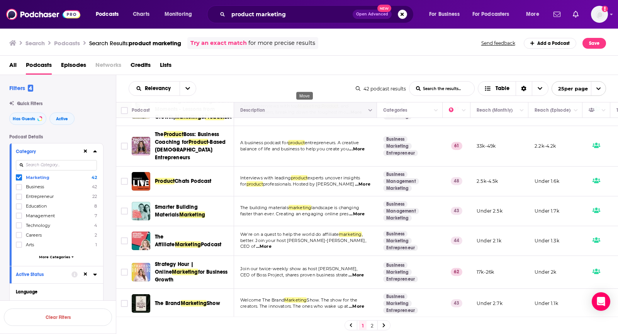
scroll to position [144, 0]
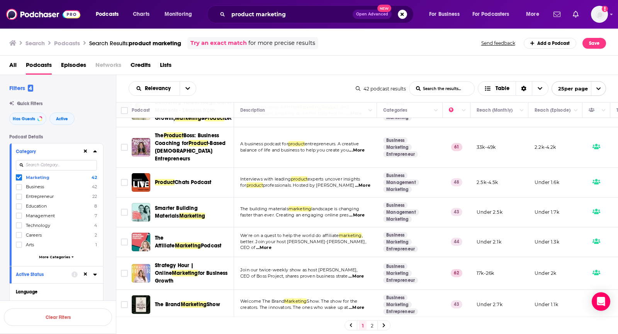
click at [359, 183] on span "...More" at bounding box center [362, 185] width 15 height 6
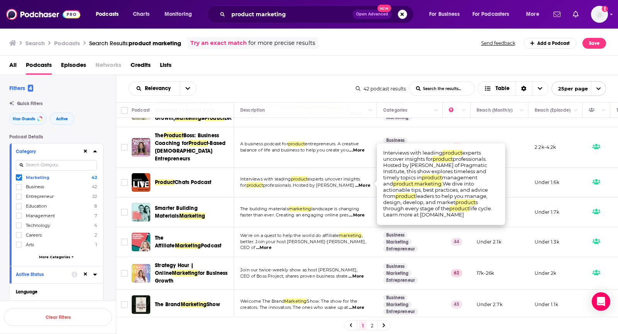
click at [359, 183] on span "...More" at bounding box center [362, 185] width 15 height 6
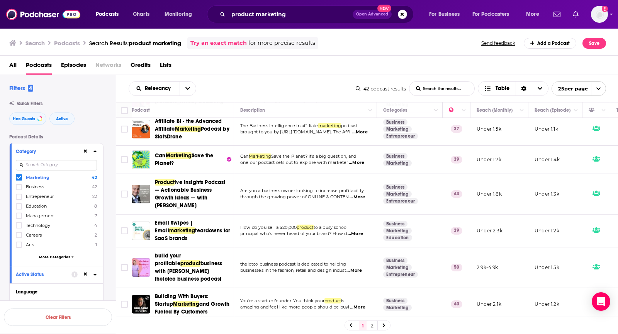
scroll to position [384, 0]
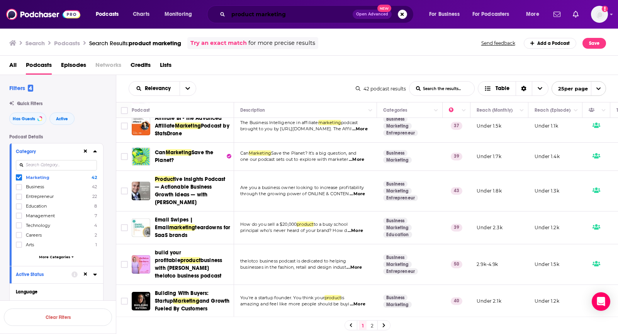
click at [232, 14] on input "product marketing" at bounding box center [290, 14] width 124 height 12
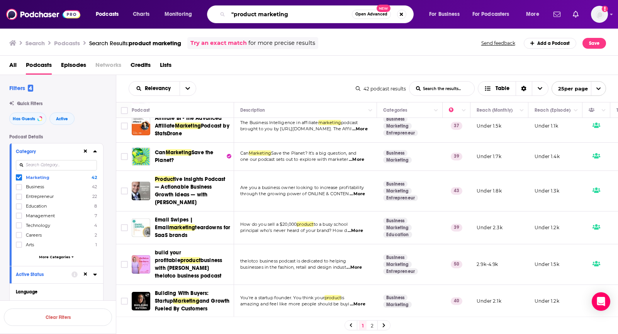
click at [325, 11] on input ""product marketing" at bounding box center [290, 14] width 124 height 12
click at [312, 17] on input ""product marketing" at bounding box center [290, 14] width 124 height 12
type input ""product marketing""
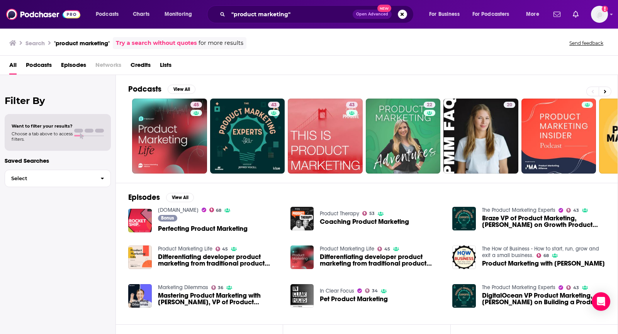
click at [44, 61] on span "Podcasts" at bounding box center [39, 67] width 26 height 16
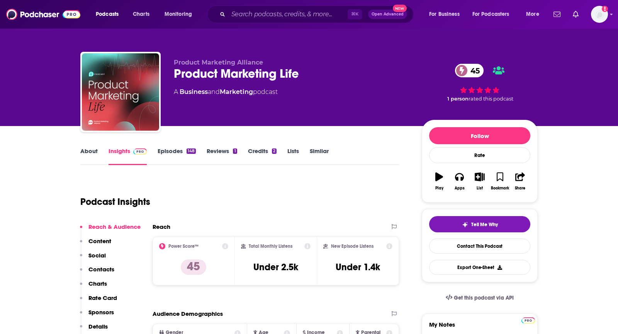
click at [89, 158] on link "About" at bounding box center [88, 156] width 17 height 18
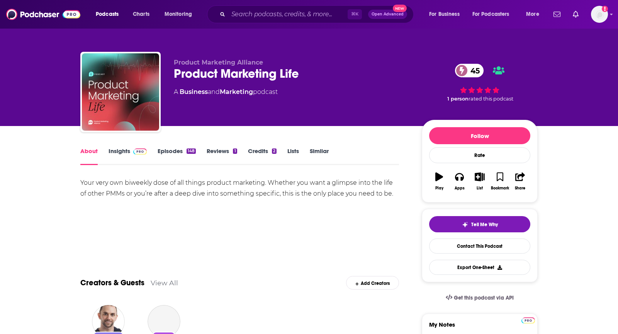
click at [121, 154] on link "Insights" at bounding box center [127, 156] width 38 height 18
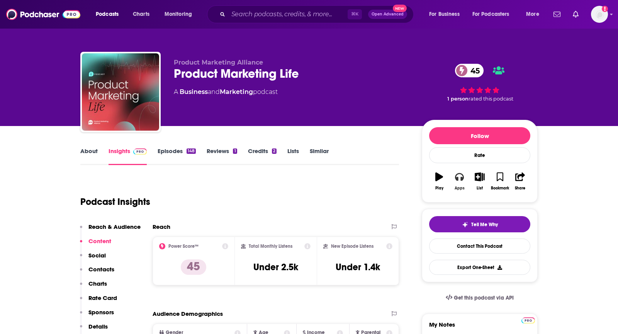
click at [456, 173] on icon "button" at bounding box center [459, 176] width 8 height 8
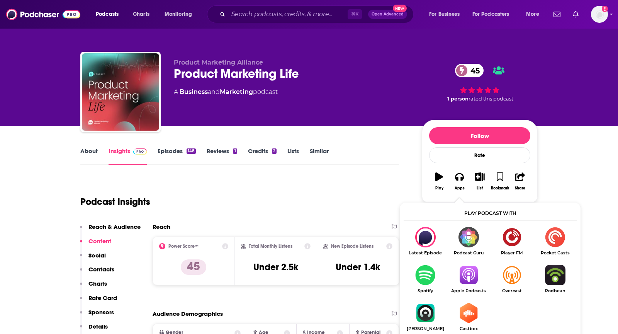
click at [476, 276] on img "Show Listen On dropdown" at bounding box center [468, 274] width 43 height 20
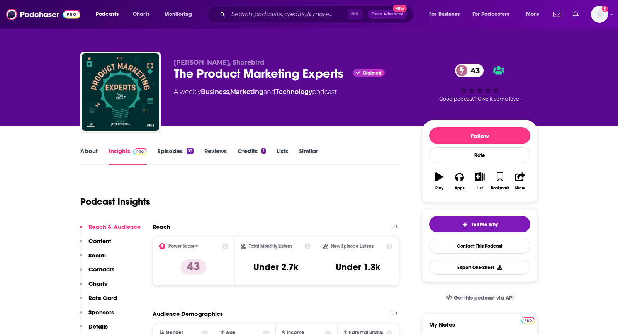
click at [94, 150] on link "About" at bounding box center [88, 156] width 17 height 18
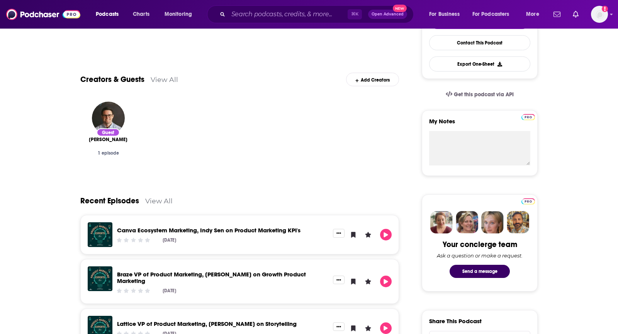
scroll to position [64, 0]
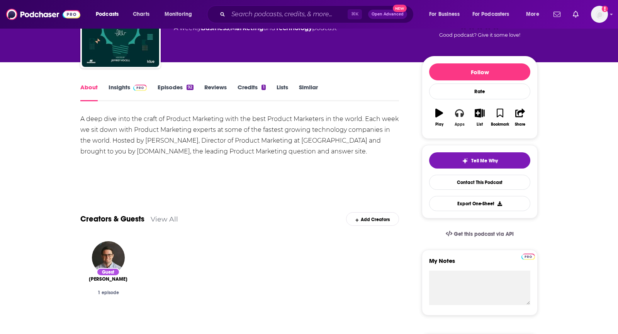
click at [460, 112] on icon "button" at bounding box center [459, 112] width 8 height 8
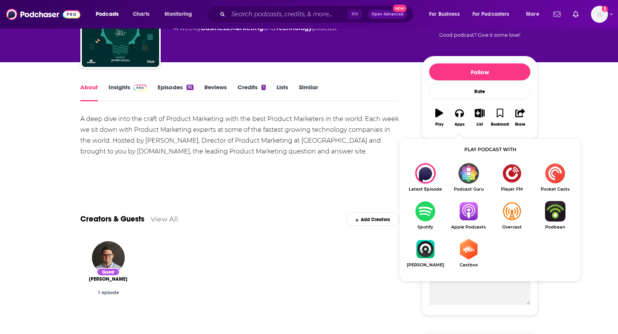
click at [466, 210] on img "Show Listen On dropdown" at bounding box center [468, 211] width 43 height 20
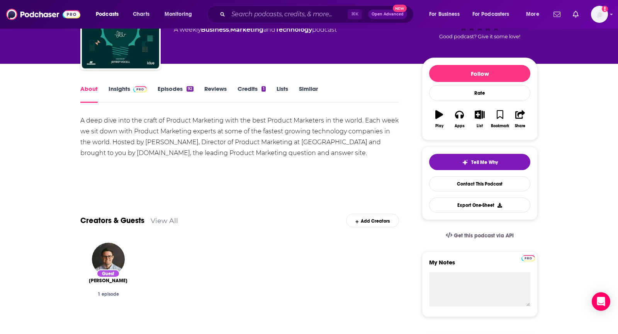
scroll to position [0, 0]
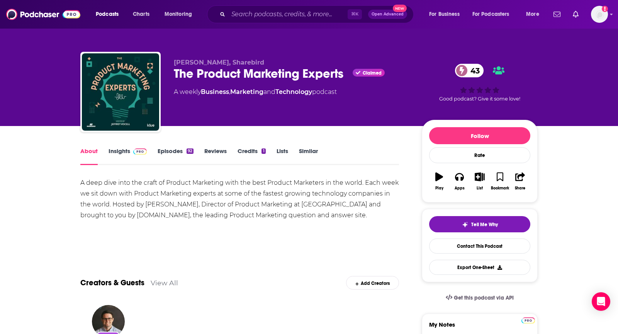
click at [130, 157] on link "Insights" at bounding box center [127, 156] width 38 height 18
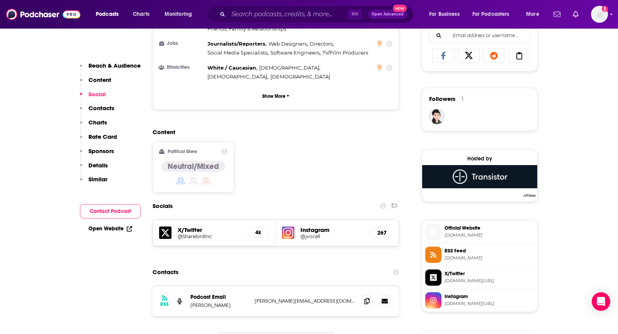
scroll to position [537, 0]
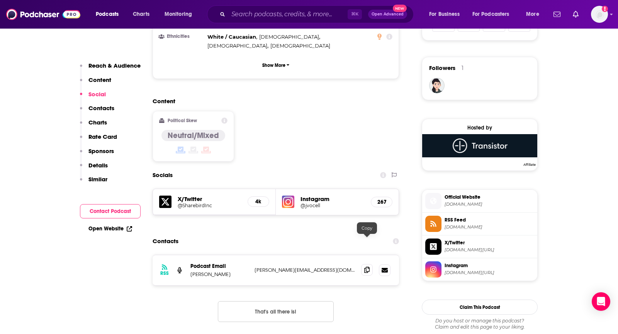
click at [365, 264] on span at bounding box center [367, 270] width 12 height 12
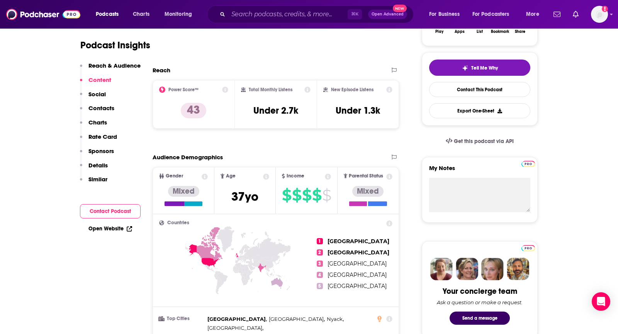
scroll to position [0, 0]
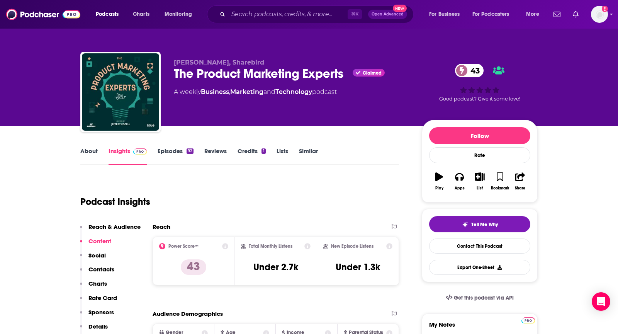
click at [87, 147] on link "About" at bounding box center [88, 156] width 17 height 18
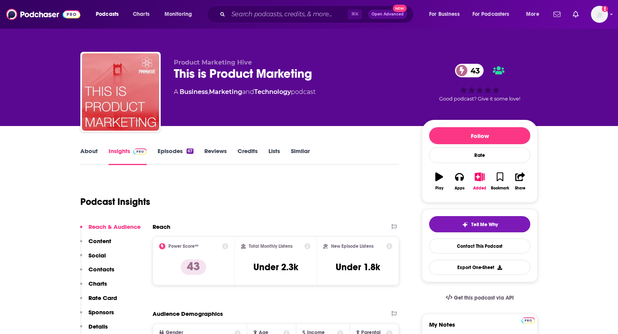
click at [85, 149] on link "About" at bounding box center [88, 156] width 17 height 18
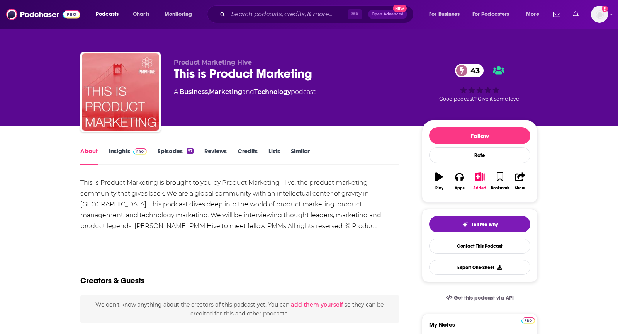
click at [124, 153] on link "Insights" at bounding box center [127, 156] width 38 height 18
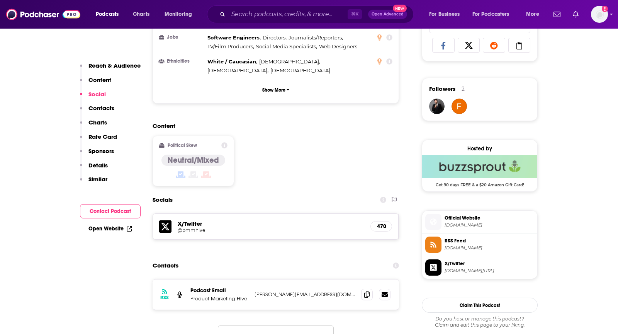
scroll to position [541, 0]
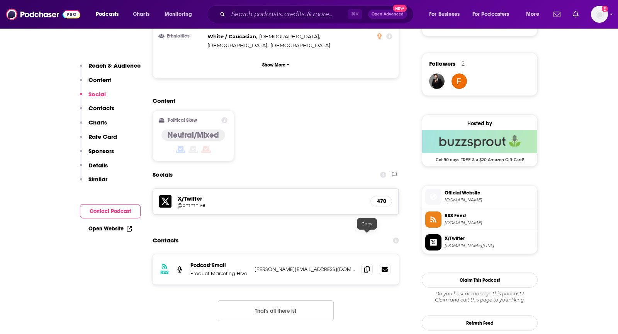
drag, startPoint x: 366, startPoint y: 237, endPoint x: 338, endPoint y: 215, distance: 35.2
click at [361, 263] on div at bounding box center [375, 269] width 29 height 12
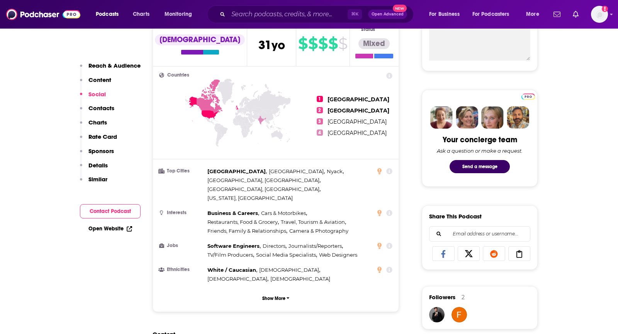
scroll to position [82, 0]
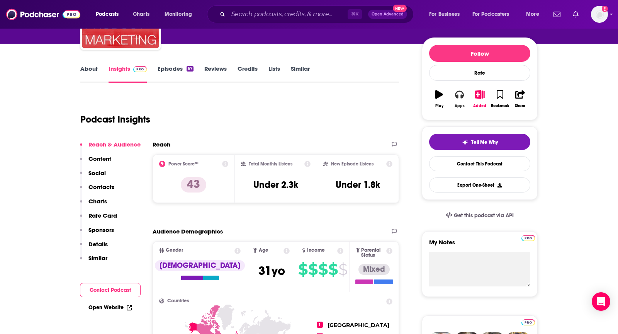
click at [456, 92] on icon "button" at bounding box center [459, 95] width 8 height 8
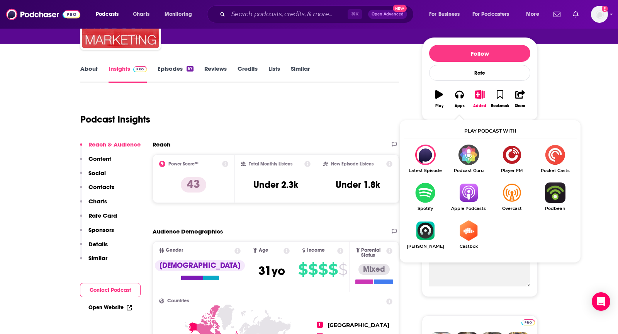
click at [465, 202] on img "Show Listen On dropdown" at bounding box center [468, 192] width 43 height 20
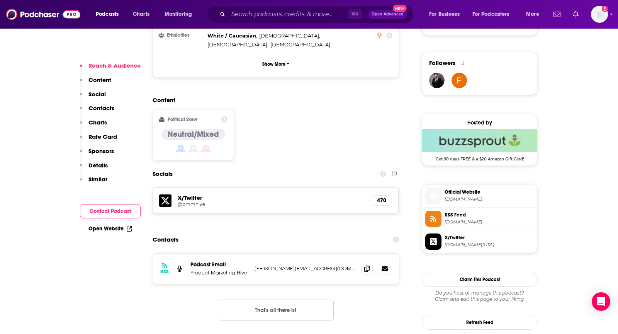
scroll to position [564, 0]
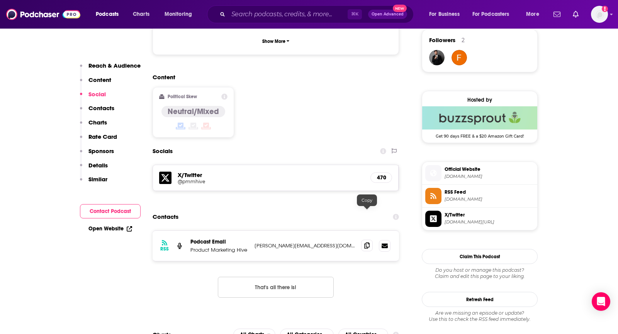
click at [364, 239] on span at bounding box center [367, 245] width 12 height 12
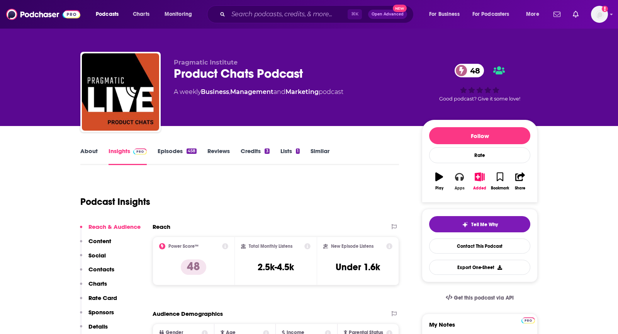
click at [456, 182] on button "Apps" at bounding box center [459, 181] width 20 height 28
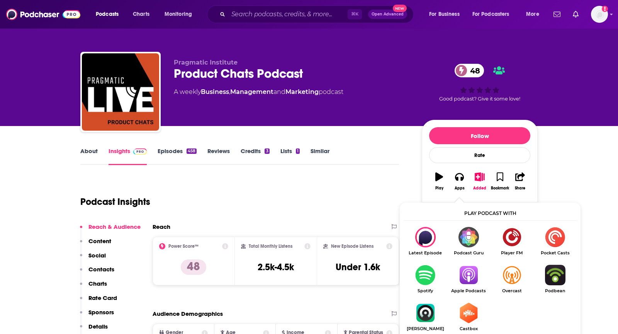
click at [475, 272] on img "Show Listen On dropdown" at bounding box center [468, 274] width 43 height 20
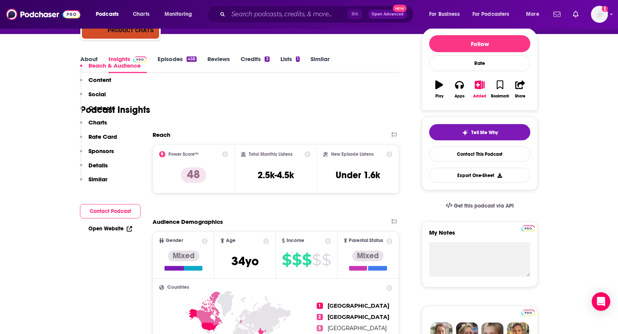
scroll to position [520, 0]
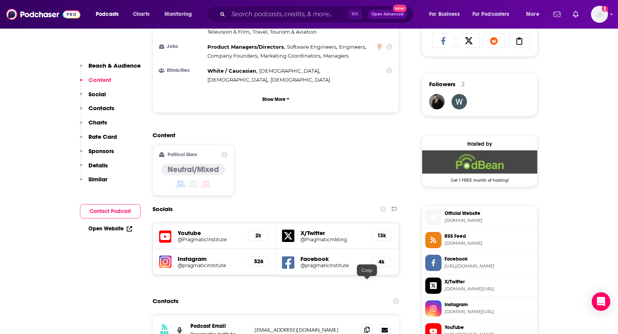
click at [368, 326] on icon at bounding box center [366, 329] width 5 height 6
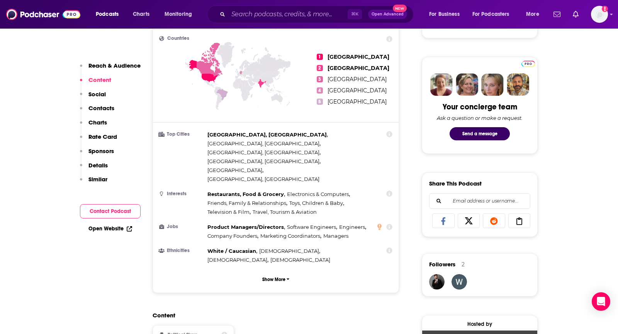
scroll to position [14, 0]
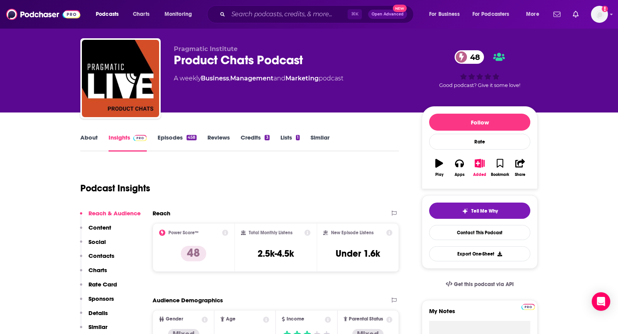
click at [88, 136] on link "About" at bounding box center [88, 143] width 17 height 18
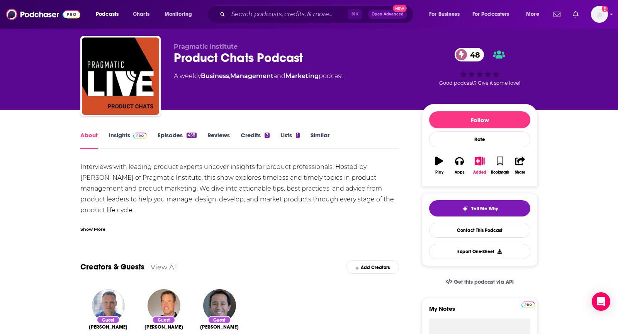
scroll to position [15, 0]
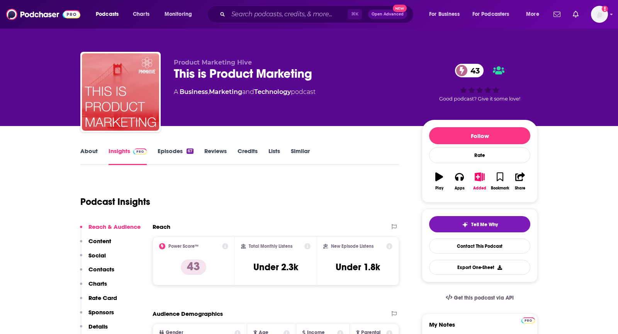
click at [298, 152] on link "Similar" at bounding box center [300, 156] width 19 height 18
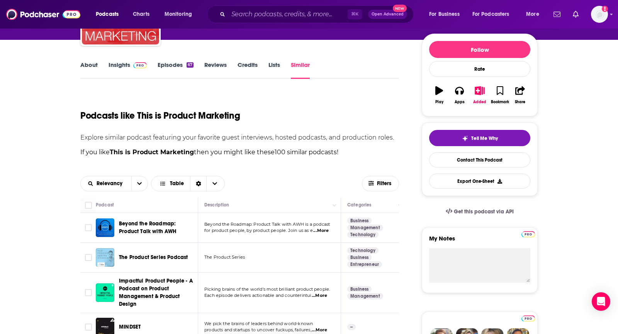
scroll to position [88, 0]
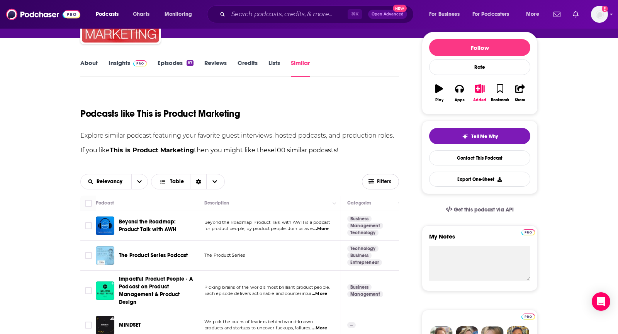
click at [383, 177] on button "Filters" at bounding box center [380, 181] width 37 height 15
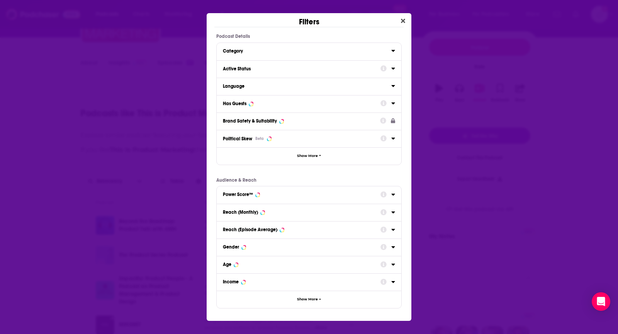
click at [299, 110] on div "Has Guests" at bounding box center [309, 103] width 185 height 17
click at [298, 102] on div "Has Guests" at bounding box center [299, 103] width 153 height 5
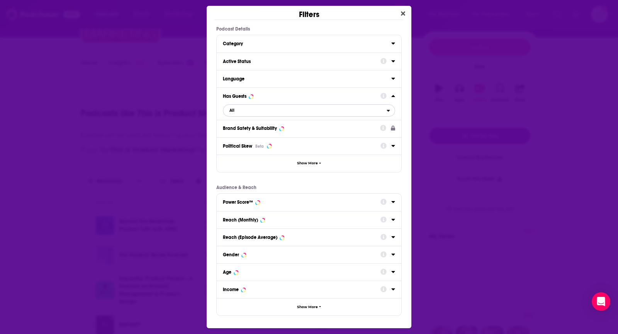
click at [259, 110] on span "All" at bounding box center [304, 110] width 163 height 10
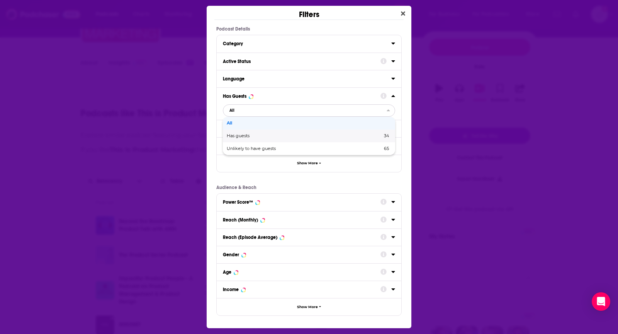
click at [258, 135] on span "Has guests" at bounding box center [271, 136] width 89 height 4
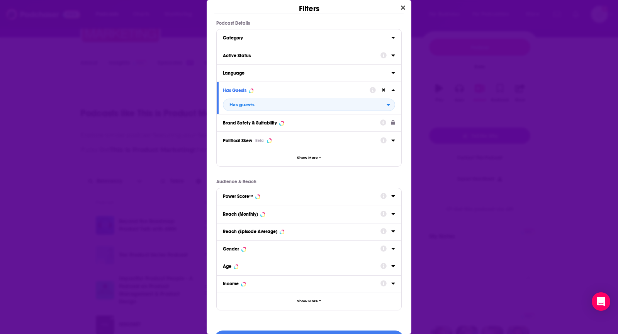
click at [265, 61] on div "Active Status" at bounding box center [309, 55] width 185 height 17
click at [265, 58] on button "Active Status" at bounding box center [302, 55] width 158 height 10
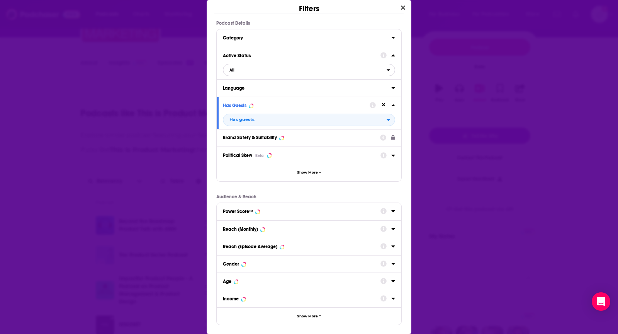
click at [242, 69] on span "All" at bounding box center [304, 70] width 163 height 10
click at [244, 93] on span "Active" at bounding box center [269, 95] width 84 height 4
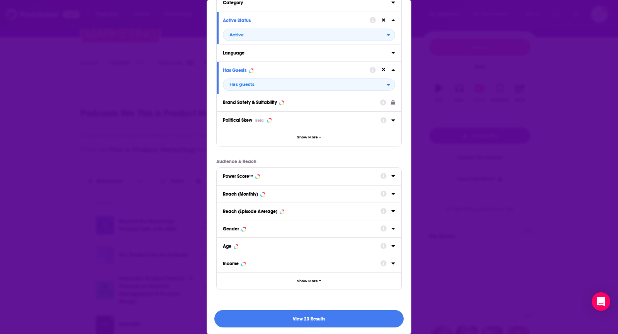
click at [245, 315] on button "View 23 Results" at bounding box center [308, 318] width 189 height 17
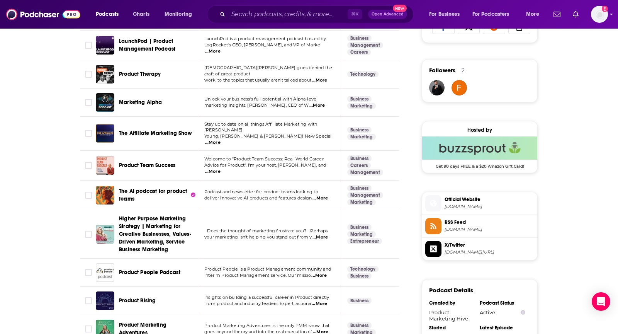
scroll to position [531, 0]
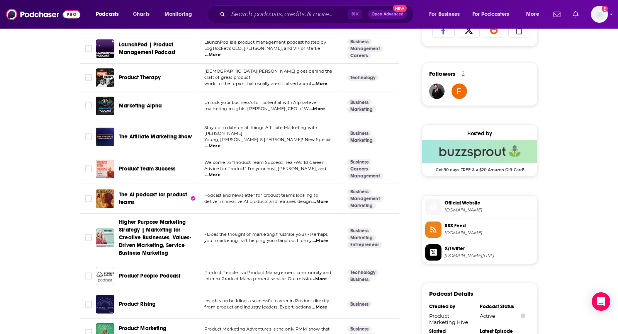
click at [319, 198] on span "...More" at bounding box center [319, 201] width 15 height 6
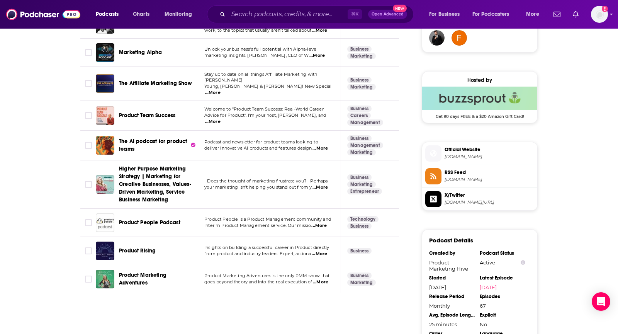
scroll to position [584, 0]
